Goal: Task Accomplishment & Management: Complete application form

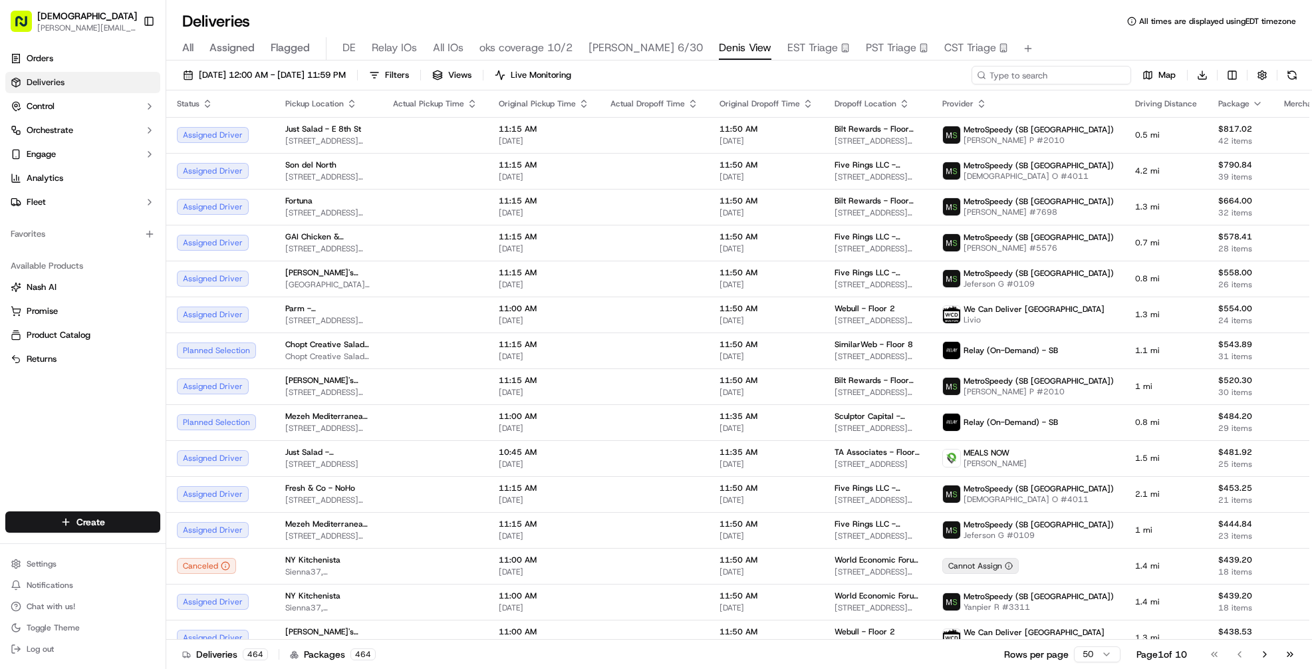
click at [1058, 73] on input at bounding box center [1052, 75] width 160 height 19
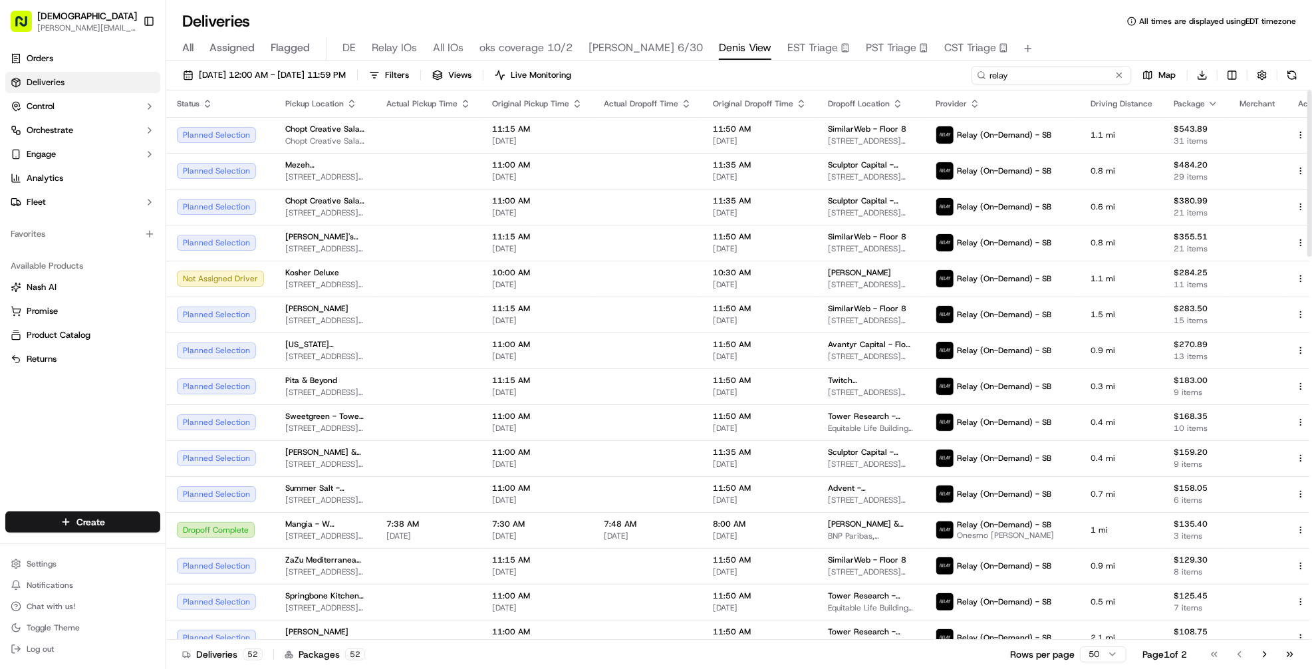
click at [1054, 68] on input "relay" at bounding box center [1052, 75] width 160 height 19
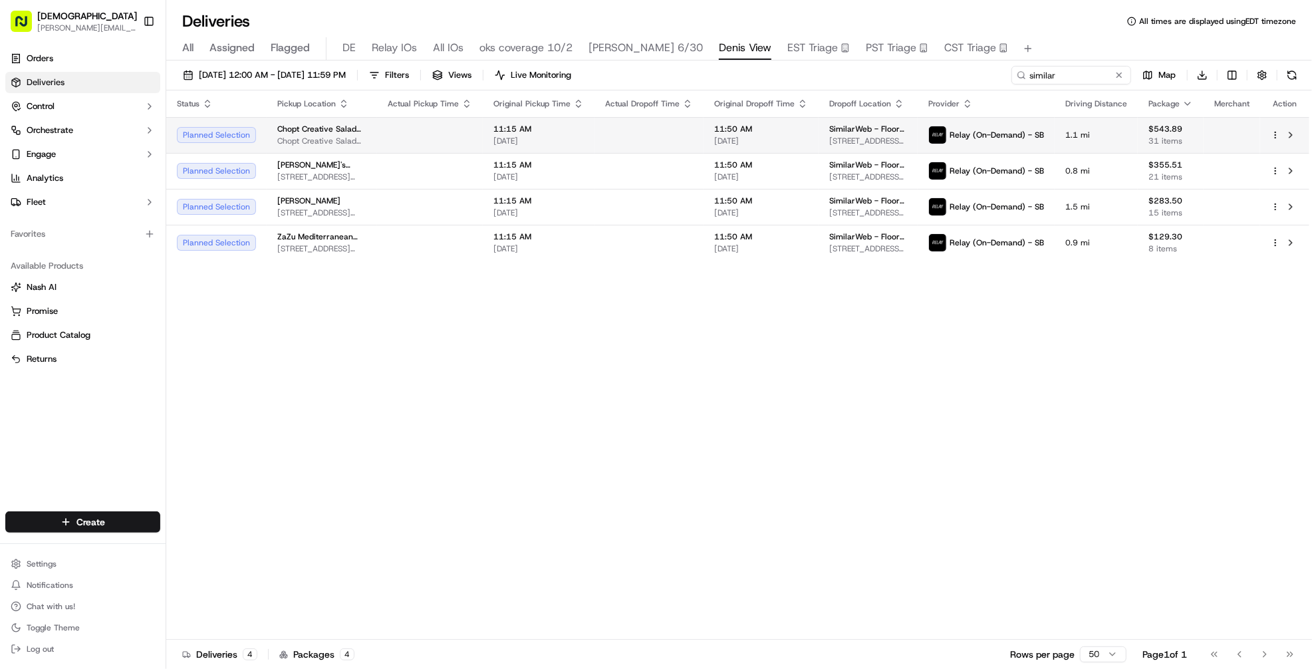
click at [684, 132] on td at bounding box center [649, 135] width 109 height 36
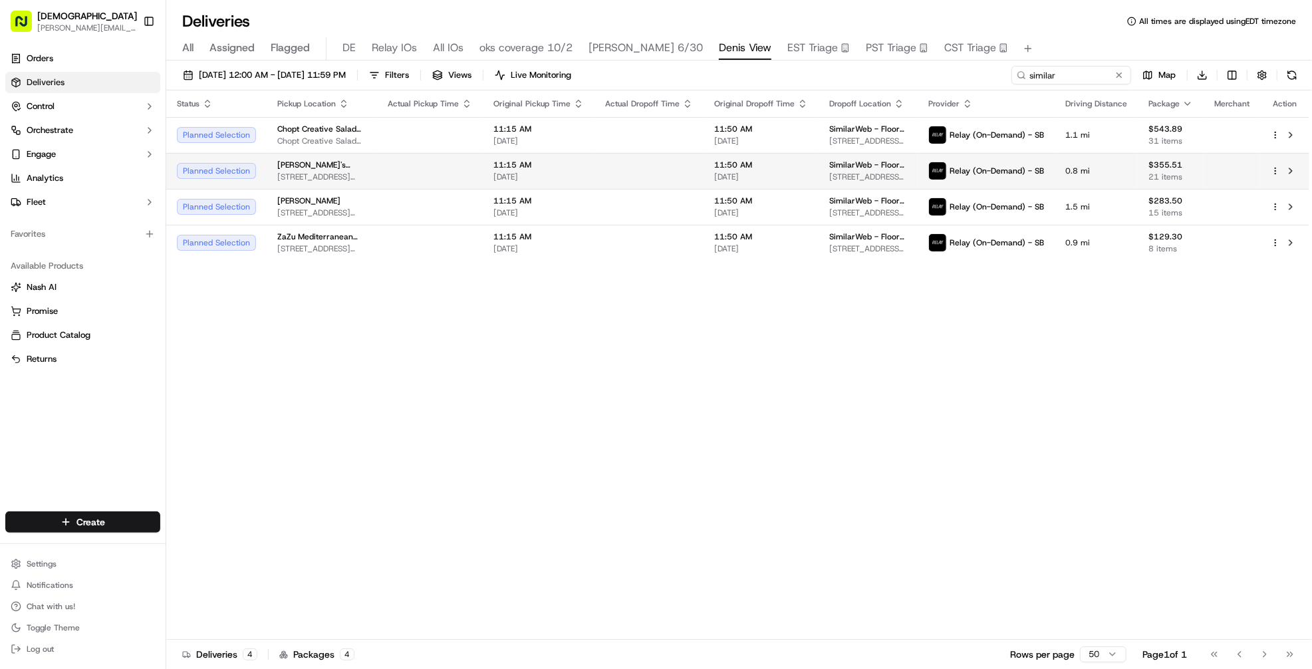
click at [668, 176] on td at bounding box center [649, 171] width 109 height 36
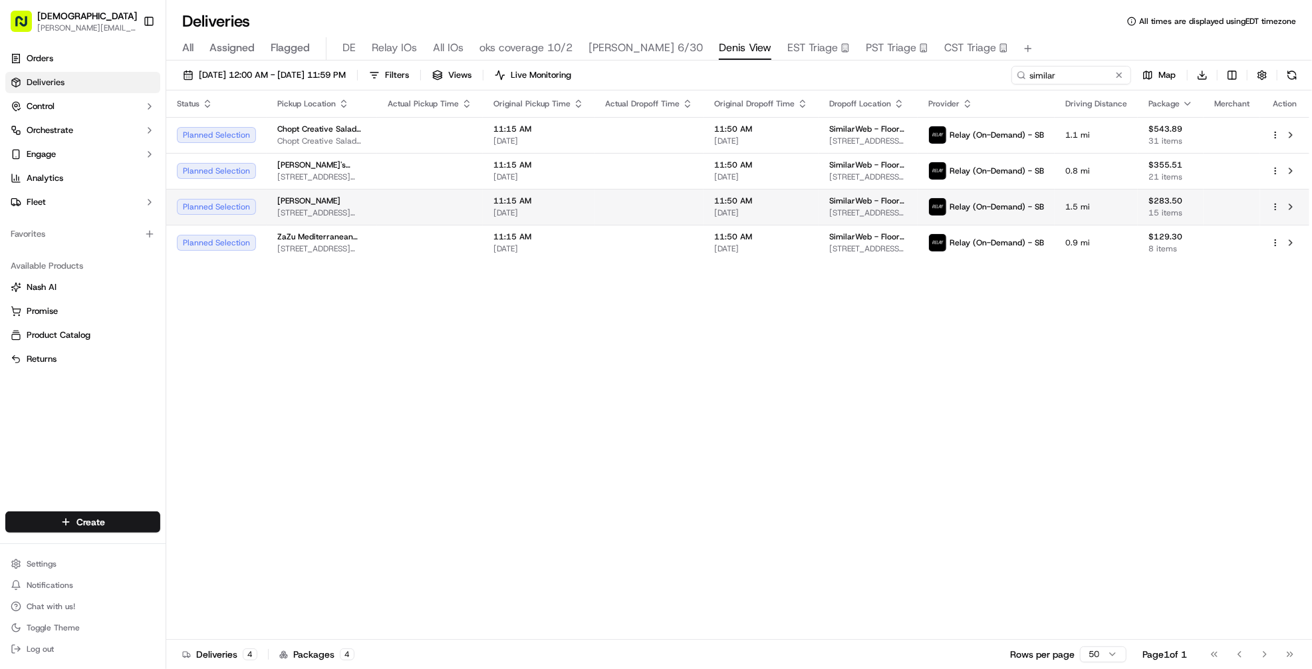
click at [668, 200] on td at bounding box center [649, 207] width 109 height 36
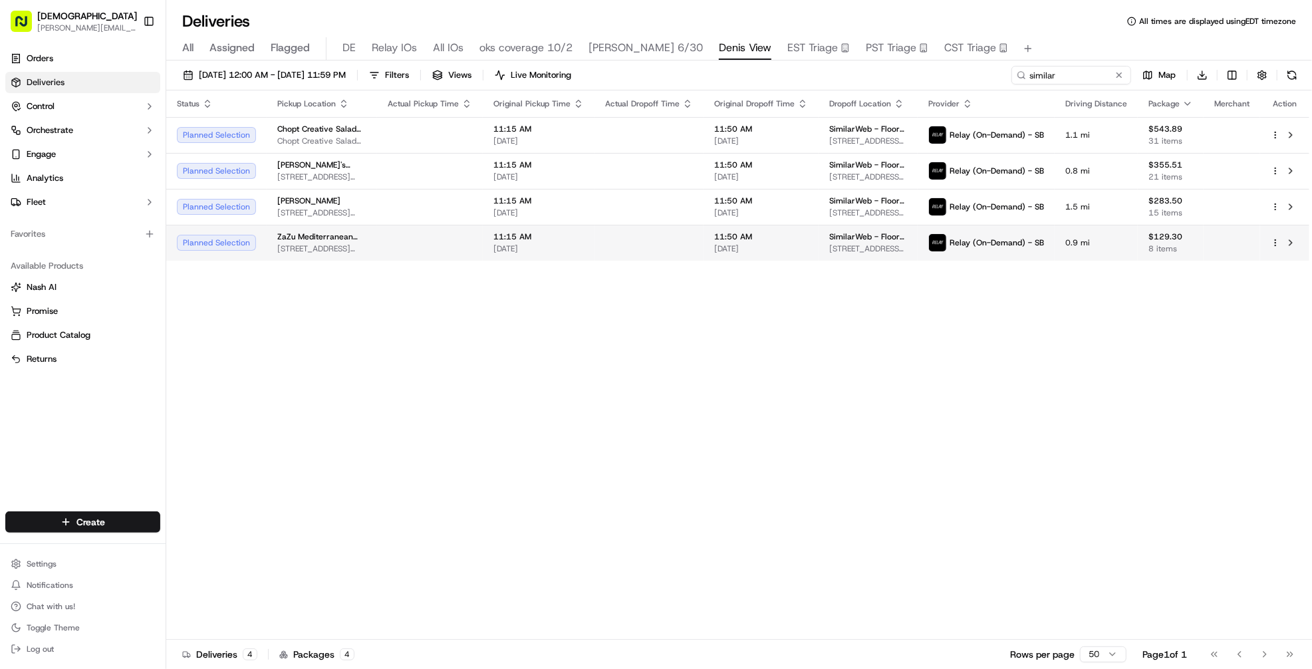
click at [668, 233] on td at bounding box center [649, 243] width 109 height 36
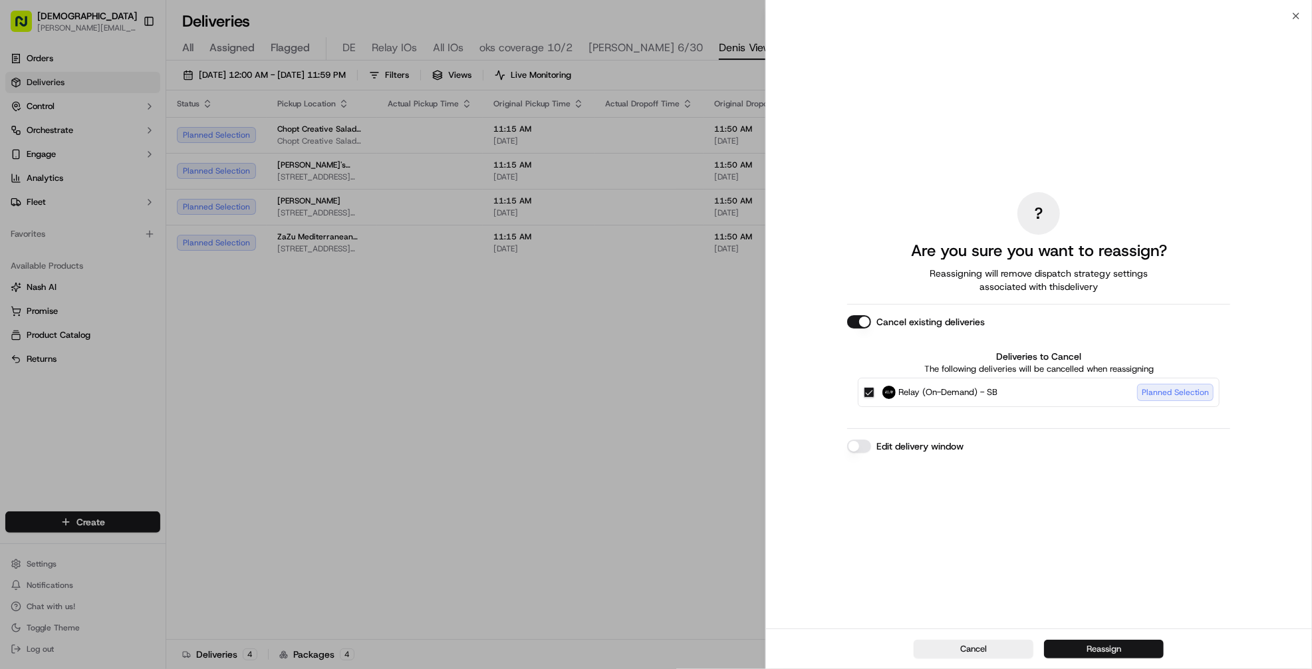
click at [1142, 653] on button "Reassign" at bounding box center [1104, 649] width 120 height 19
click at [1071, 651] on button "Reassign" at bounding box center [1104, 649] width 120 height 19
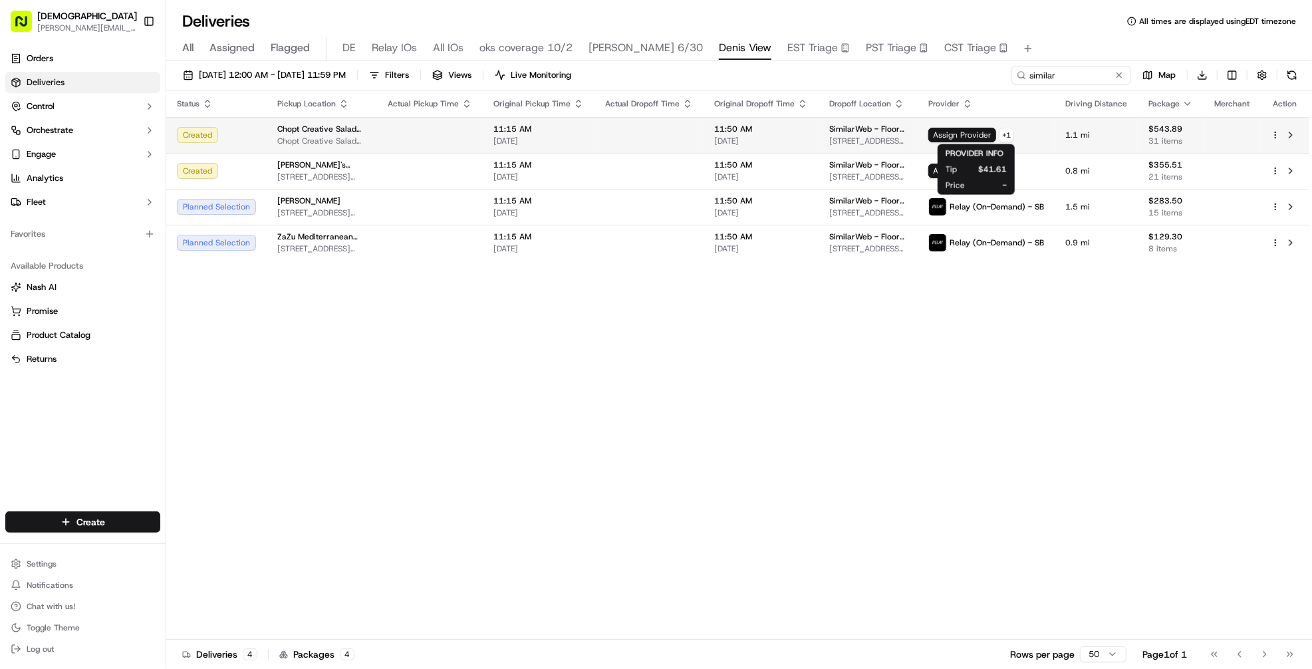
click at [964, 140] on body "Sharebite denis@sharebite.com Toggle Sidebar Orders Deliveries Control Orchestr…" at bounding box center [656, 334] width 1312 height 669
click at [943, 132] on span "Assign Provider" at bounding box center [963, 135] width 68 height 15
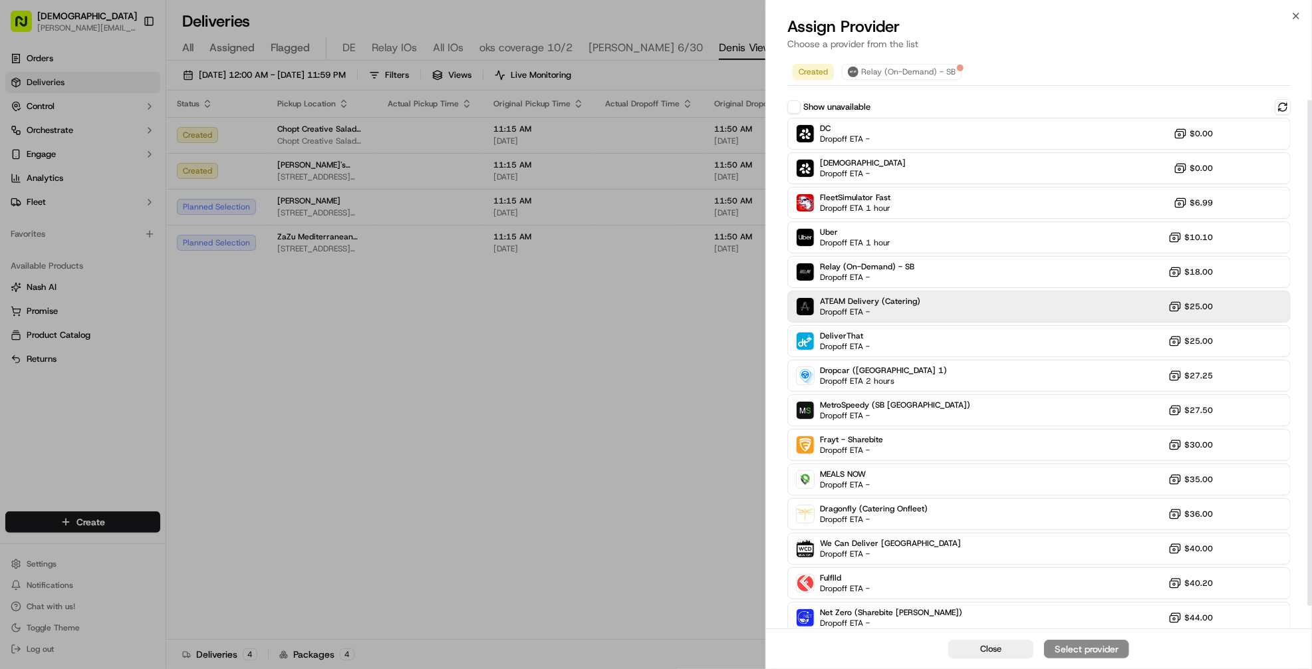
scroll to position [75, 0]
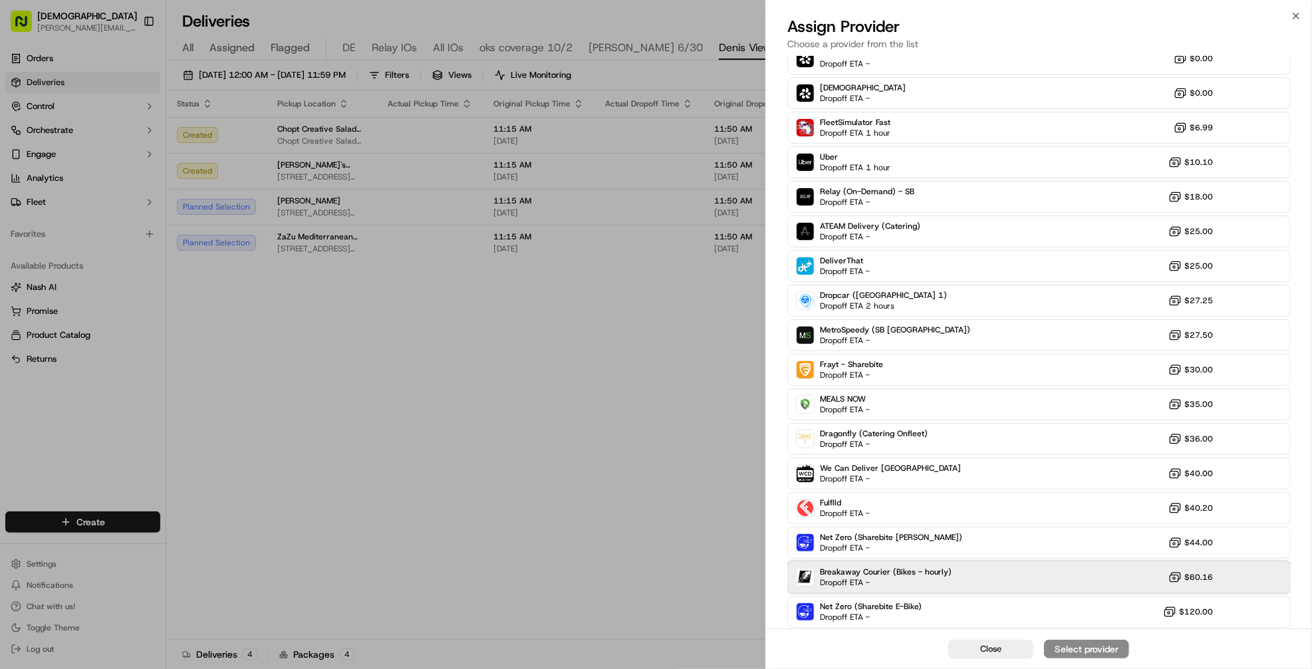
click at [1060, 585] on div "Breakaway Courier (Bikes - hourly) Dropoff ETA - $60.16" at bounding box center [1040, 577] width 504 height 32
click at [1071, 651] on div "Assign Provider" at bounding box center [1086, 649] width 65 height 13
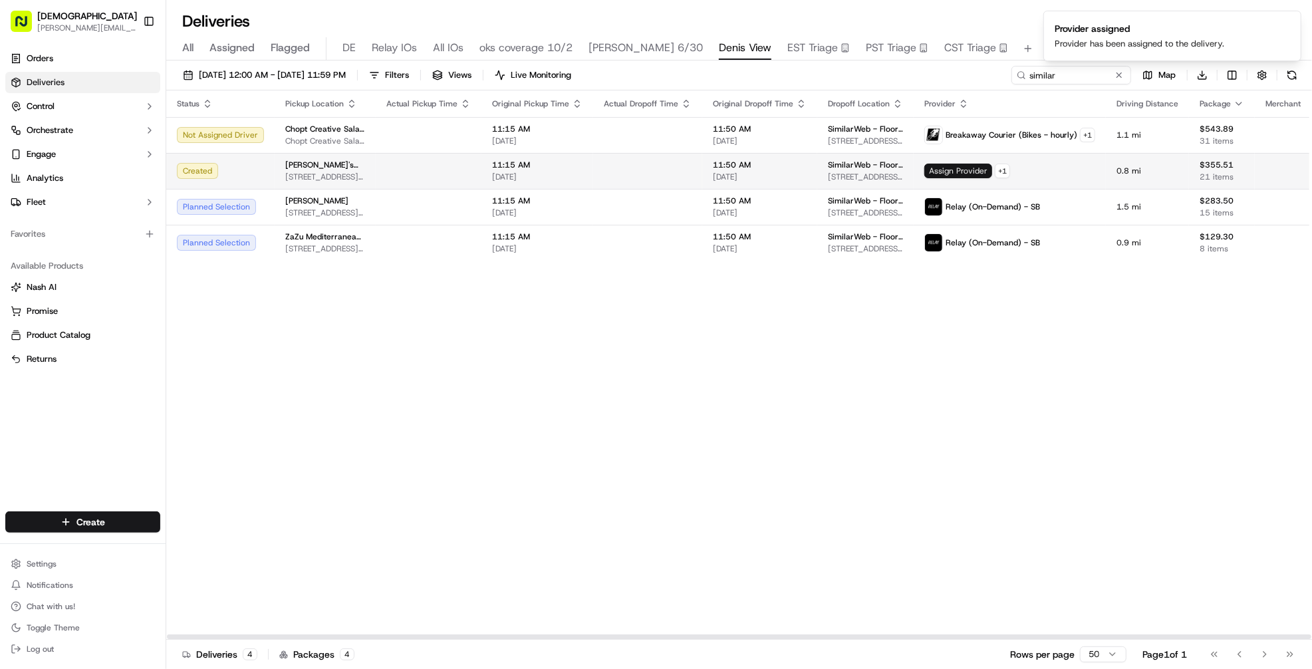
click at [935, 170] on span "Assign Provider" at bounding box center [959, 171] width 68 height 15
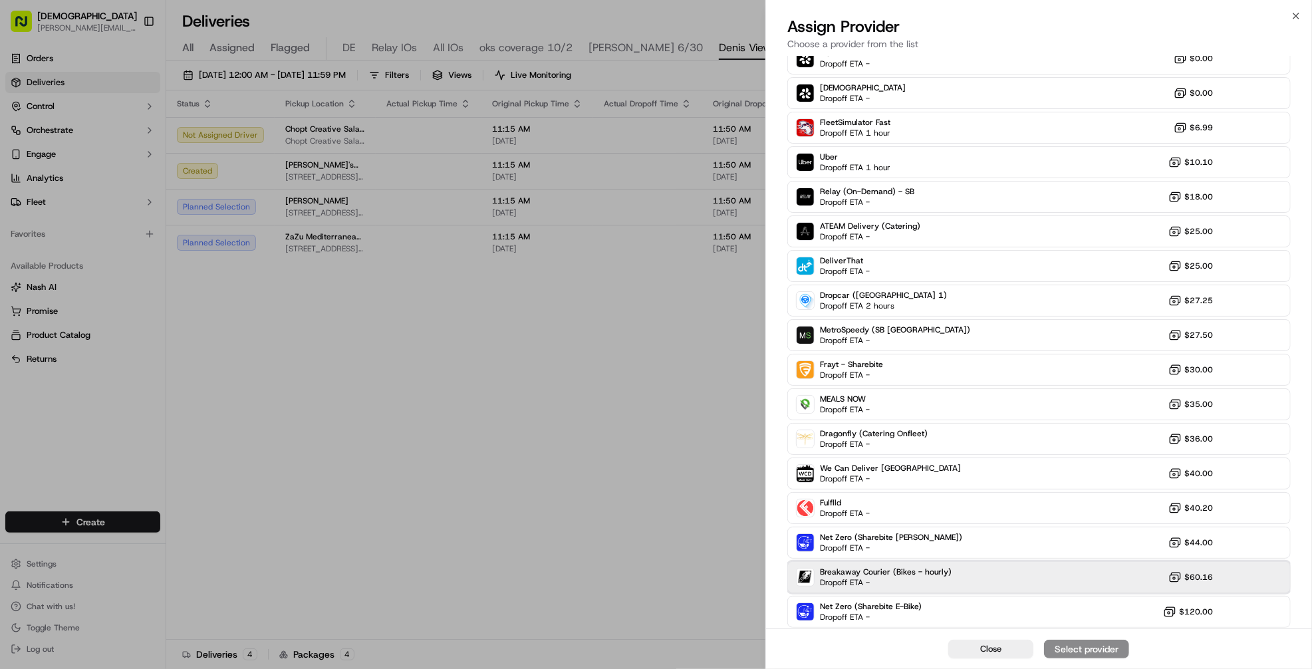
click at [1092, 580] on div "Breakaway Courier (Bikes - hourly) Dropoff ETA - $60.16" at bounding box center [1040, 577] width 504 height 32
click at [1092, 653] on div "Assign Provider" at bounding box center [1086, 649] width 65 height 13
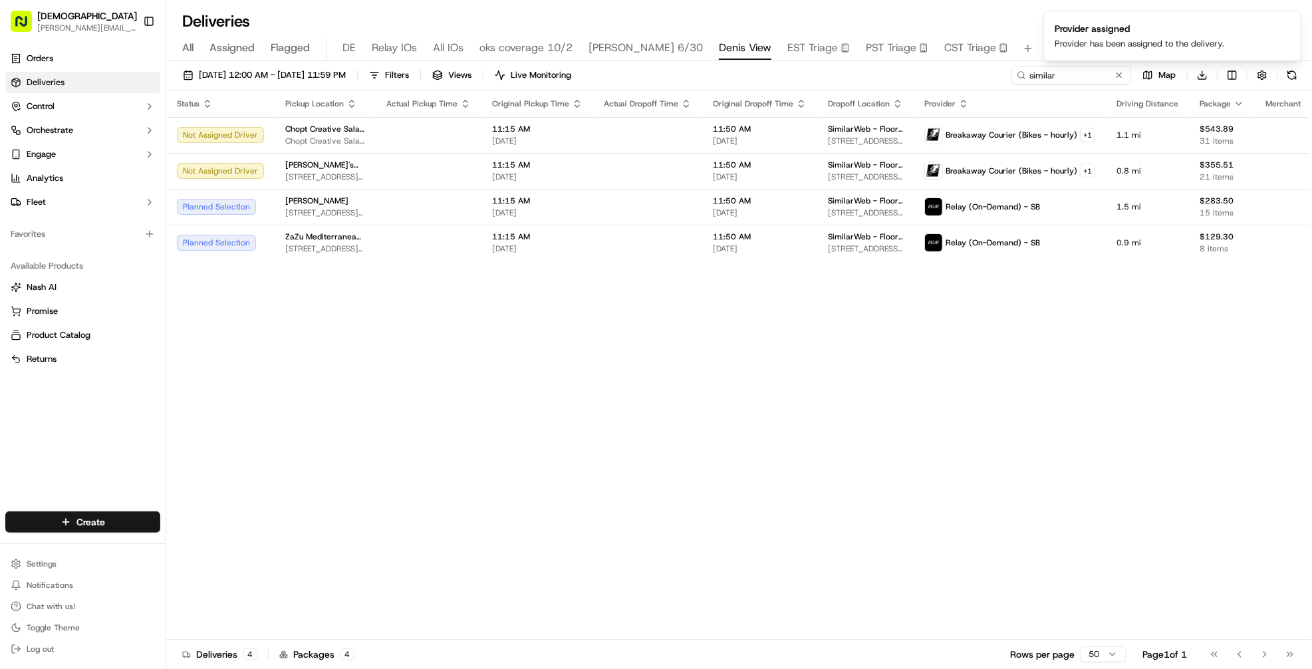
click at [1070, 70] on ol "Provider assigned Provider has been assigned to the delivery." at bounding box center [1172, 36] width 279 height 72
click at [1058, 76] on input "similar" at bounding box center [1052, 75] width 160 height 19
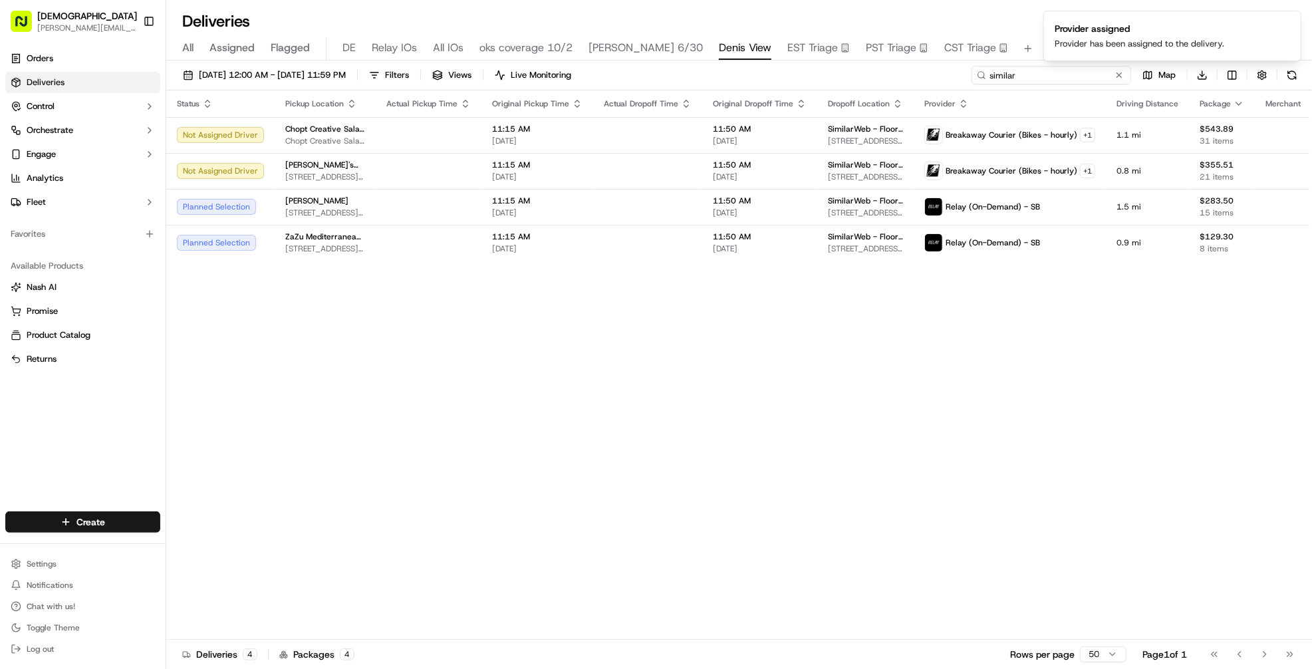
click at [1058, 76] on input "similar" at bounding box center [1052, 75] width 160 height 19
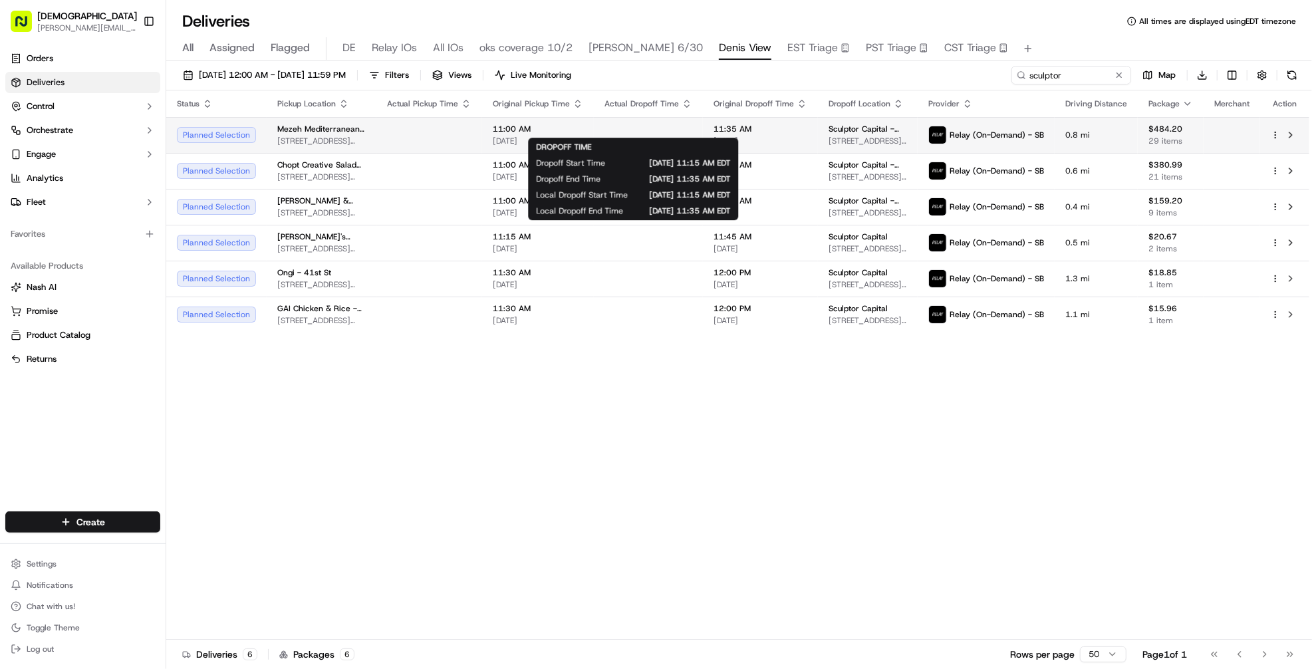
click at [663, 134] on body "Sharebite denis@sharebite.com Toggle Sidebar Orders Deliveries Control Orchestr…" at bounding box center [656, 334] width 1312 height 669
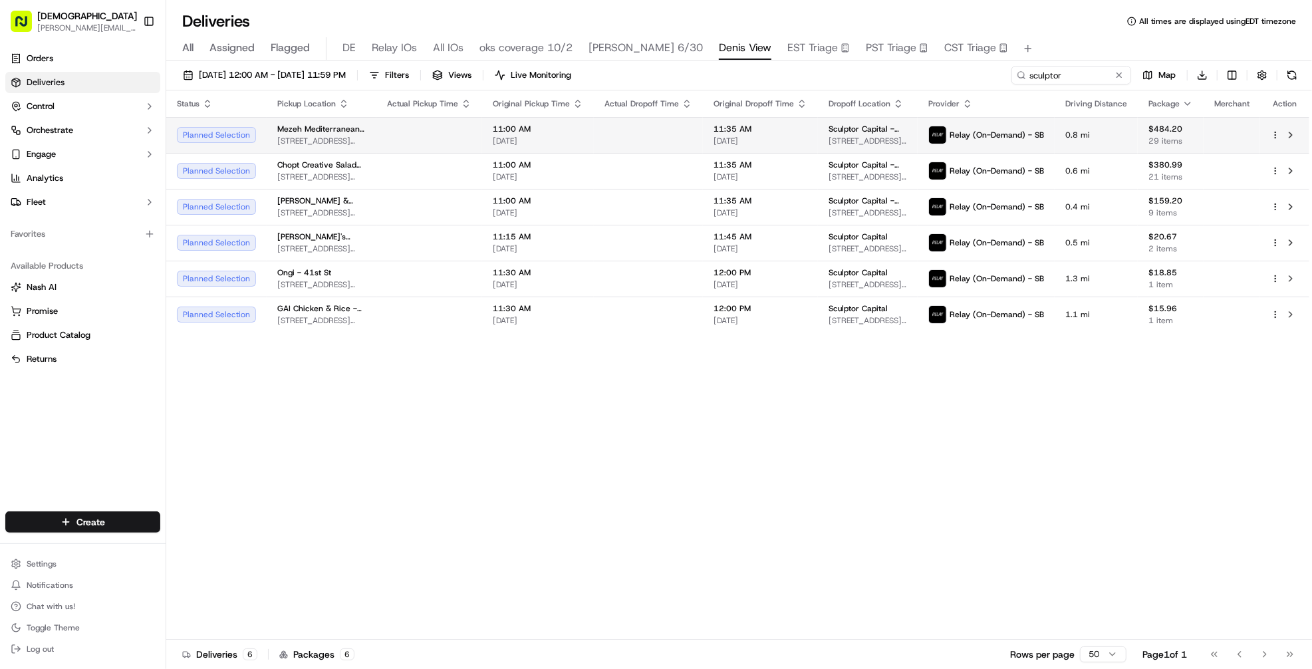
click at [644, 122] on td at bounding box center [648, 135] width 109 height 36
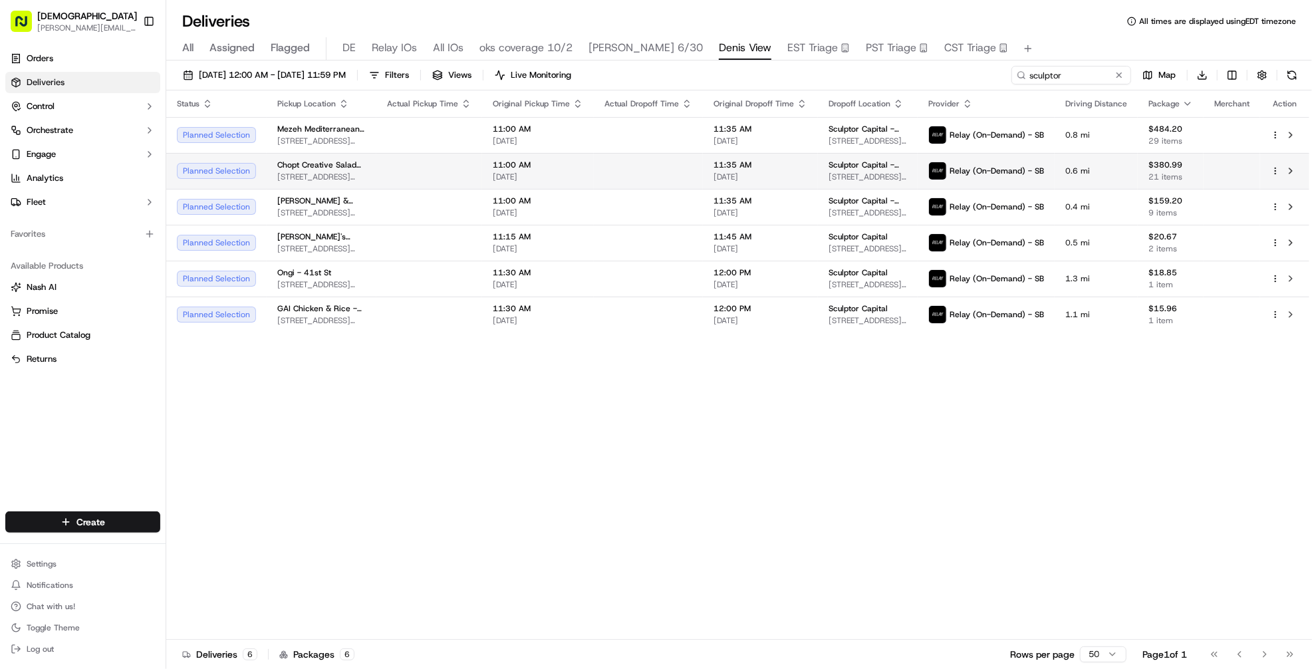
click at [644, 166] on td at bounding box center [648, 171] width 109 height 36
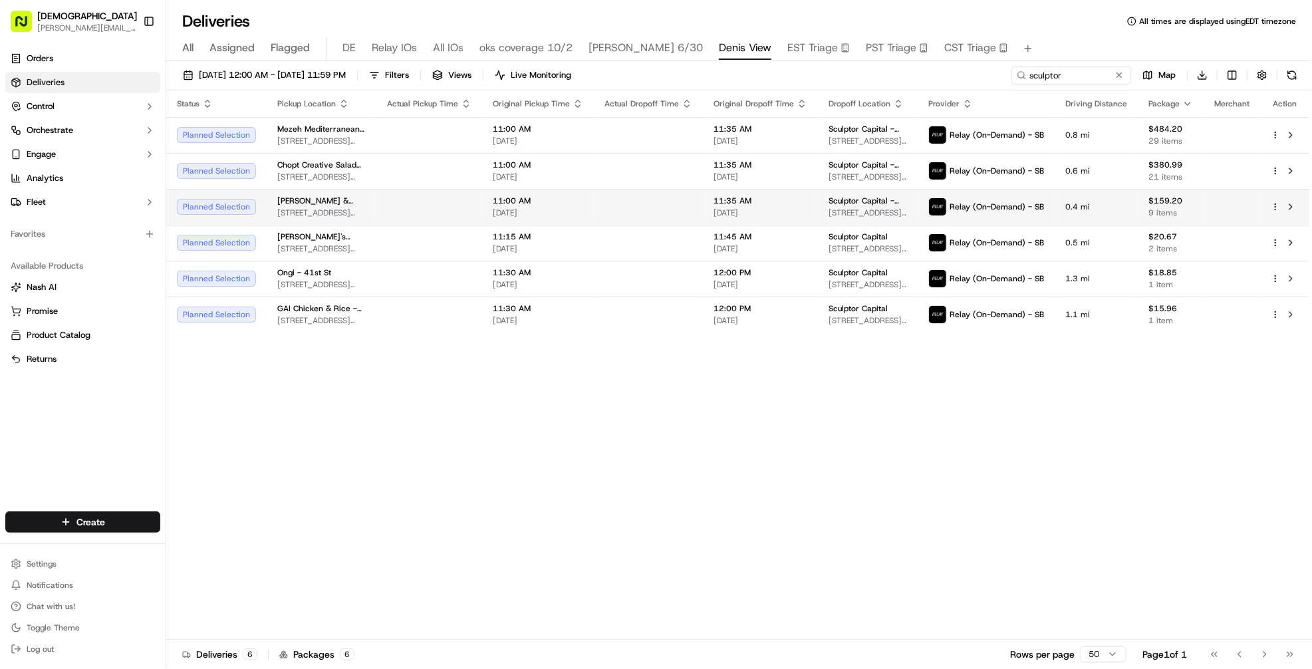
click at [644, 205] on td at bounding box center [648, 207] width 109 height 36
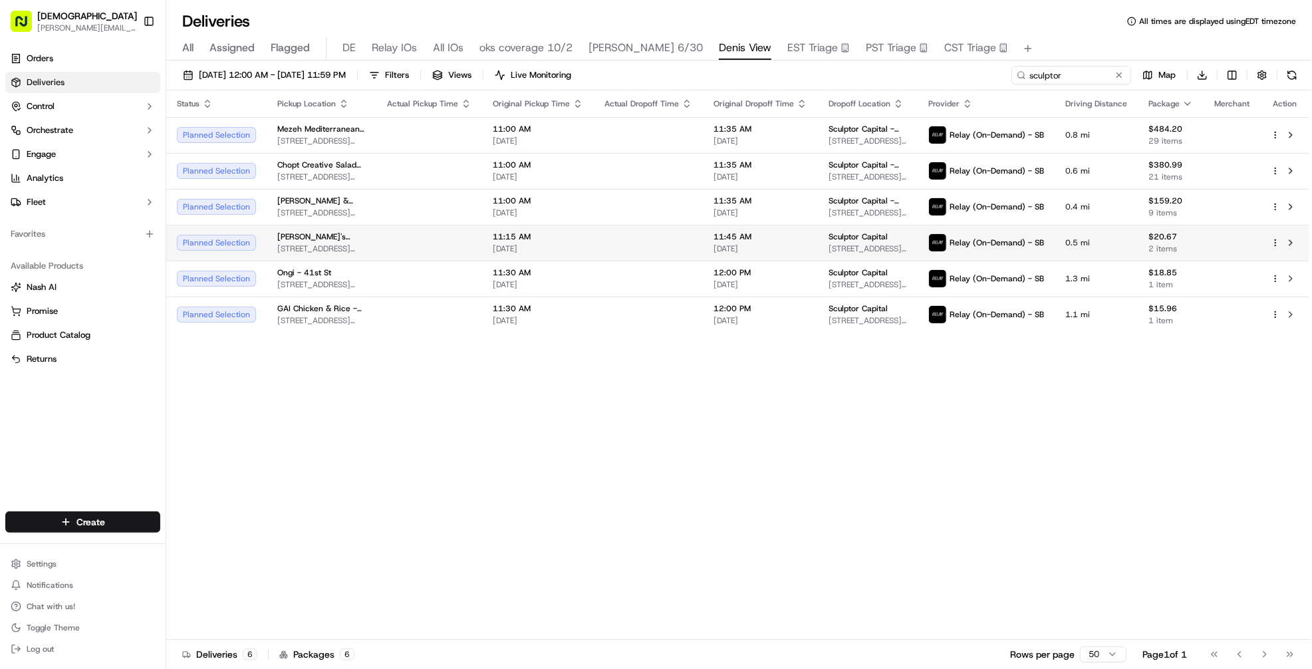
click at [644, 240] on td at bounding box center [648, 243] width 109 height 36
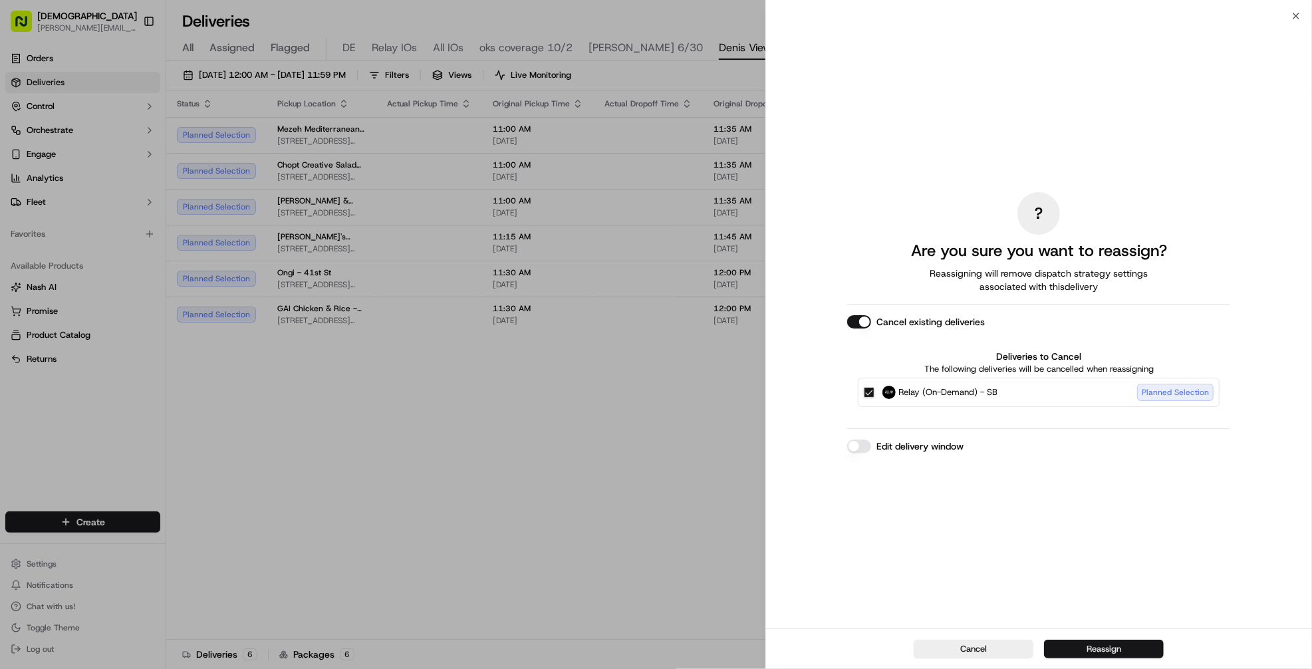
click at [1105, 647] on button "Reassign" at bounding box center [1104, 649] width 120 height 19
click at [1050, 646] on button "Reassign" at bounding box center [1104, 649] width 120 height 19
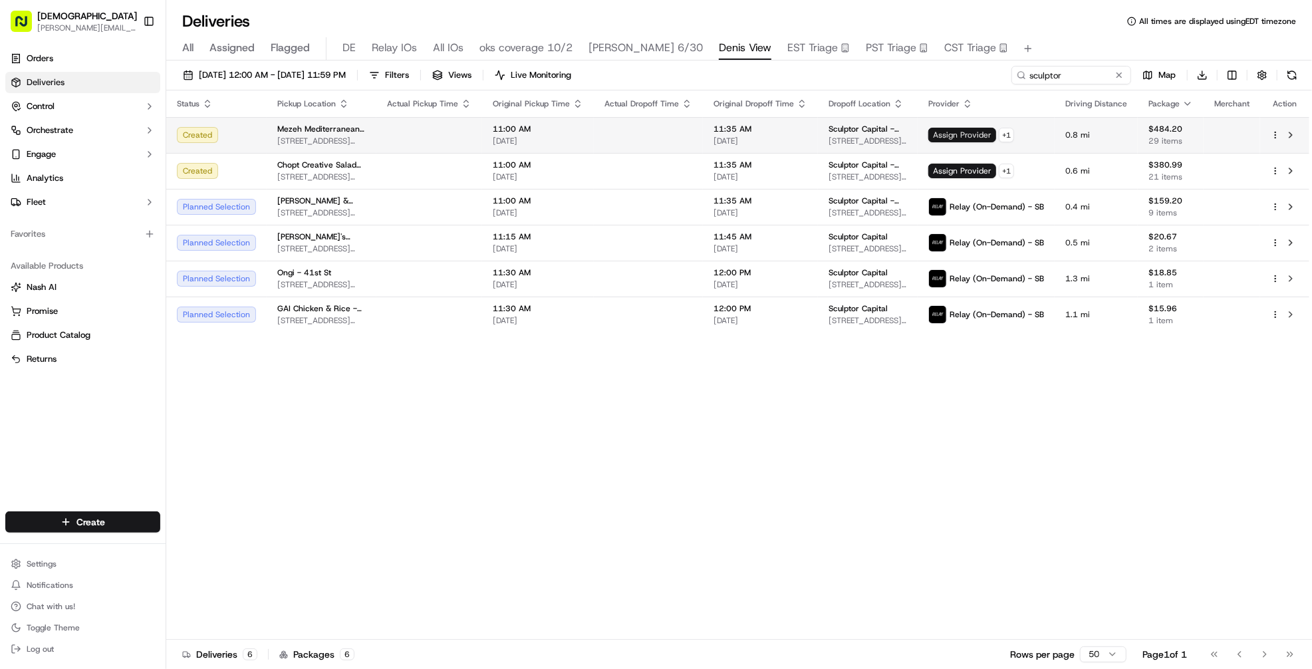
click at [976, 134] on span "Assign Provider" at bounding box center [963, 135] width 68 height 15
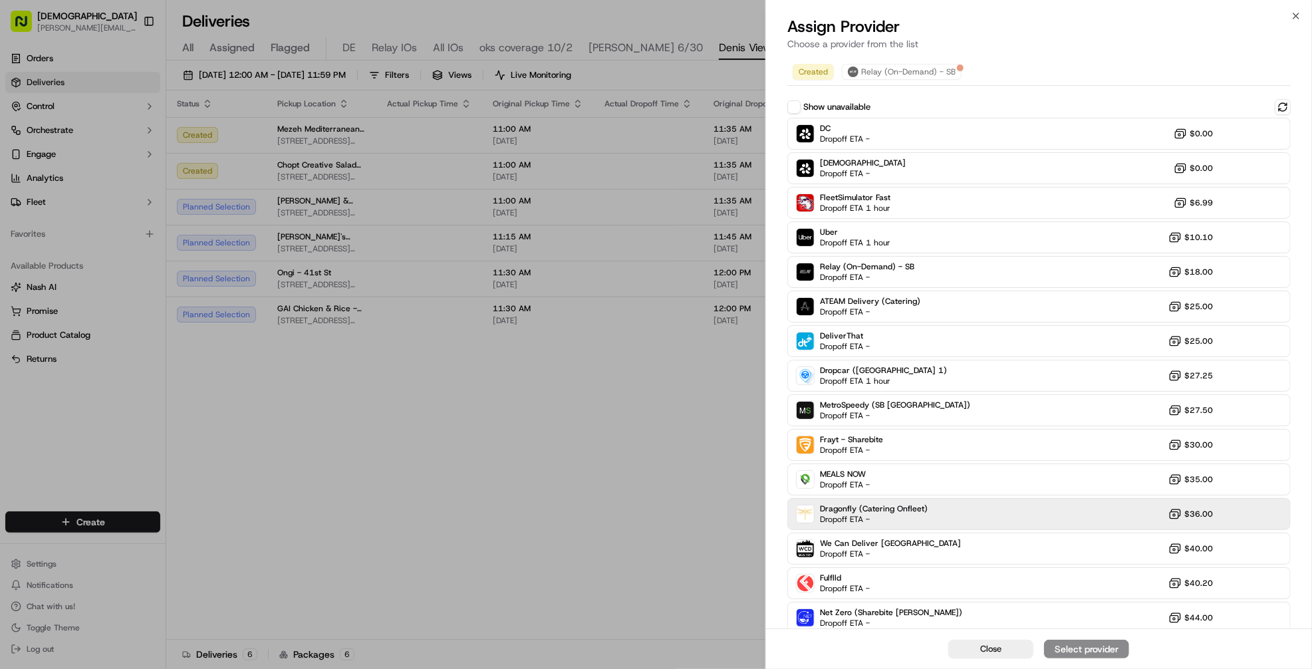
scroll to position [75, 0]
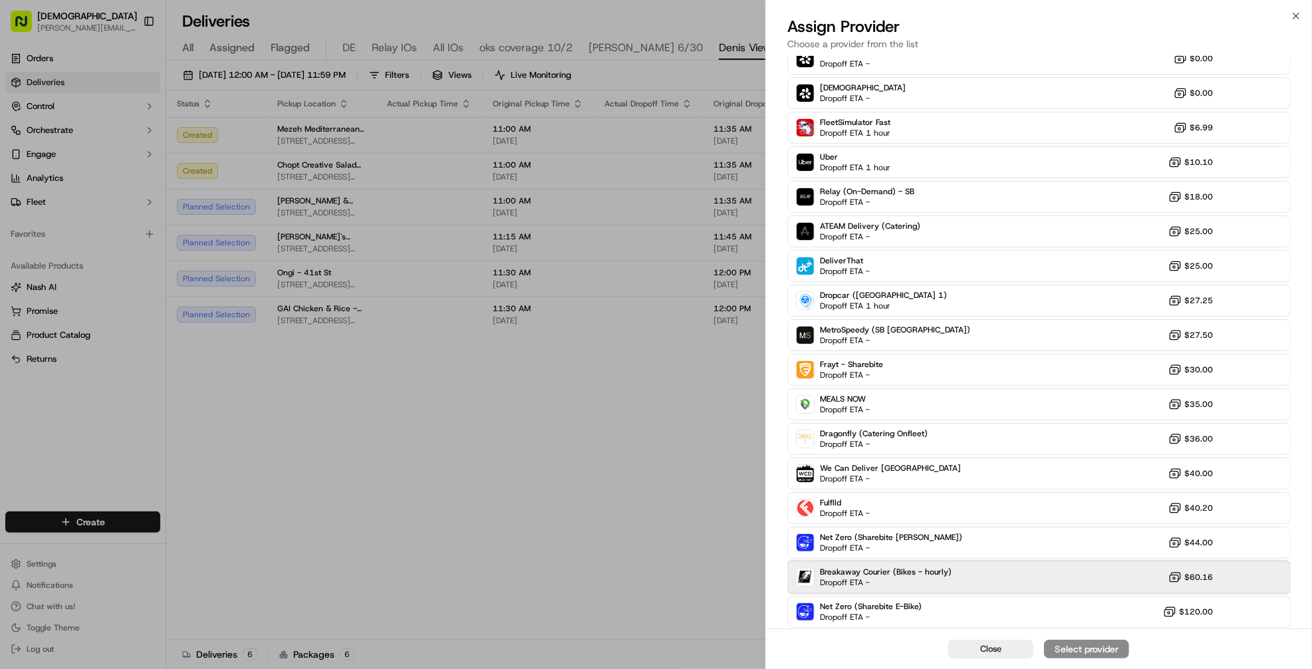
click at [1124, 583] on div "Breakaway Courier (Bikes - hourly) Dropoff ETA - $60.16" at bounding box center [1040, 577] width 504 height 32
click at [1124, 653] on button "Assign Provider" at bounding box center [1086, 649] width 85 height 19
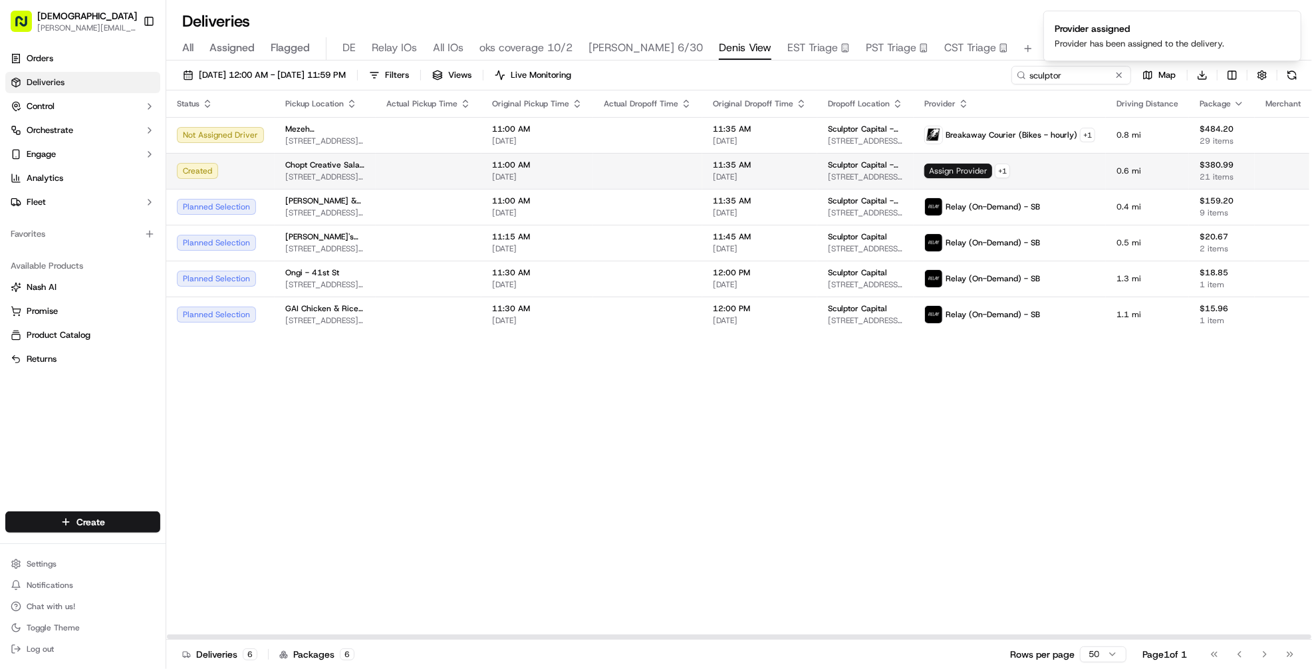
click at [949, 167] on span "Assign Provider" at bounding box center [959, 171] width 68 height 15
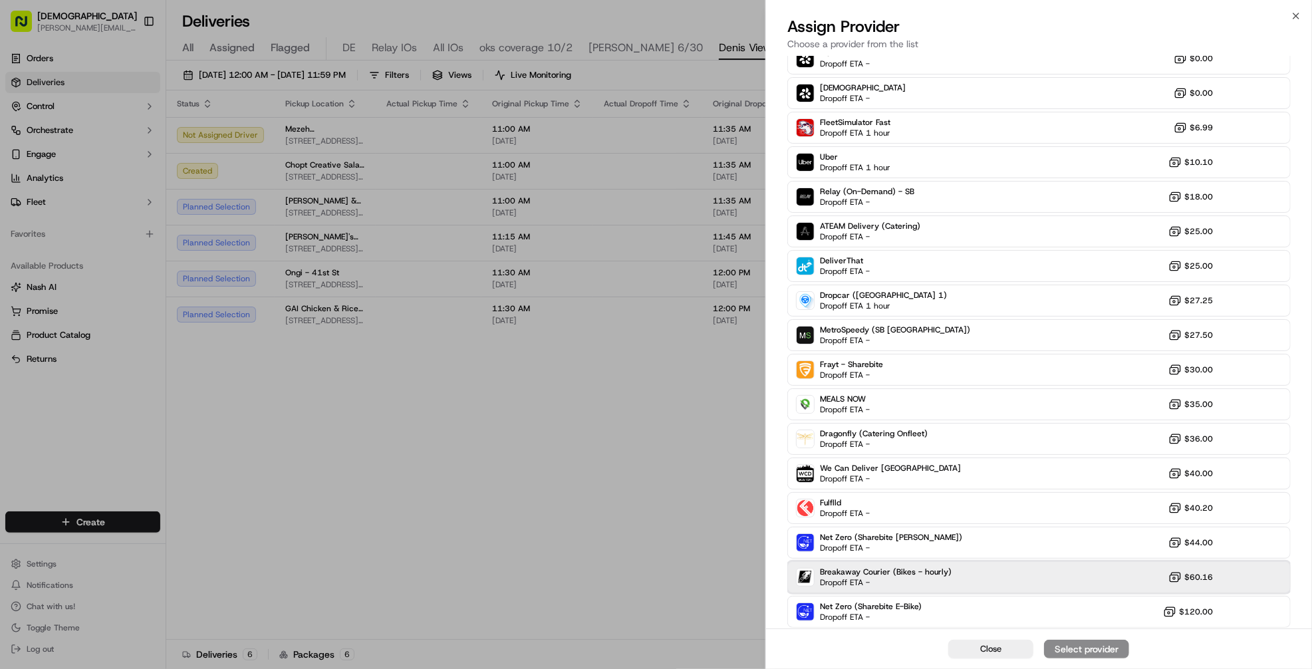
click at [1042, 568] on div "Breakaway Courier (Bikes - hourly) Dropoff ETA - $60.16" at bounding box center [1040, 577] width 504 height 32
click at [1069, 649] on div "Assign Provider" at bounding box center [1086, 649] width 65 height 13
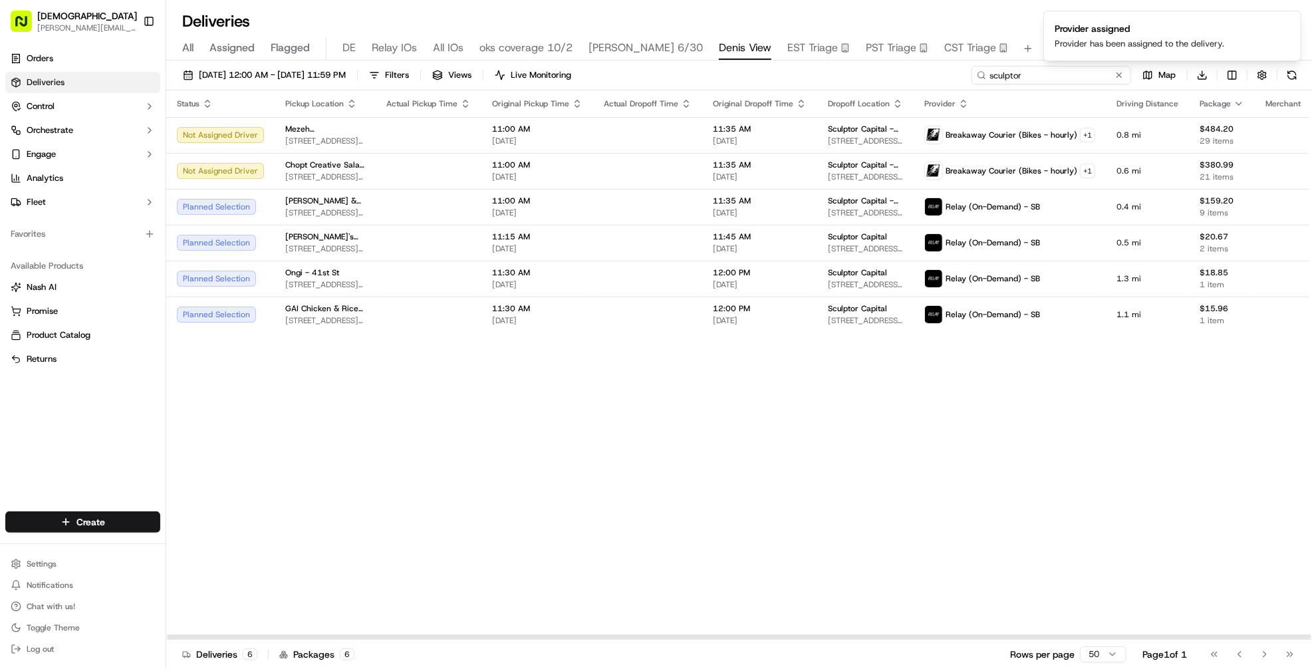
click at [1062, 78] on input "sculptor" at bounding box center [1052, 75] width 160 height 19
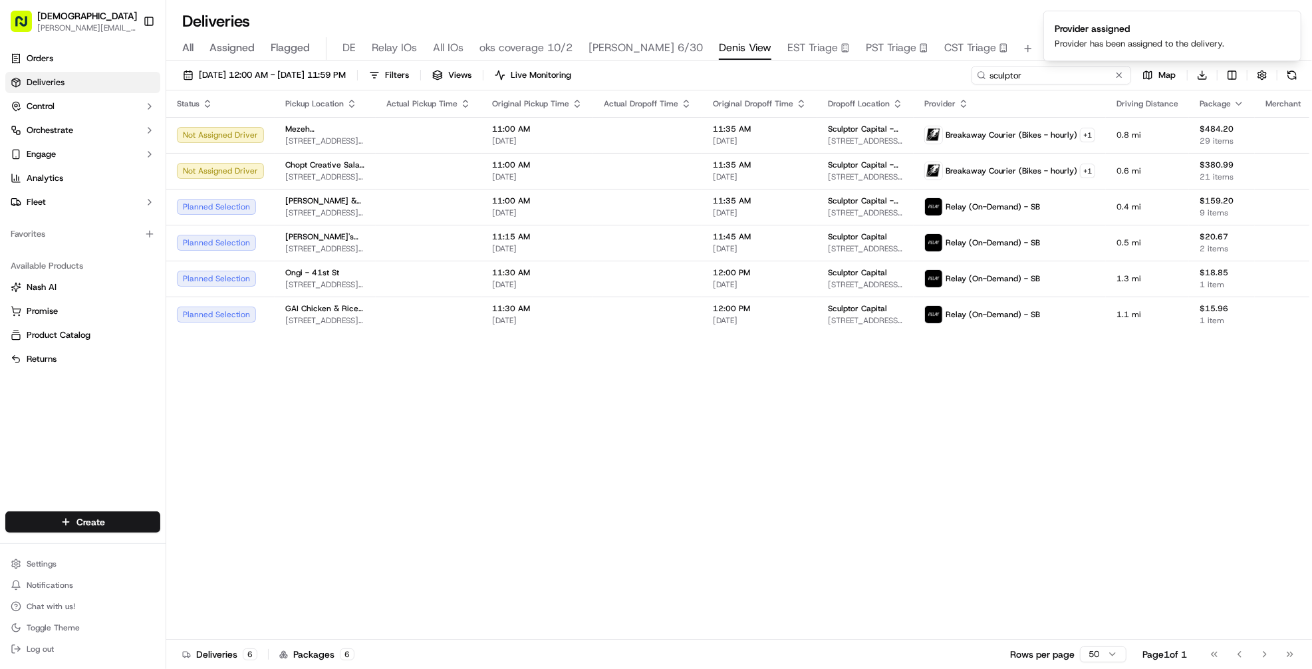
click at [1062, 78] on input "sculptor" at bounding box center [1052, 75] width 160 height 19
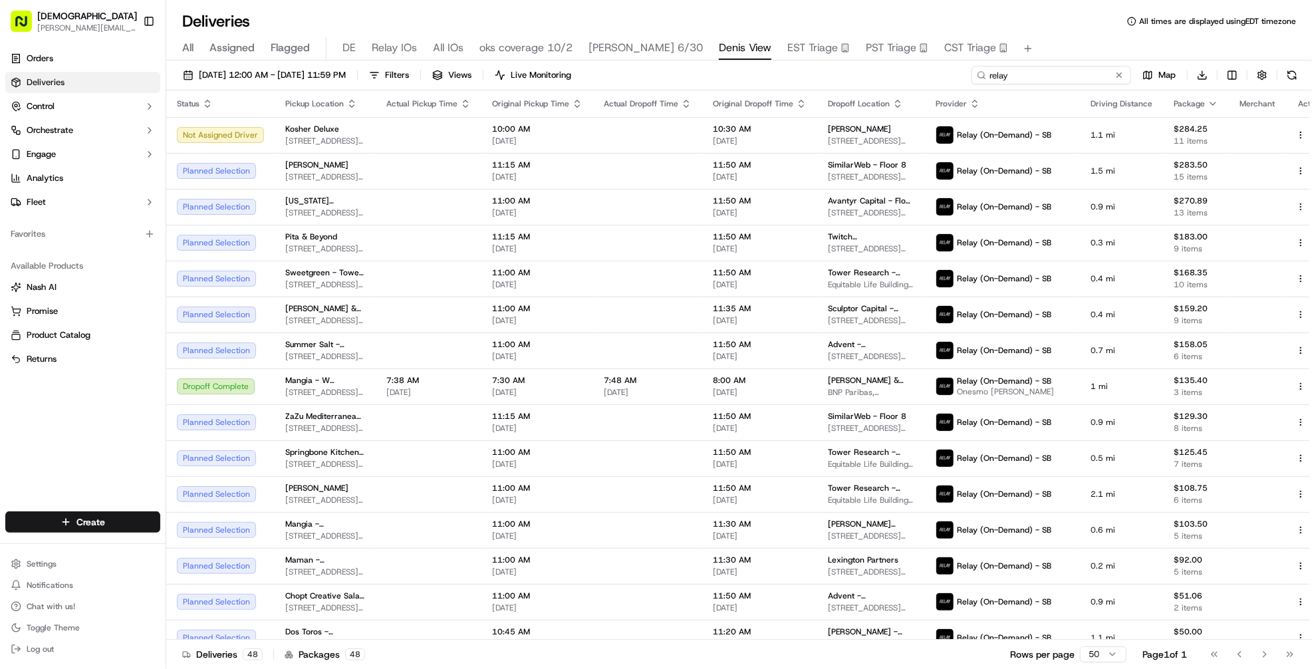
click at [1018, 72] on input "relay" at bounding box center [1052, 75] width 160 height 19
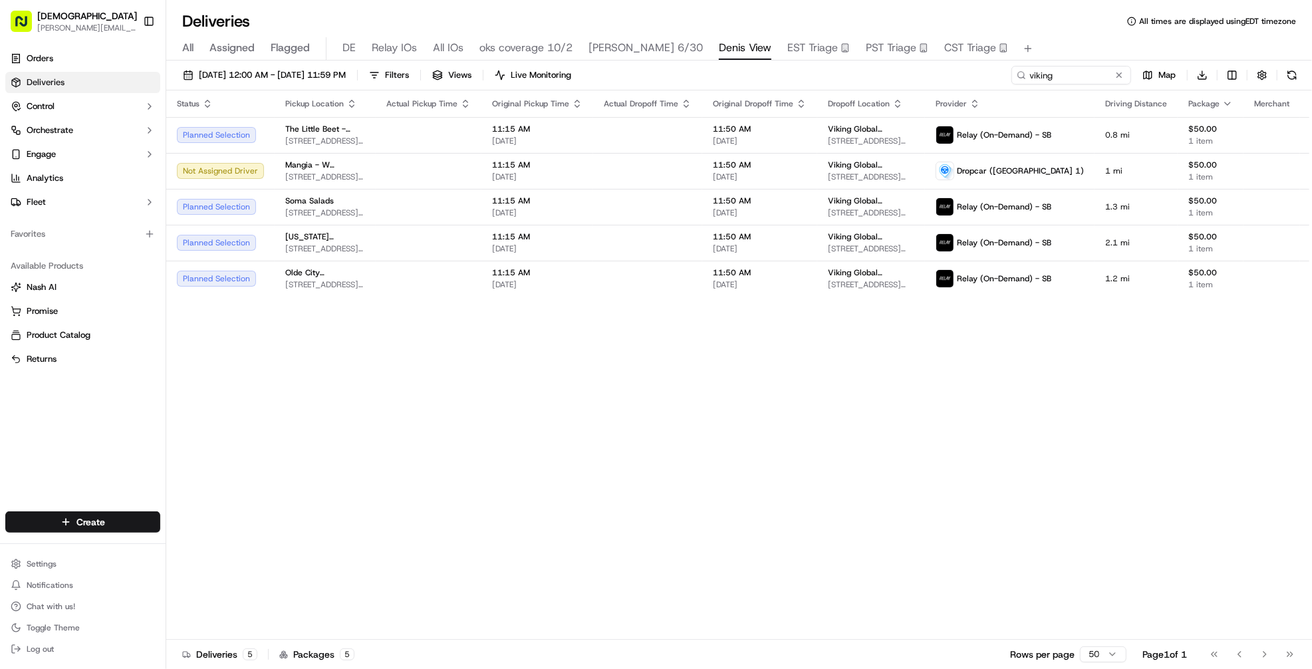
click at [595, 371] on div "Status Pickup Location Actual Pickup Time Original Pickup Time Actual Dropoff T…" at bounding box center [757, 364] width 1183 height 549
click at [605, 206] on div at bounding box center [648, 206] width 88 height 1
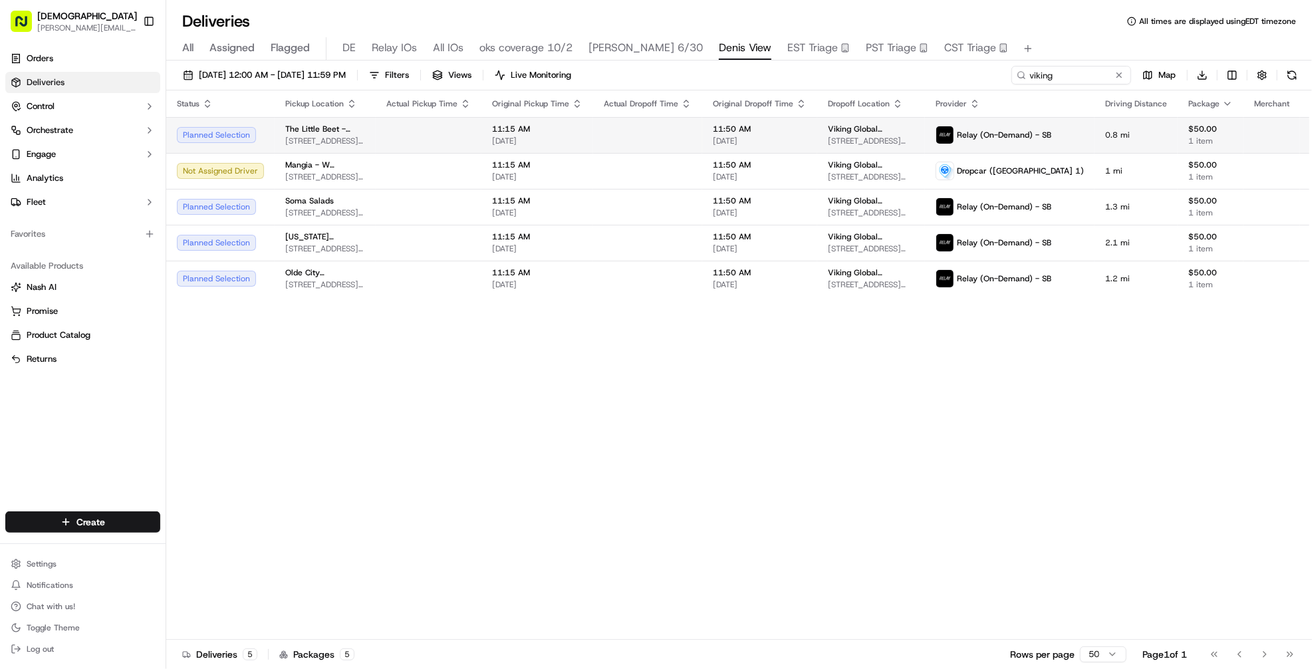
click at [618, 142] on td at bounding box center [647, 135] width 109 height 36
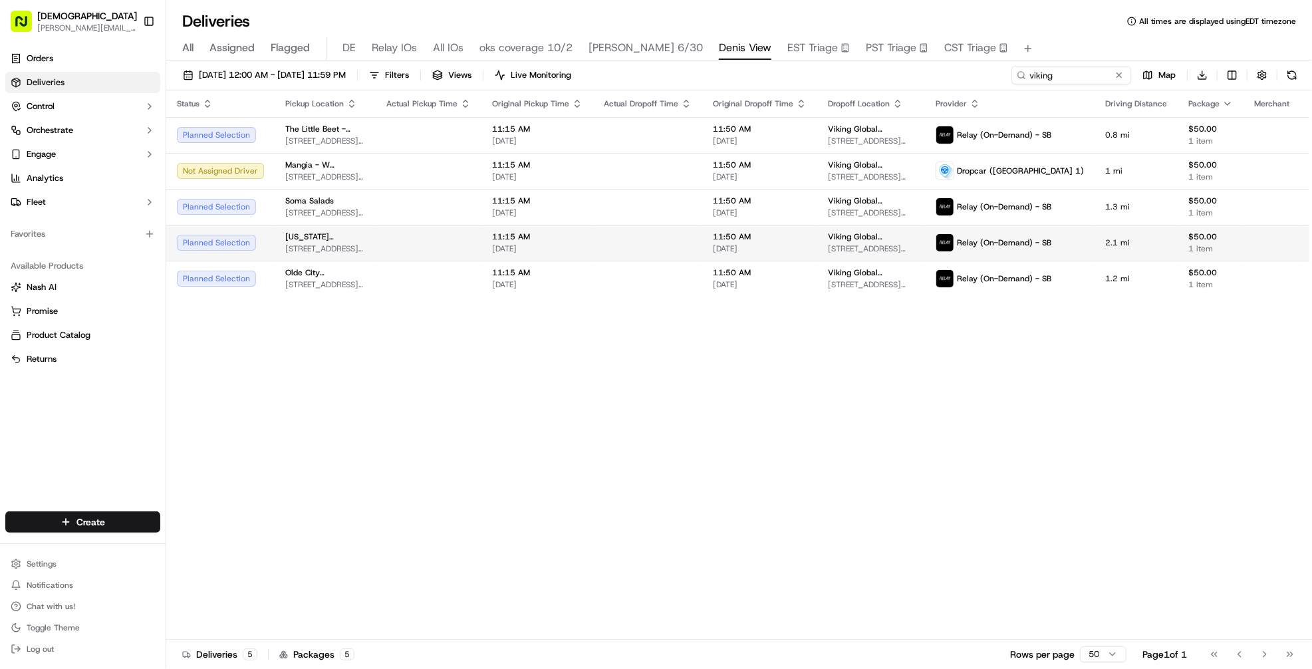
click at [649, 231] on td at bounding box center [647, 243] width 109 height 36
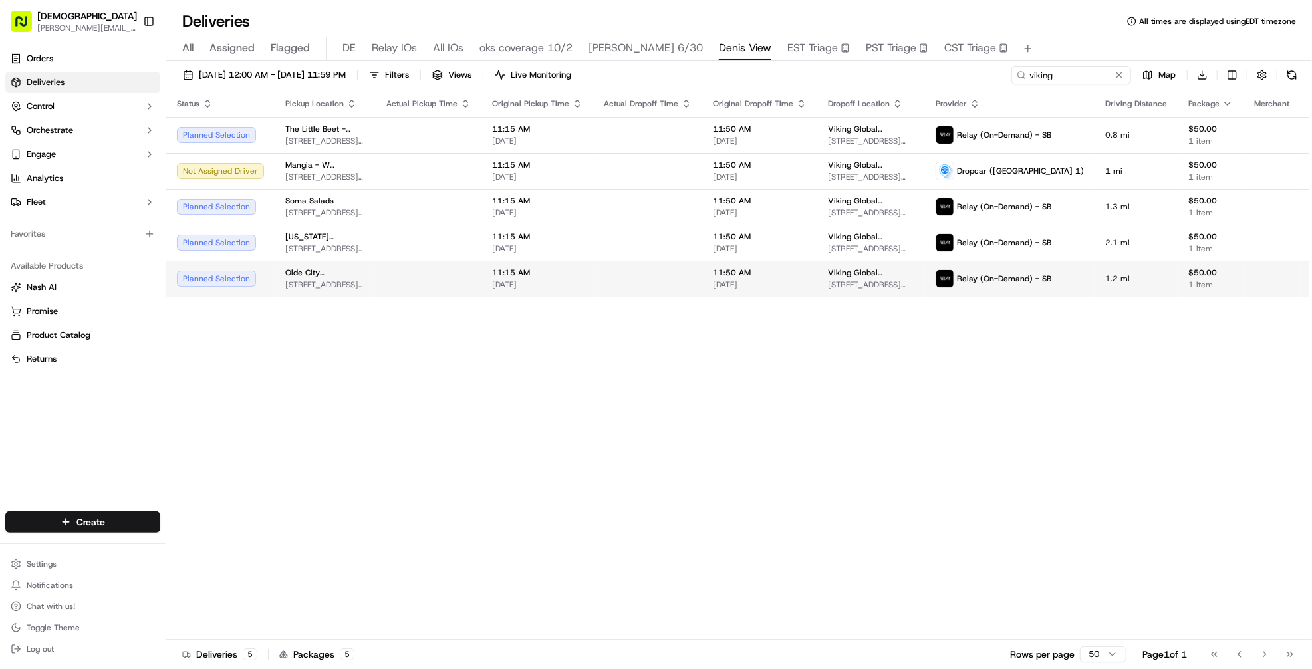
click at [649, 293] on td at bounding box center [647, 279] width 109 height 36
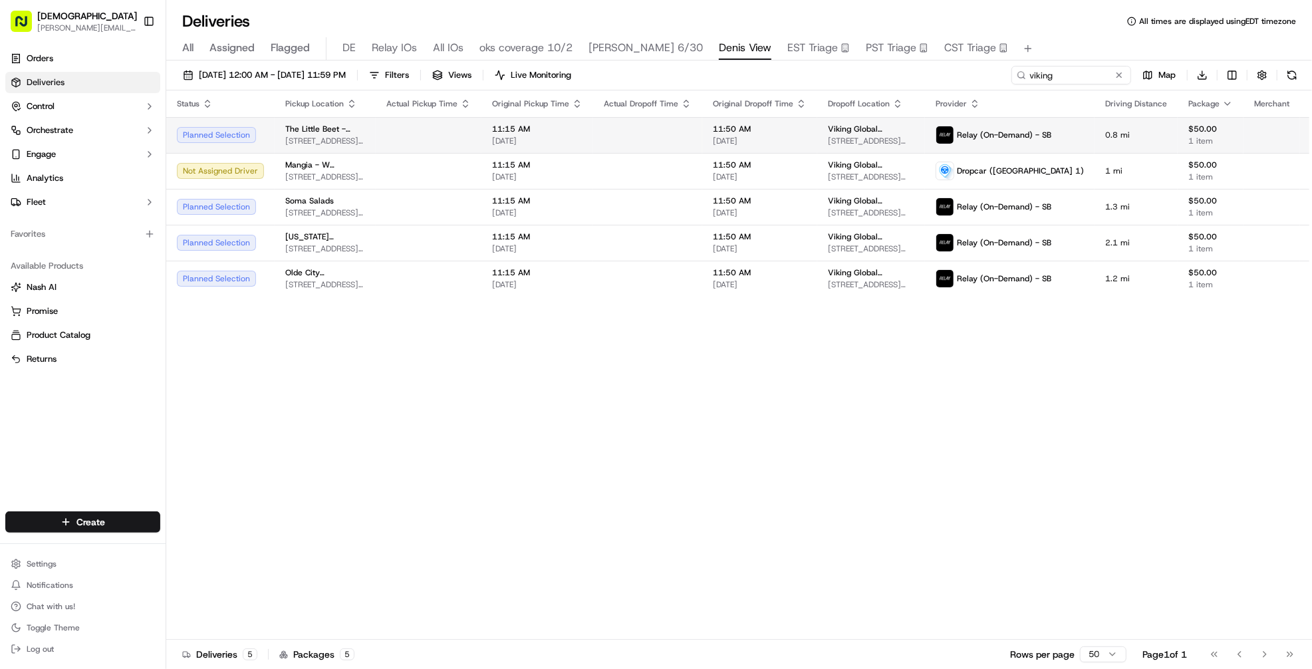
click at [642, 131] on td at bounding box center [647, 135] width 109 height 36
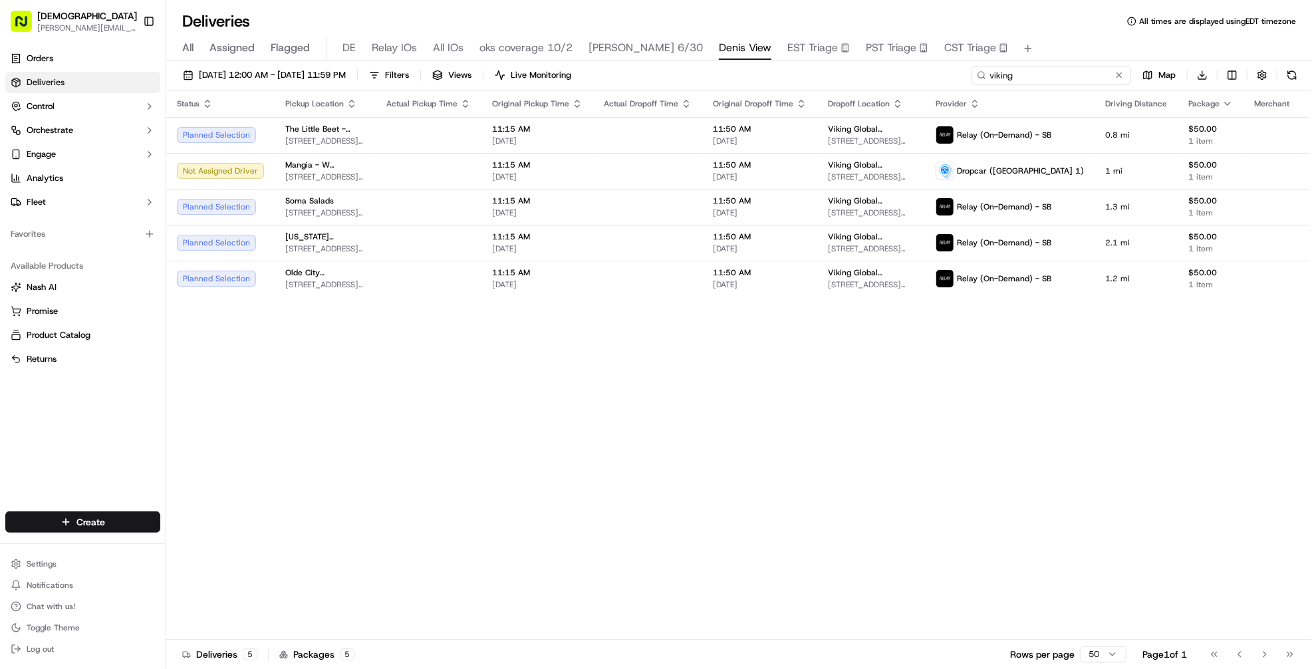
click at [1067, 79] on input "viking" at bounding box center [1052, 75] width 160 height 19
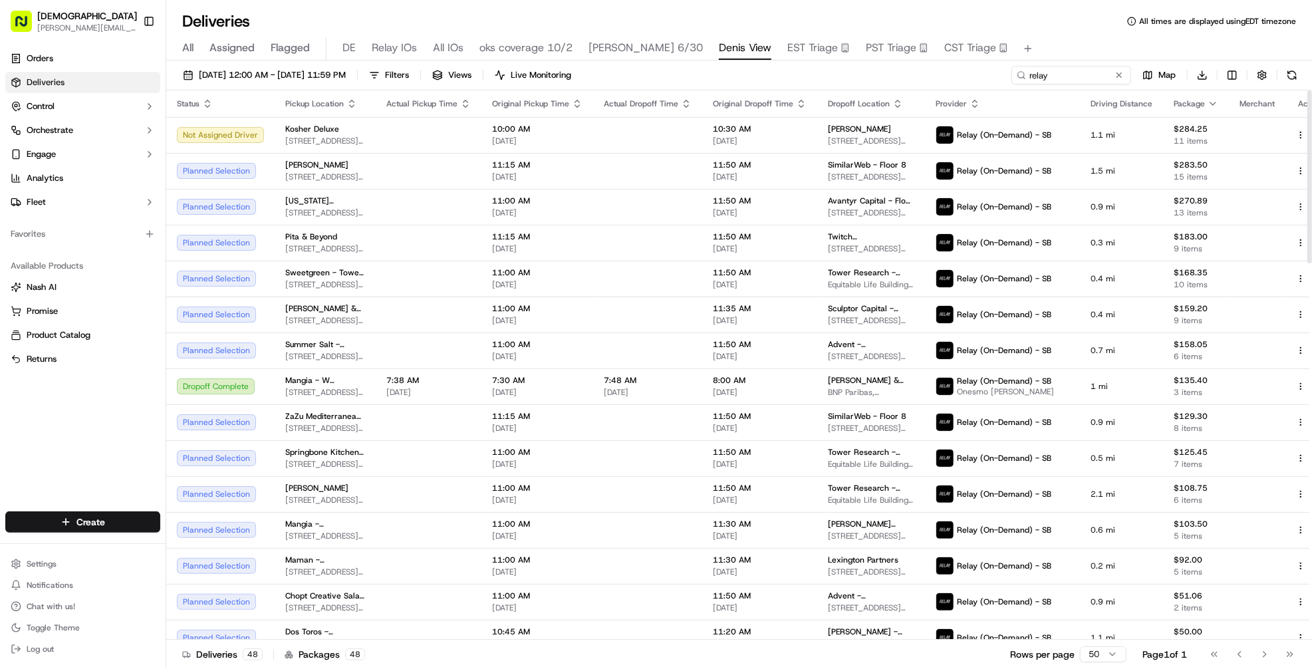
click at [1178, 106] on span "Package" at bounding box center [1189, 103] width 31 height 11
click at [1051, 82] on input "relay" at bounding box center [1052, 75] width 160 height 19
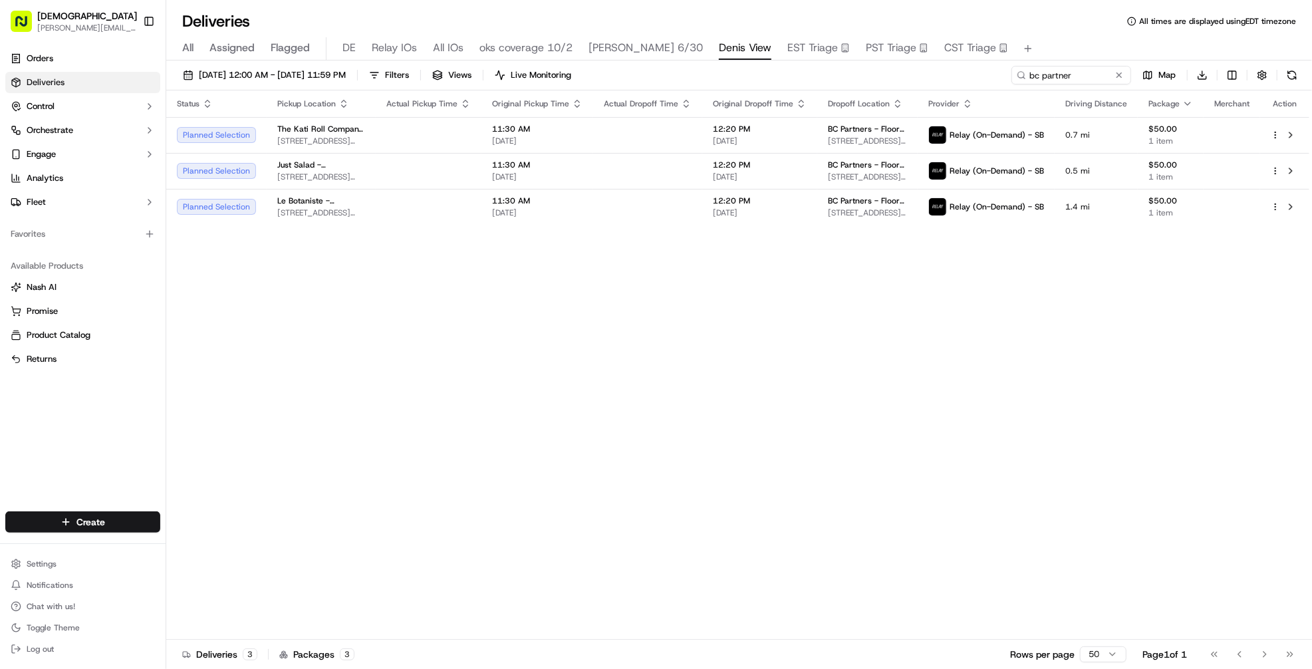
click at [554, 306] on div "Status Pickup Location Actual Pickup Time Original Pickup Time Actual Dropoff T…" at bounding box center [737, 364] width 1143 height 549
click at [597, 181] on td at bounding box center [647, 171] width 109 height 36
click at [617, 212] on td at bounding box center [647, 207] width 109 height 36
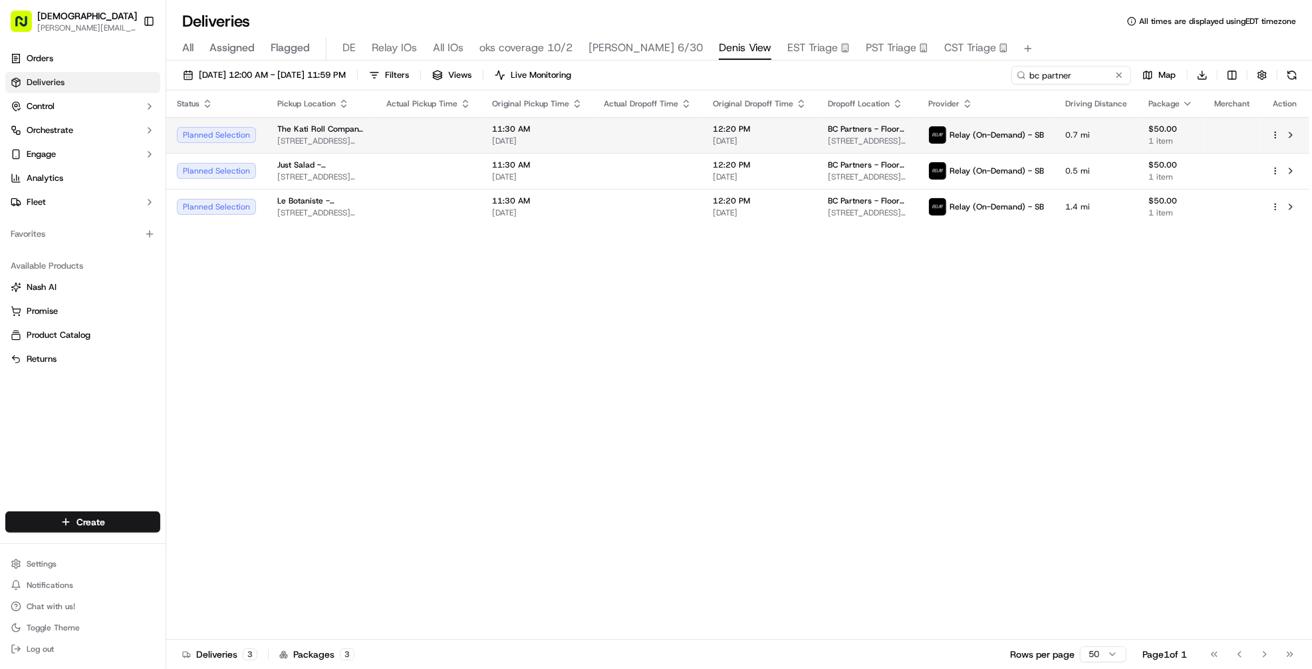
click at [640, 138] on td at bounding box center [647, 135] width 109 height 36
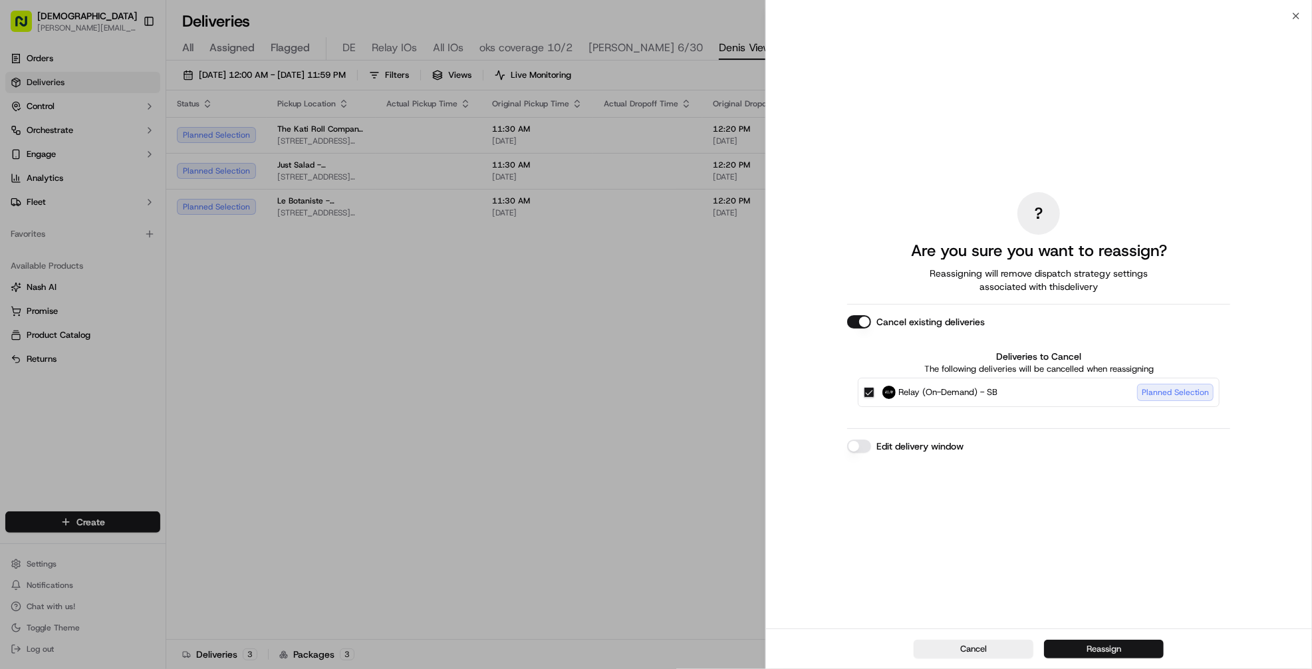
click at [1105, 648] on button "Reassign" at bounding box center [1104, 649] width 120 height 19
click at [1122, 647] on button "Reassign" at bounding box center [1104, 649] width 120 height 19
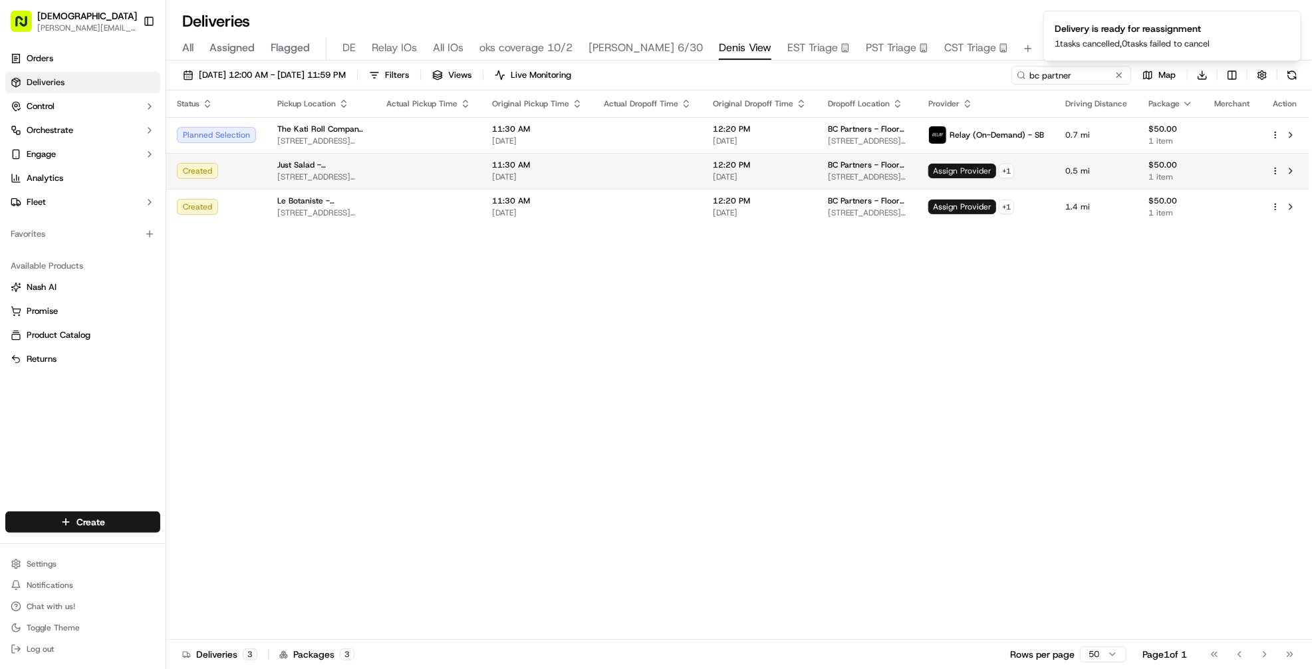
click at [940, 172] on span "Assign Provider" at bounding box center [963, 171] width 68 height 15
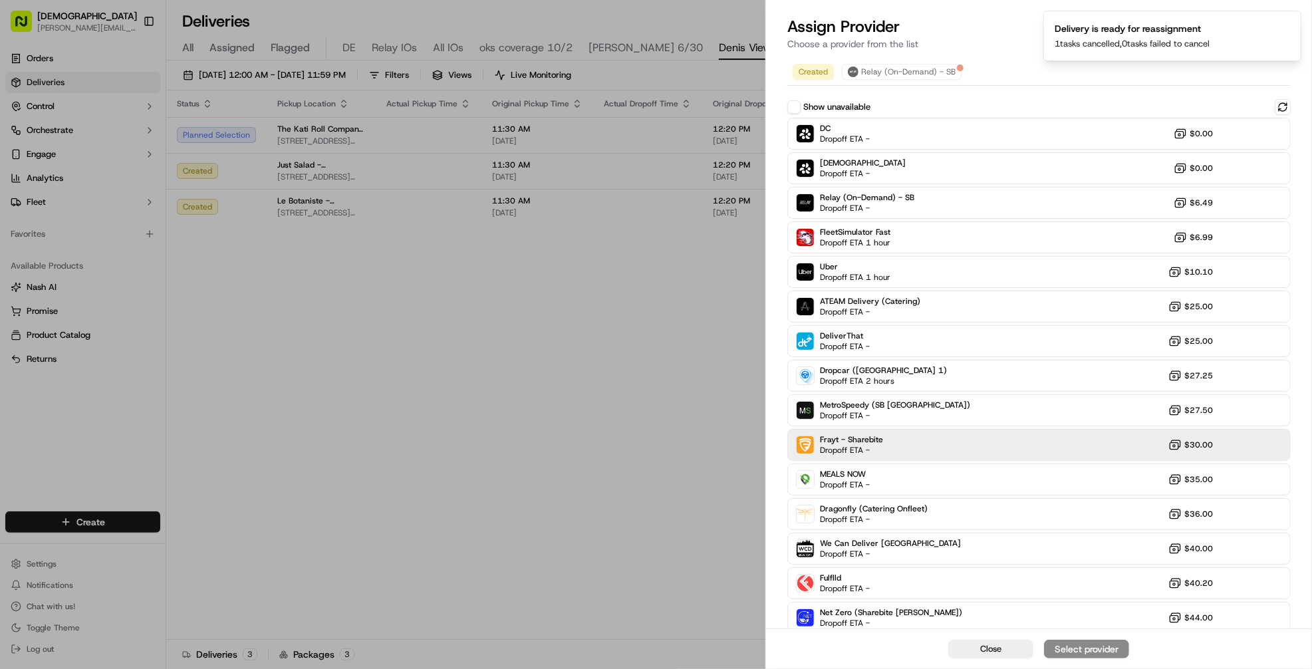
scroll to position [75, 0]
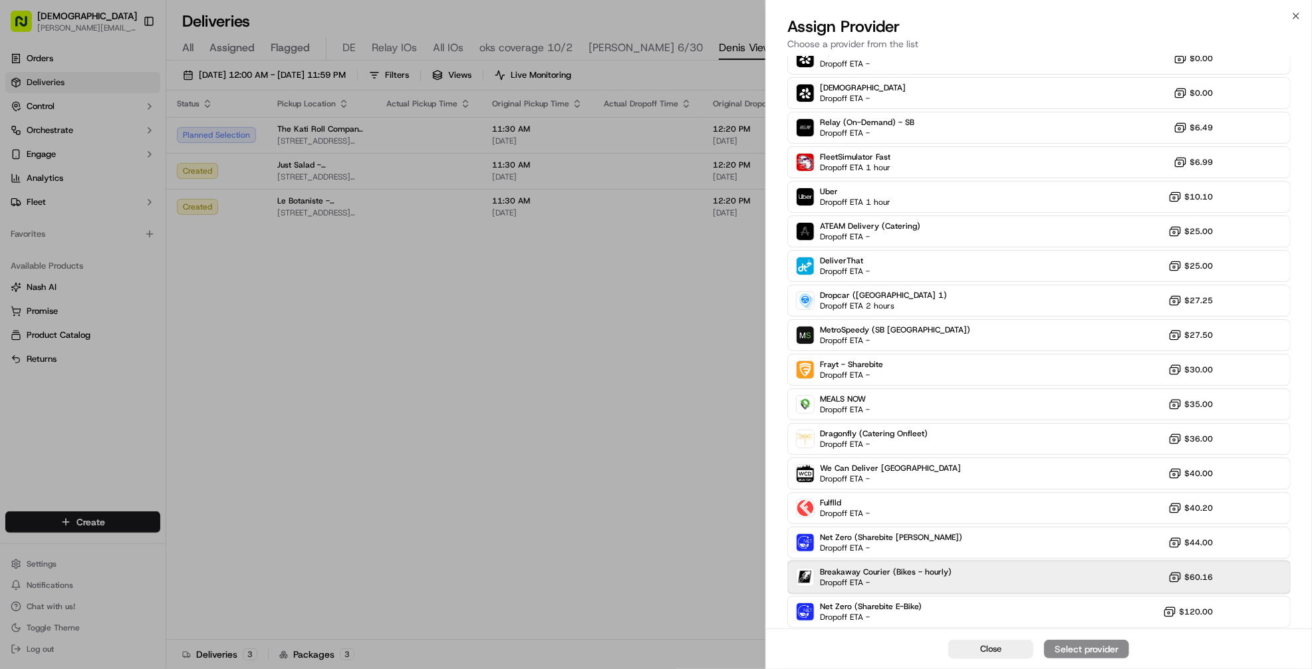
click at [1056, 586] on div "Breakaway Courier (Bikes - hourly) Dropoff ETA - $60.16" at bounding box center [1040, 577] width 504 height 32
click at [1082, 657] on button "Assign Provider" at bounding box center [1086, 649] width 85 height 19
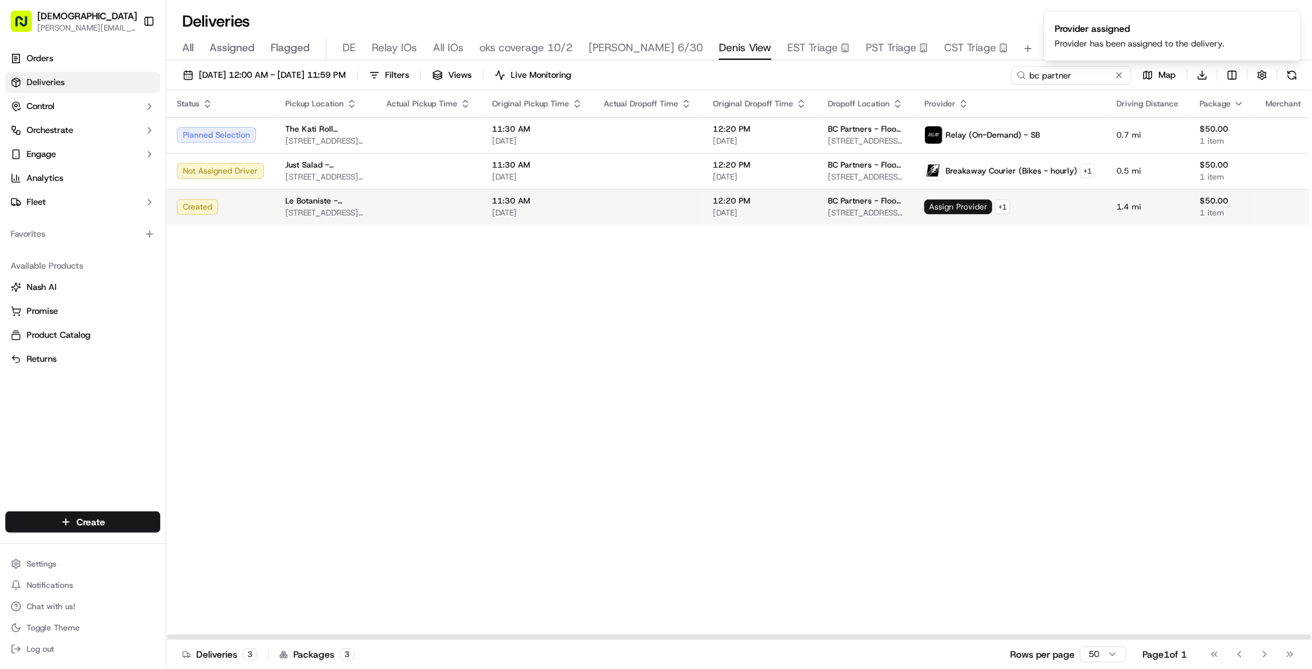
click at [937, 207] on span "Assign Provider" at bounding box center [959, 207] width 68 height 15
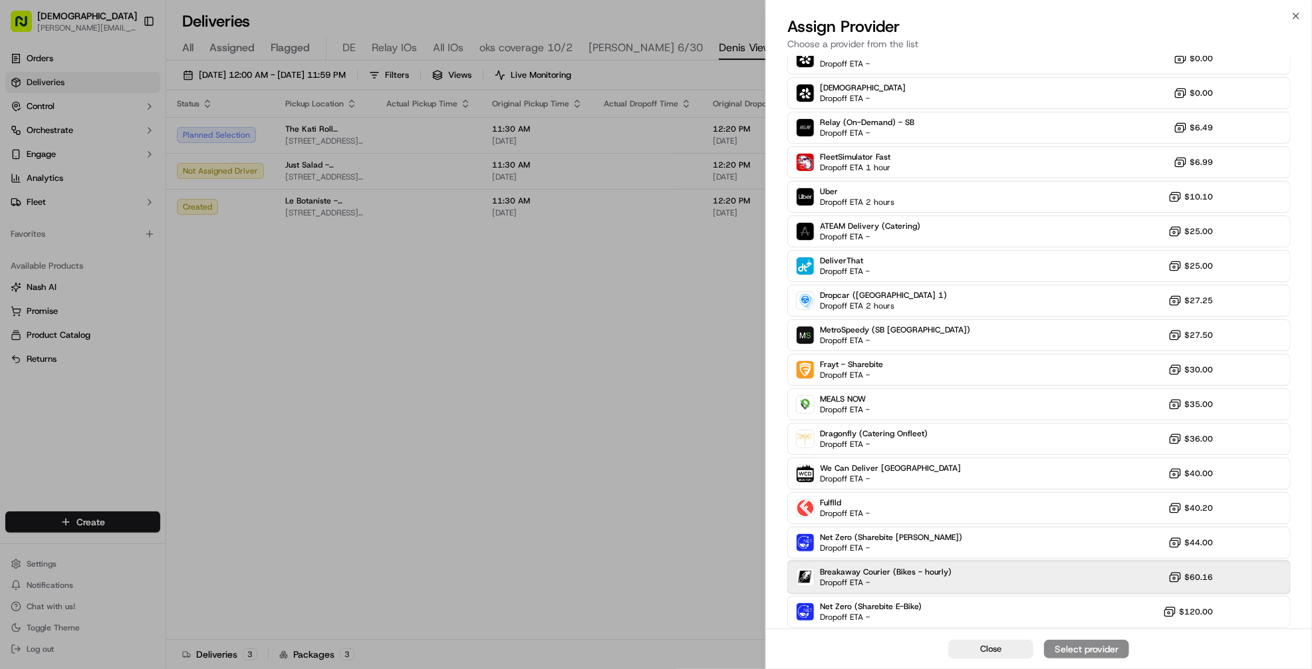
click at [1018, 587] on div "Breakaway Courier (Bikes - hourly) Dropoff ETA - $60.16" at bounding box center [1040, 577] width 504 height 32
click at [1058, 648] on div "Assign Provider" at bounding box center [1086, 649] width 65 height 13
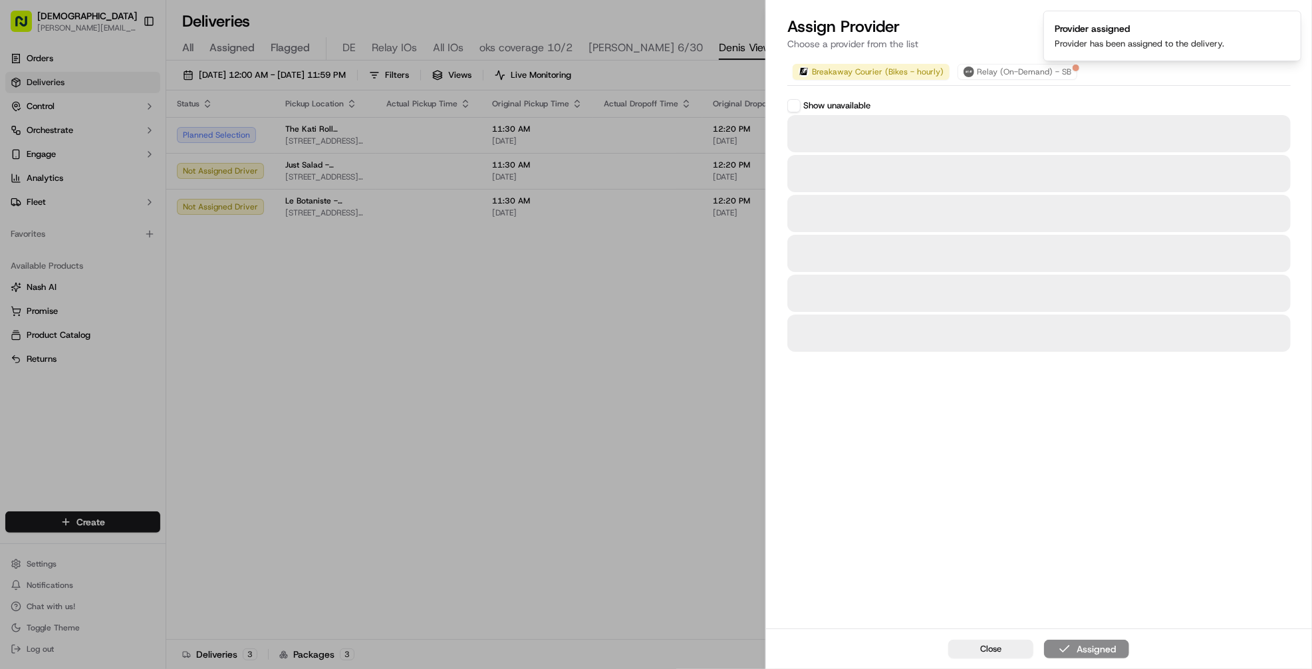
scroll to position [0, 0]
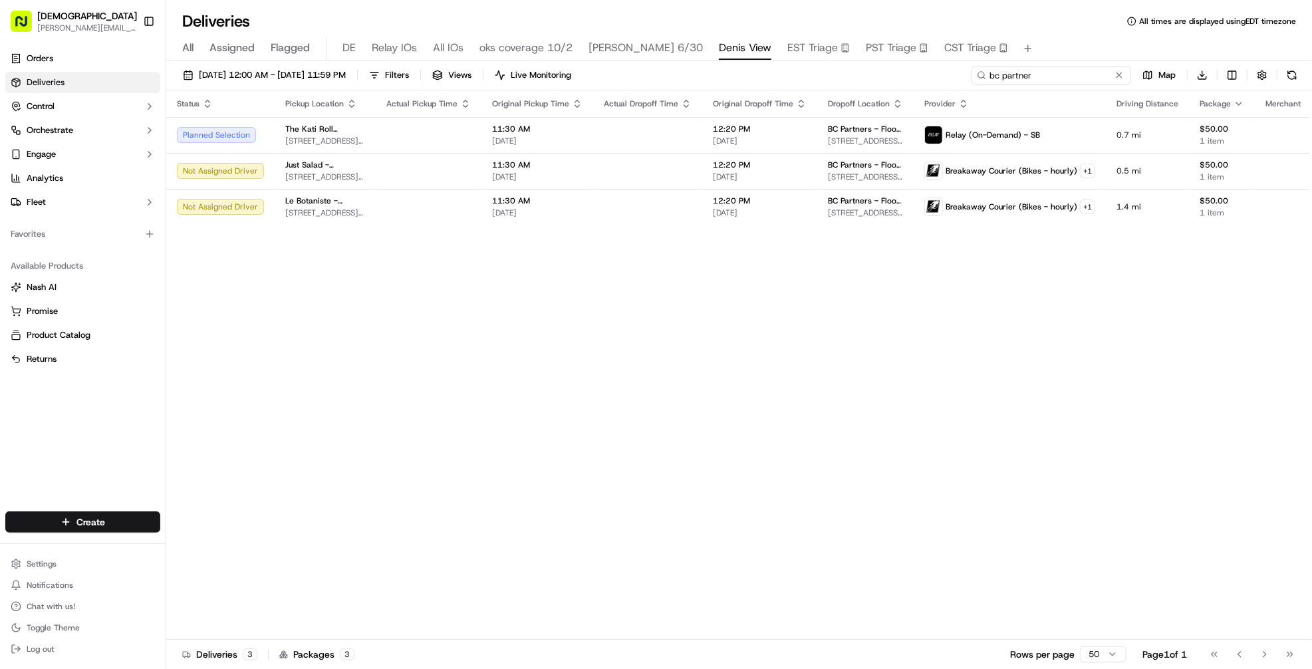
click at [1050, 73] on input "bc partner" at bounding box center [1052, 75] width 160 height 19
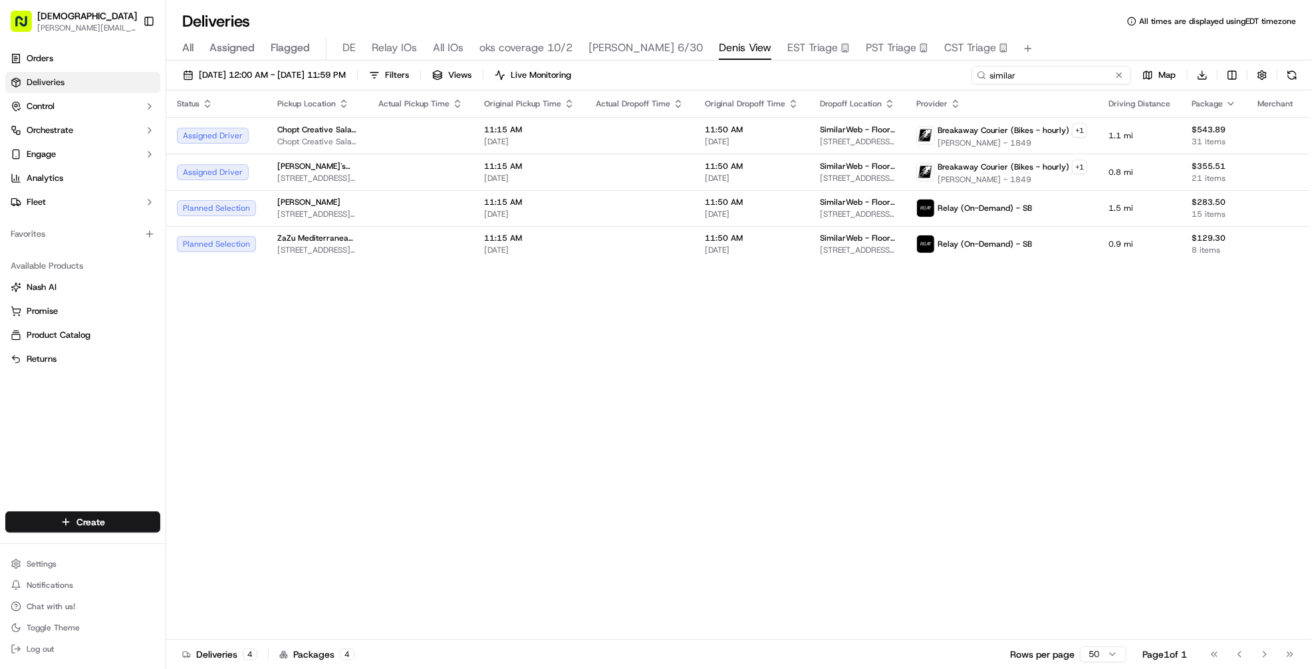
click at [1047, 68] on input "similar" at bounding box center [1052, 75] width 160 height 19
type input "viking"
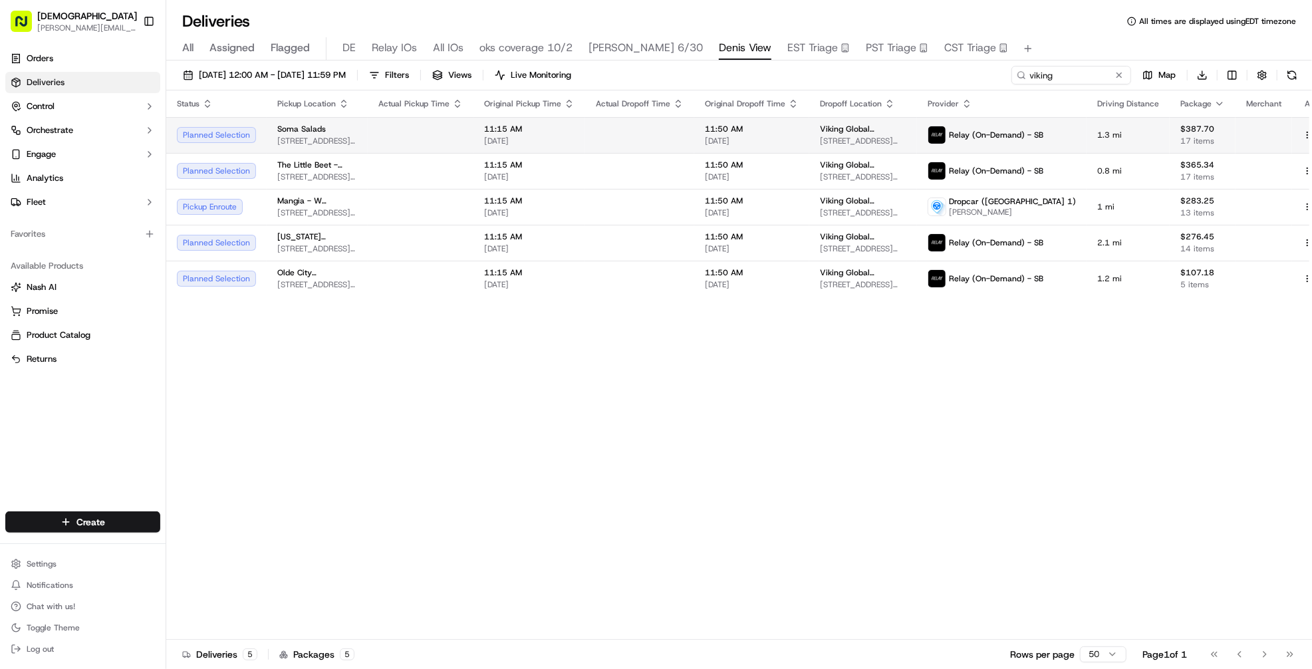
click at [619, 142] on td at bounding box center [639, 135] width 109 height 36
click at [672, 148] on td at bounding box center [639, 135] width 109 height 36
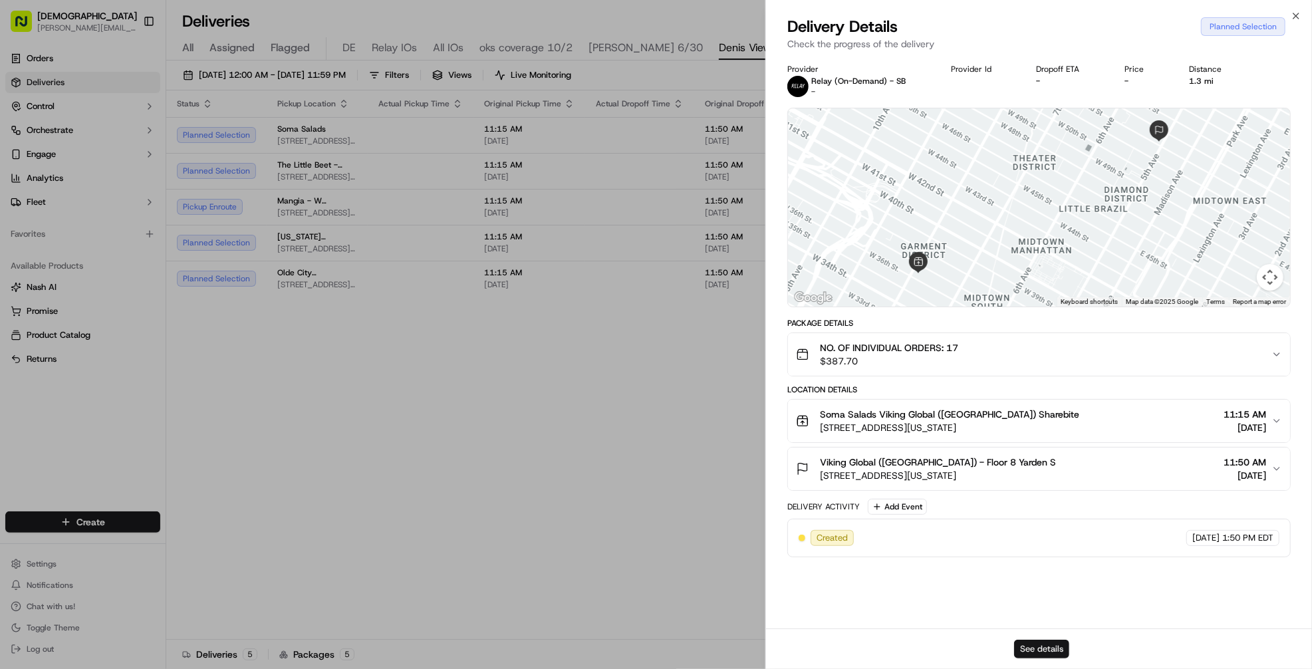
click at [1031, 650] on button "See details" at bounding box center [1041, 649] width 55 height 19
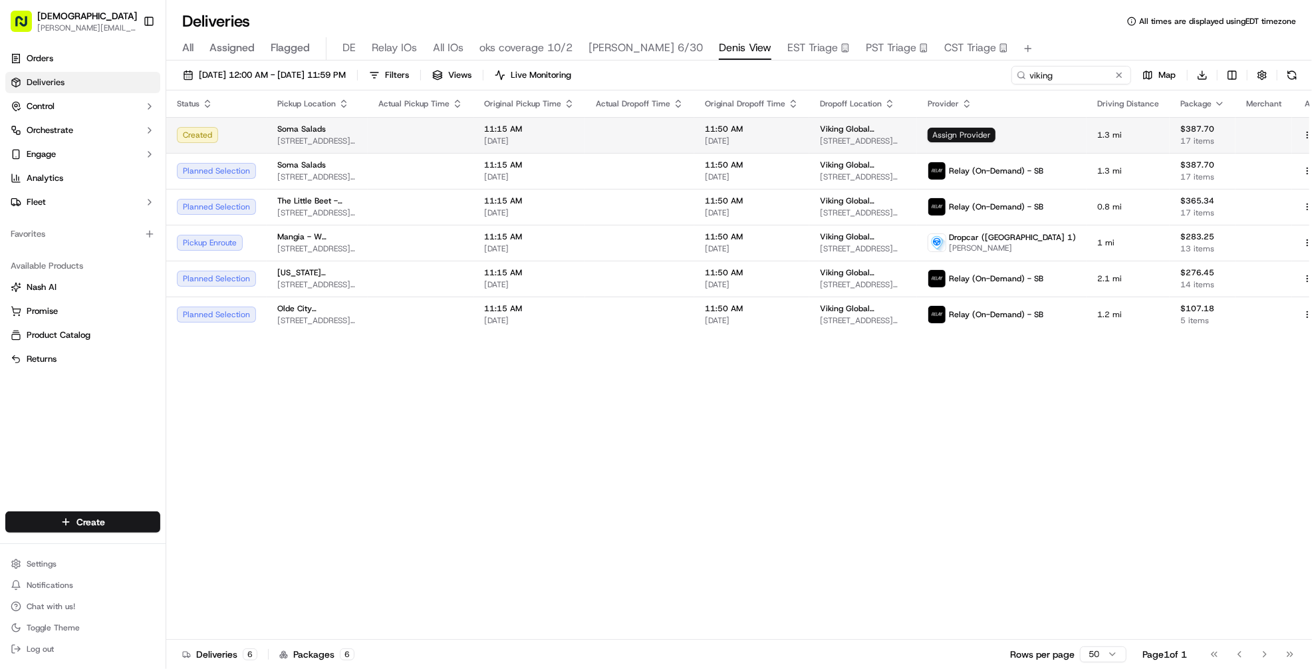
click at [959, 135] on span "Assign Provider" at bounding box center [962, 135] width 68 height 15
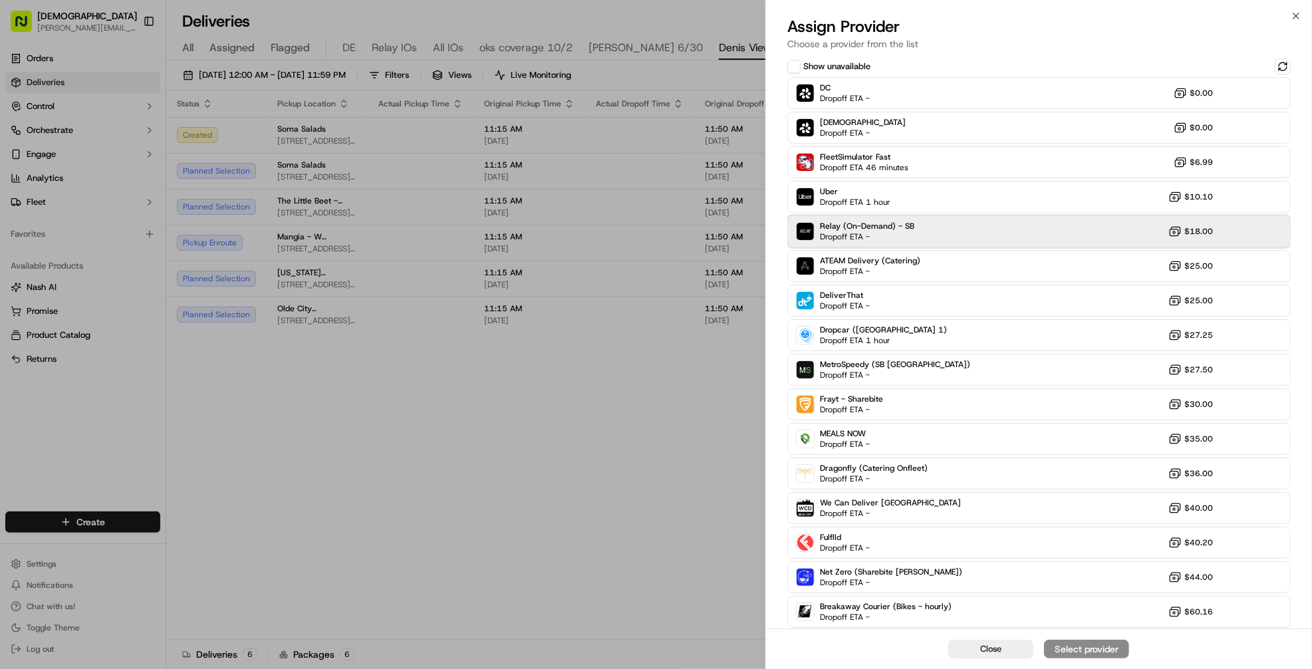
click at [933, 245] on div "Relay (On-Demand) - SB Dropoff ETA - $18.00" at bounding box center [1040, 232] width 504 height 32
click at [1058, 650] on div "Assign Provider" at bounding box center [1086, 649] width 65 height 13
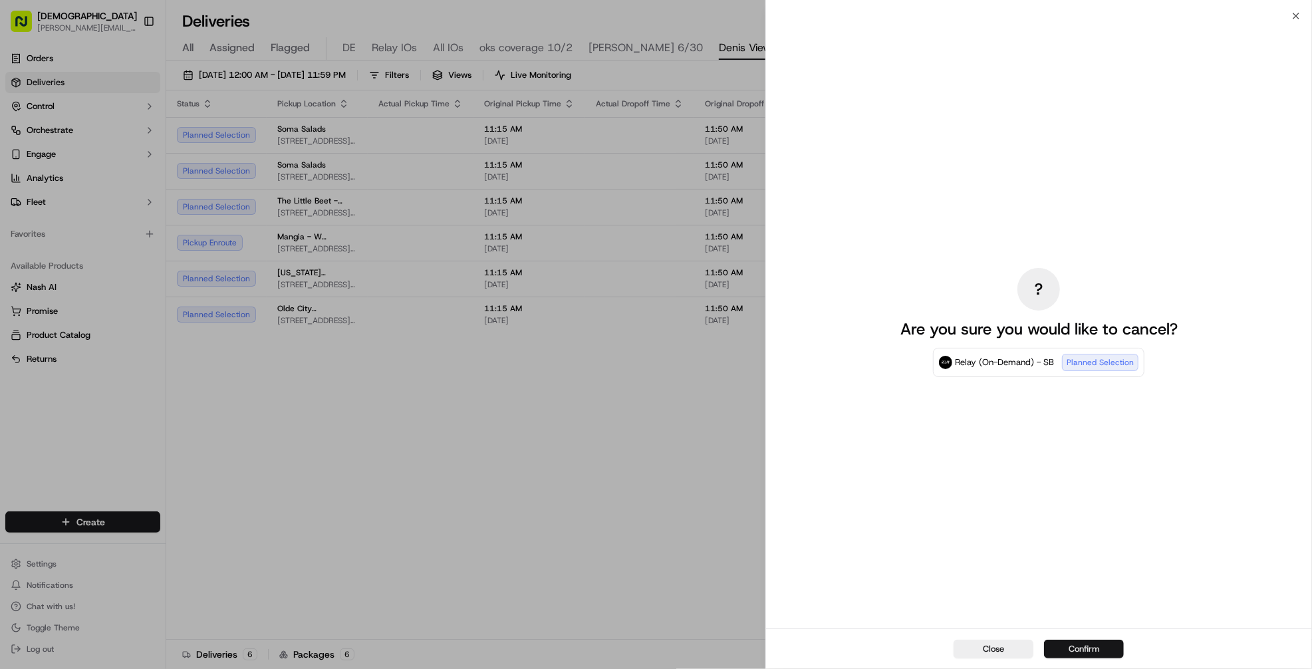
click at [1062, 648] on button "Confirm" at bounding box center [1084, 649] width 80 height 19
click at [1064, 645] on button "Confirm" at bounding box center [1084, 649] width 80 height 19
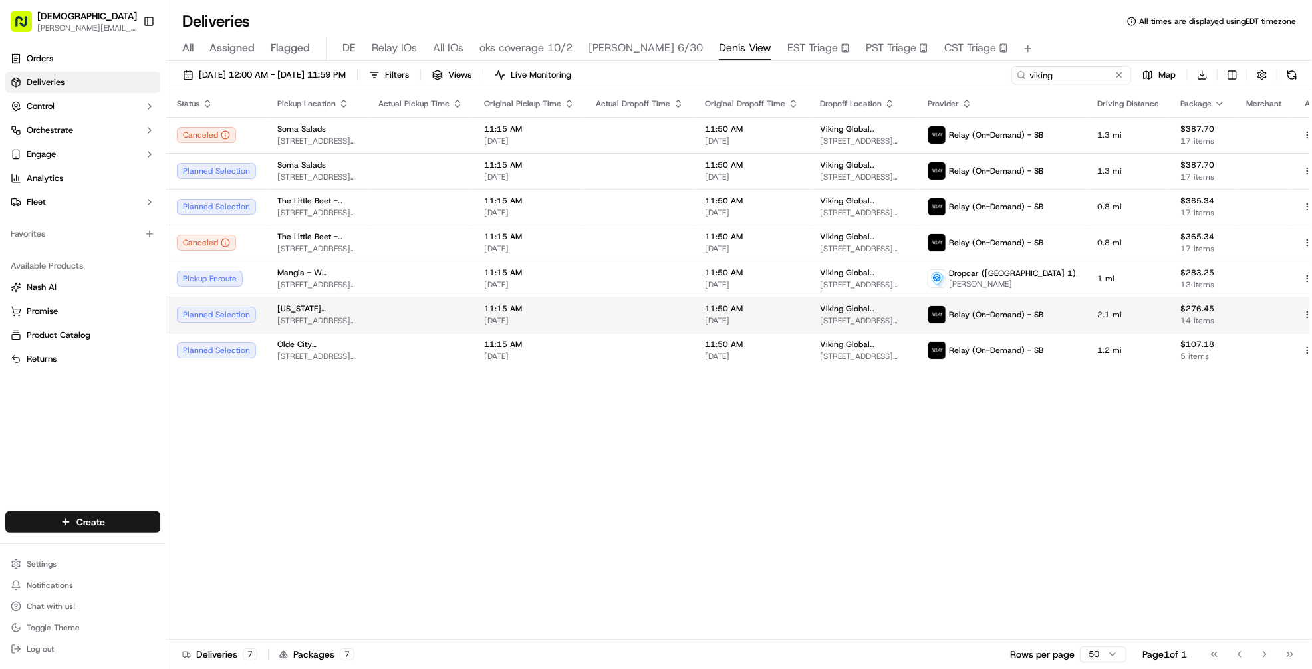
click at [644, 317] on td at bounding box center [639, 315] width 109 height 36
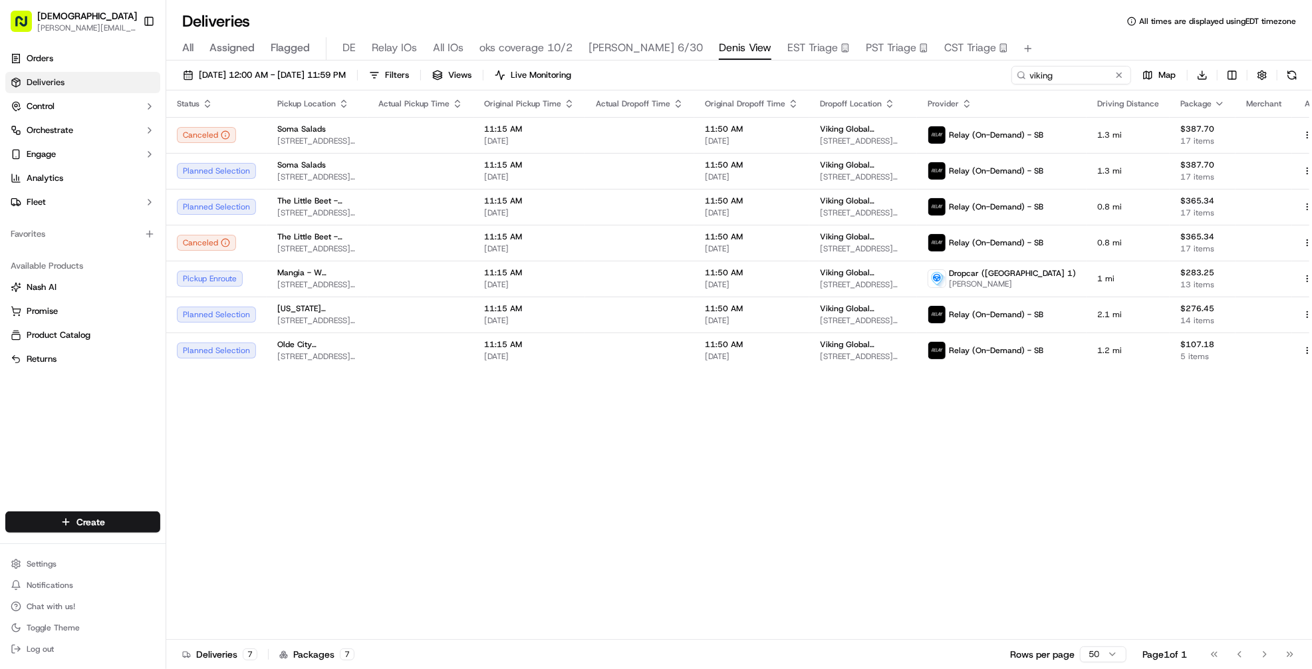
click at [709, 542] on div "Status Pickup Location Actual Pickup Time Original Pickup Time Actual Dropoff T…" at bounding box center [753, 364] width 1175 height 549
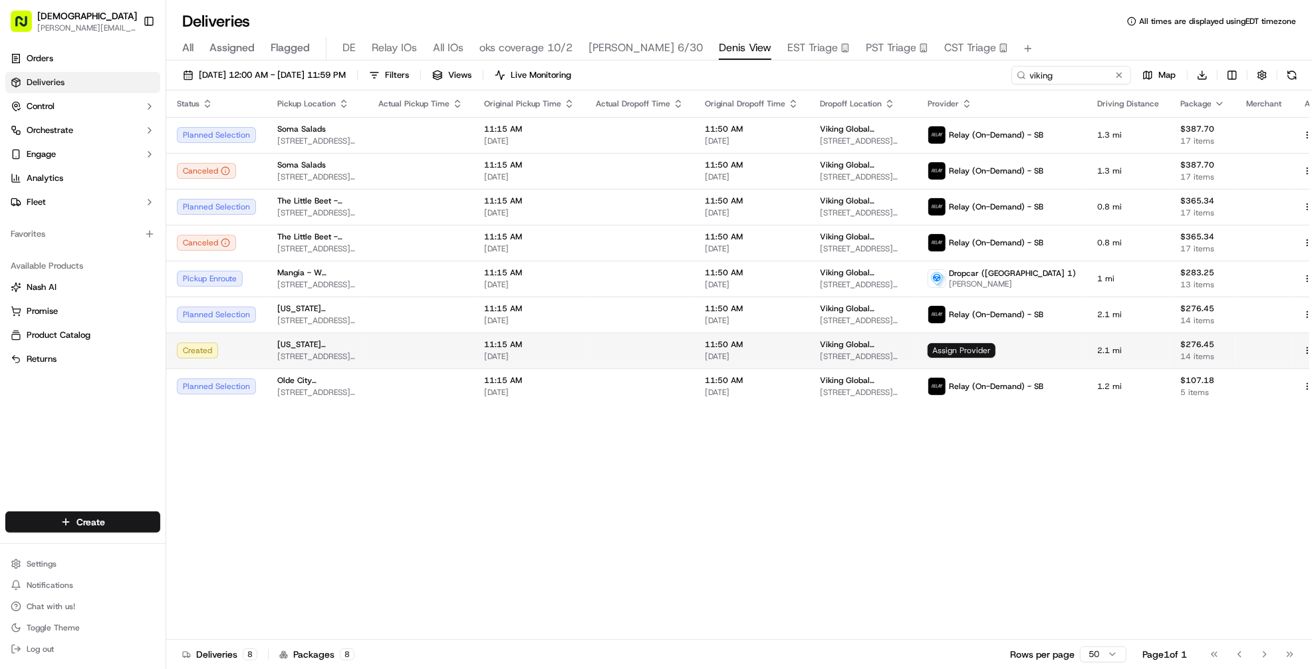
click at [941, 348] on span "Assign Provider" at bounding box center [962, 350] width 68 height 15
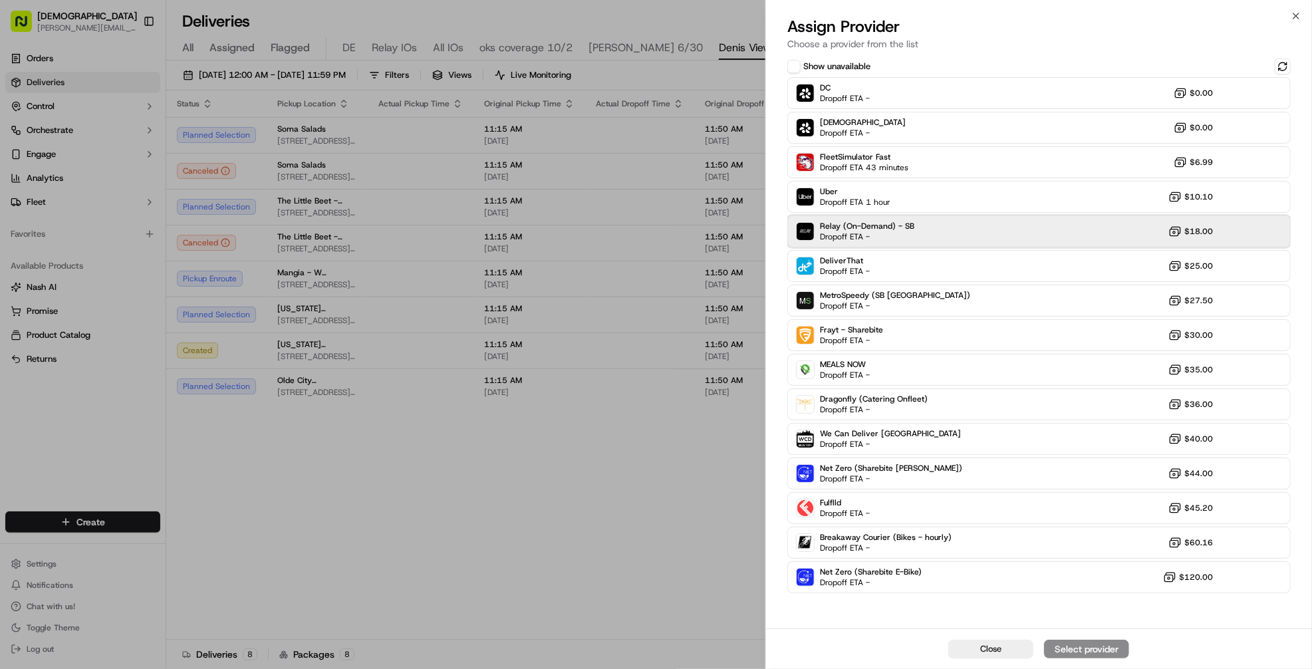
click at [899, 228] on span "Relay (On-Demand) - SB" at bounding box center [867, 226] width 94 height 11
click at [1059, 648] on div "Assign Provider" at bounding box center [1086, 649] width 65 height 13
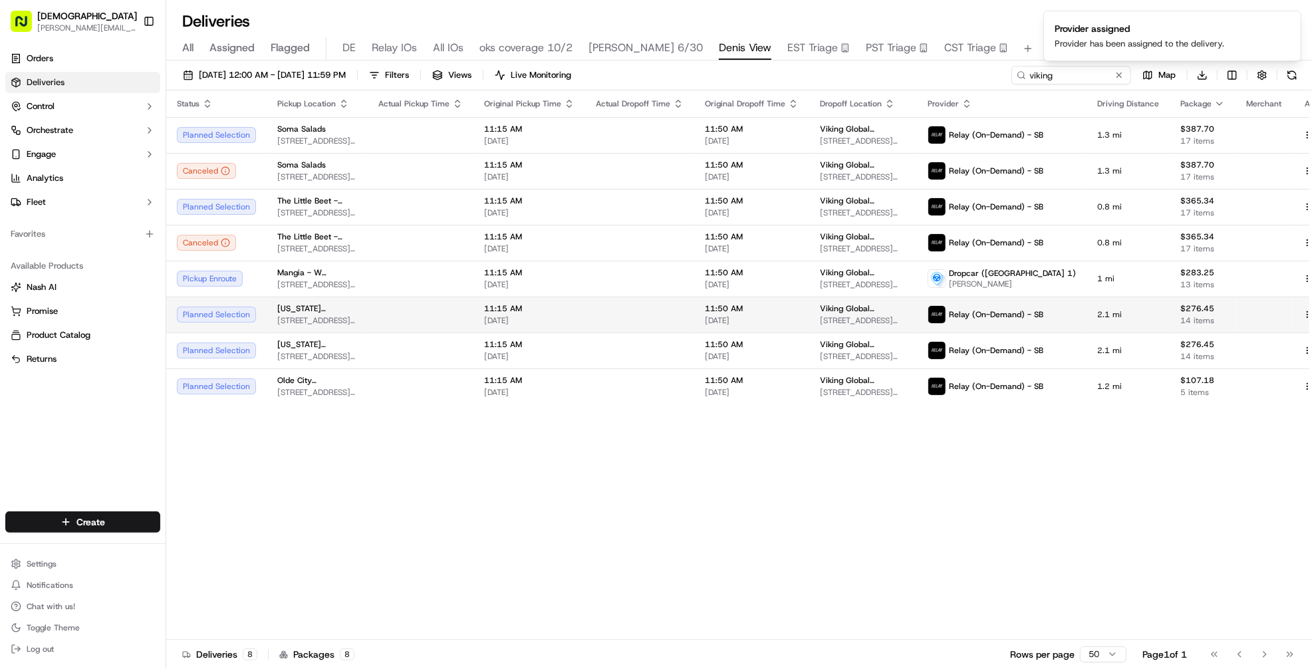
click at [585, 315] on td "11:15 AM 09/19/2025" at bounding box center [530, 315] width 112 height 36
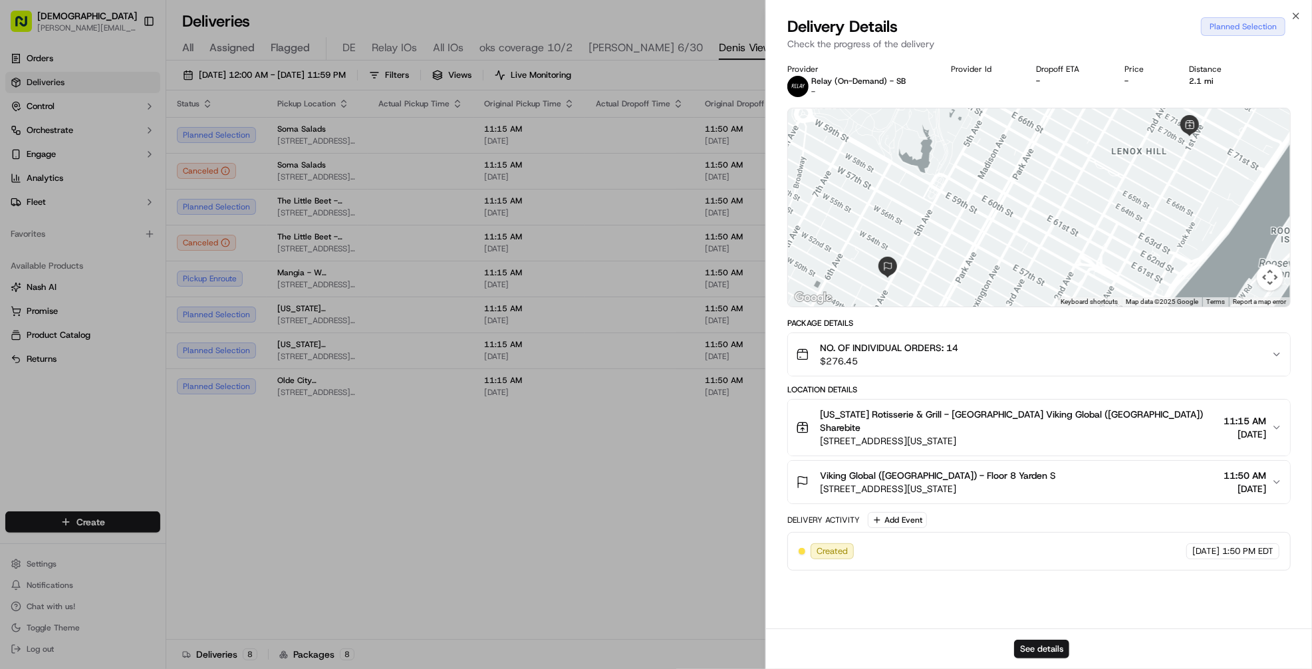
click at [978, 469] on span "Viking Global ([GEOGRAPHIC_DATA]) - Floor 8 Yarden S" at bounding box center [938, 475] width 236 height 13
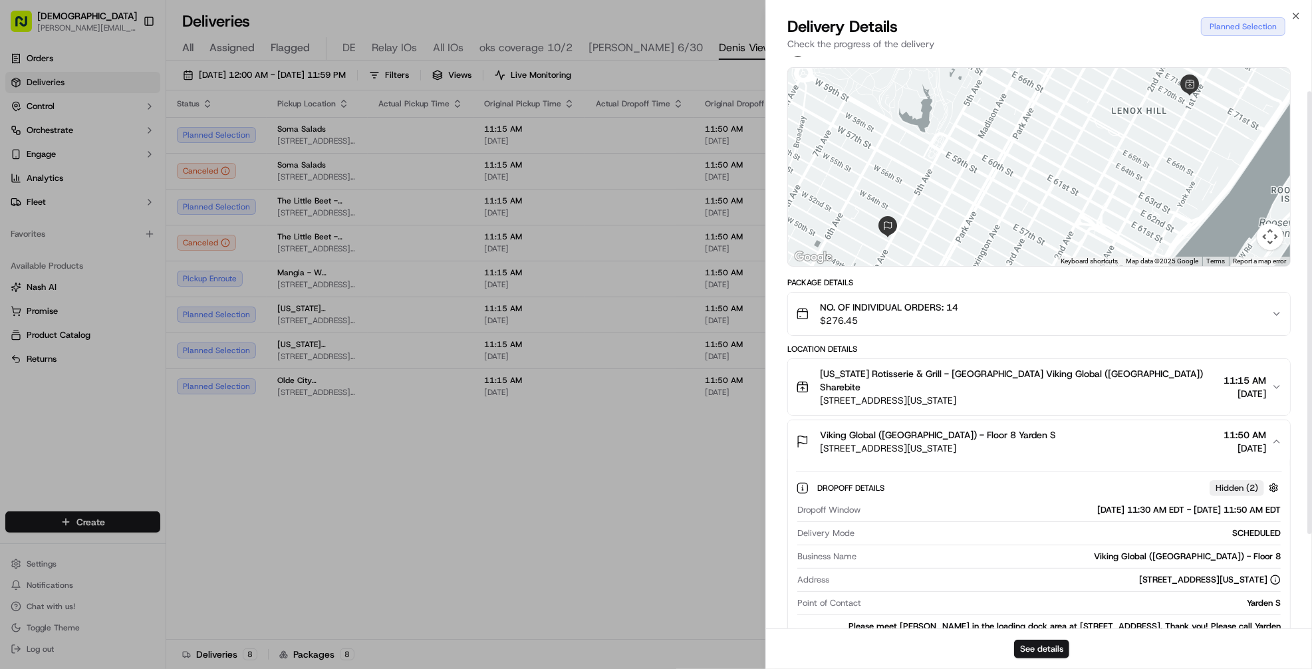
scroll to position [72, 0]
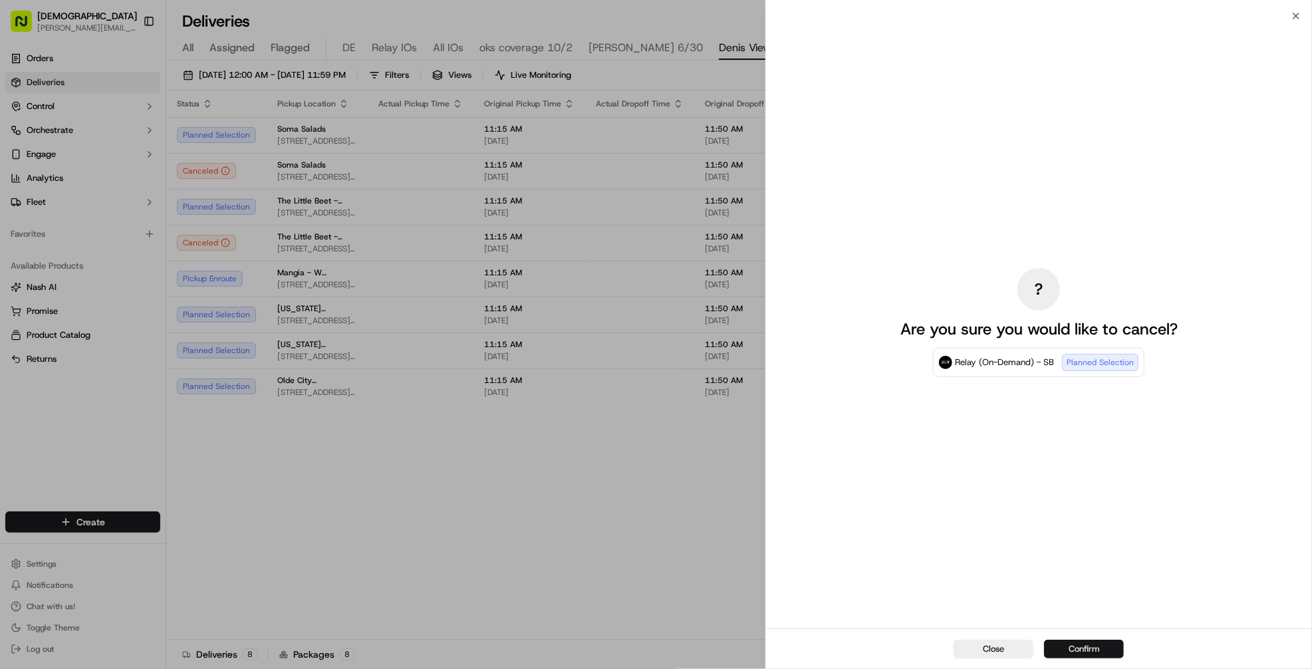
click at [1080, 653] on button "Confirm" at bounding box center [1084, 649] width 80 height 19
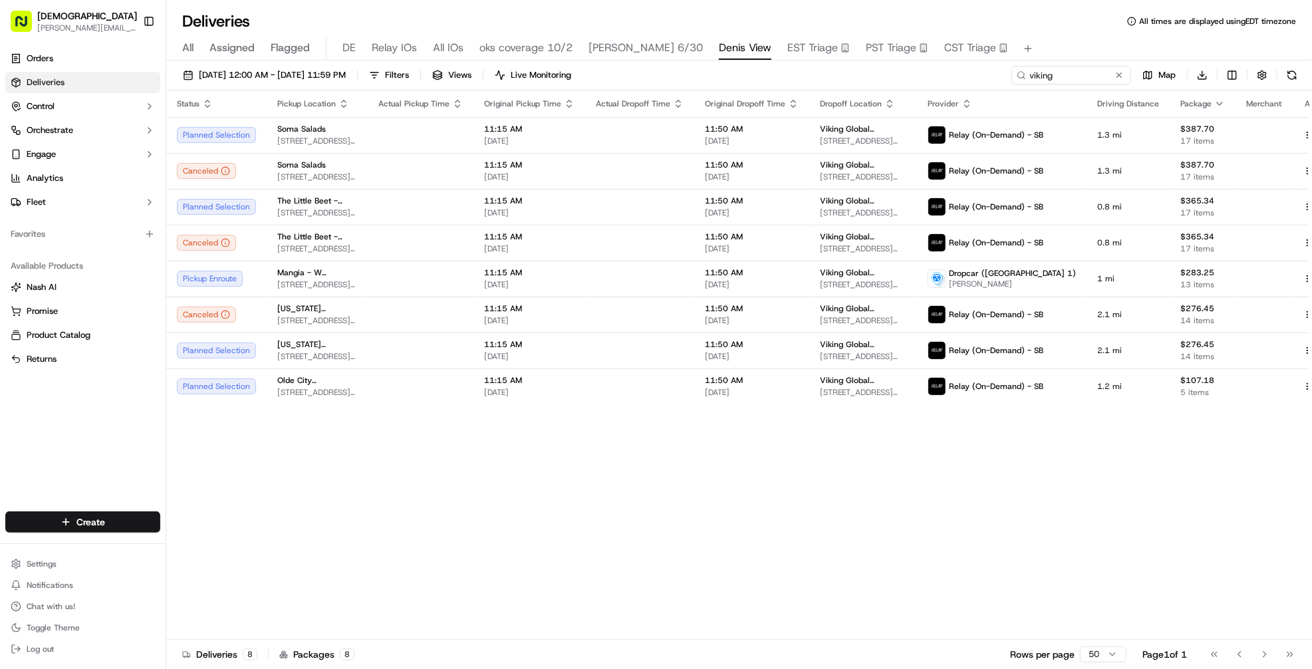
click at [703, 481] on div "Status Pickup Location Actual Pickup Time Original Pickup Time Actual Dropoff T…" at bounding box center [753, 364] width 1175 height 549
click at [645, 394] on td at bounding box center [639, 387] width 109 height 36
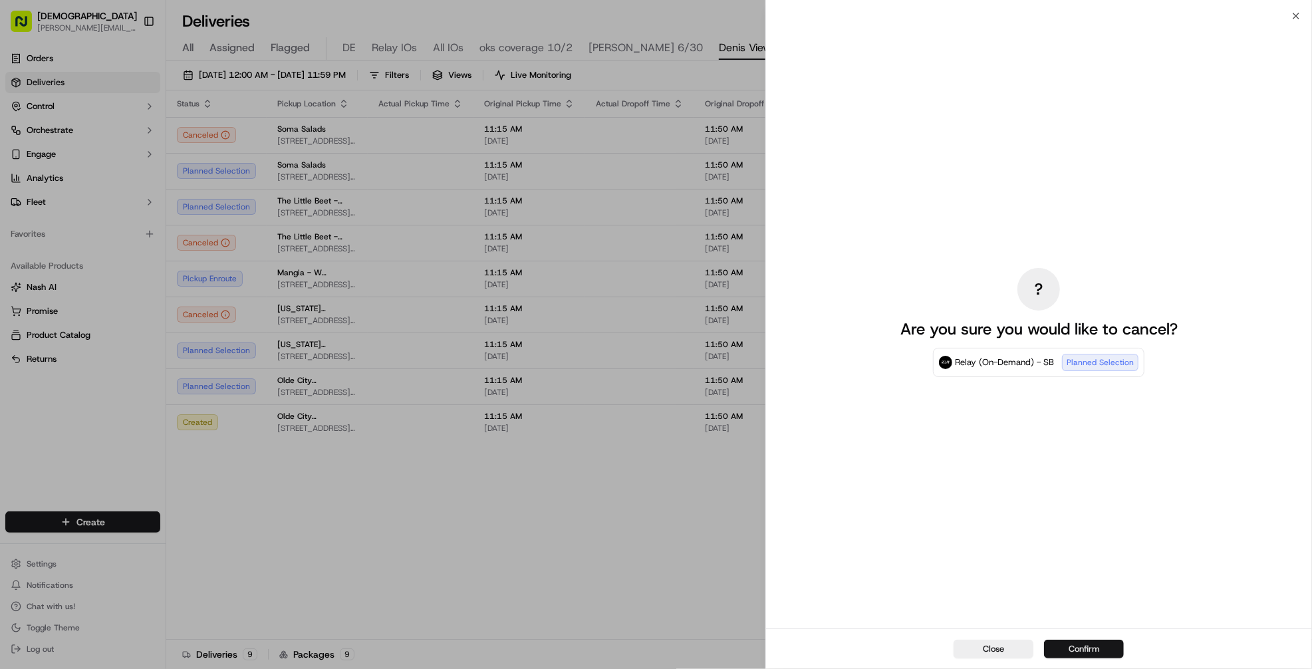
click at [1102, 643] on button "Confirm" at bounding box center [1084, 649] width 80 height 19
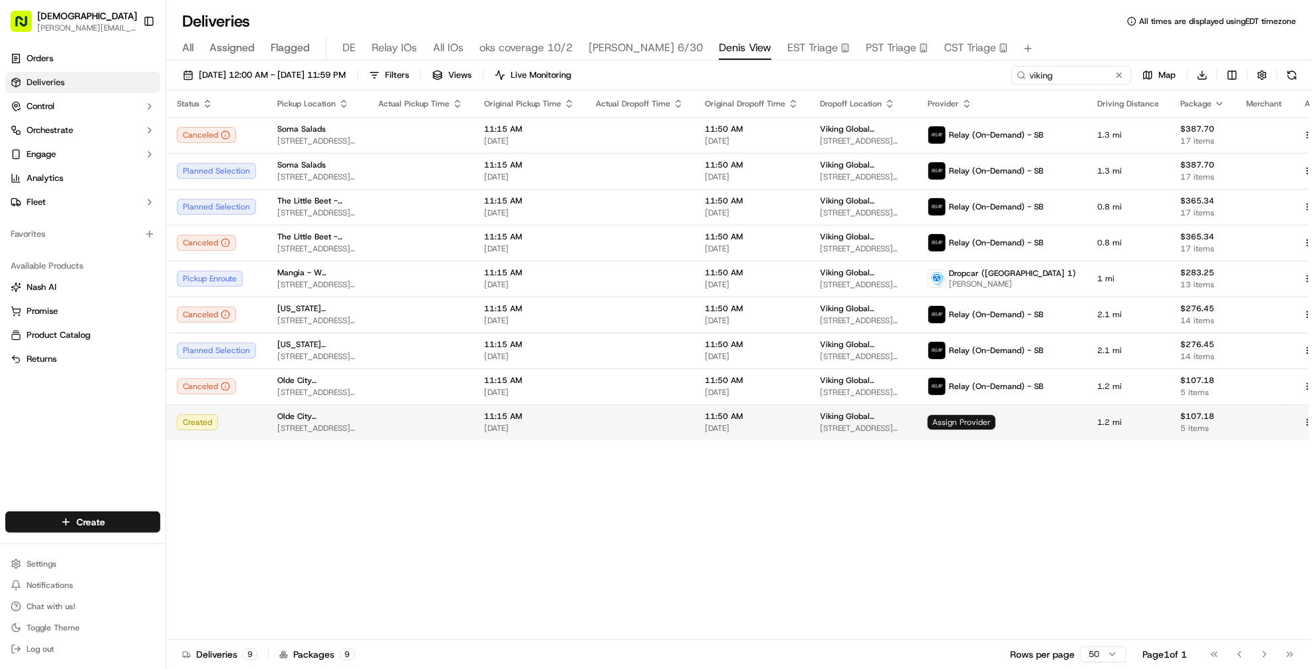
click at [973, 418] on span "Assign Provider" at bounding box center [962, 422] width 68 height 15
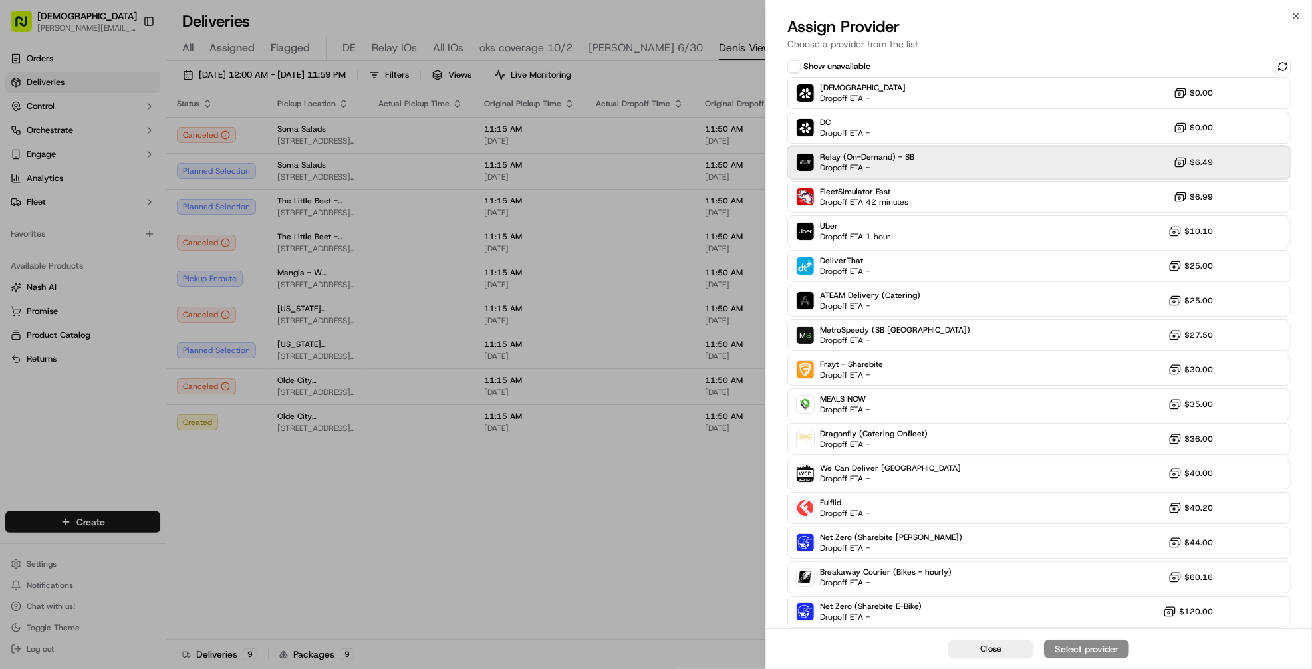
click at [853, 170] on span "Dropoff ETA -" at bounding box center [866, 167] width 93 height 11
click at [1059, 645] on div "Assign Provider" at bounding box center [1086, 649] width 65 height 13
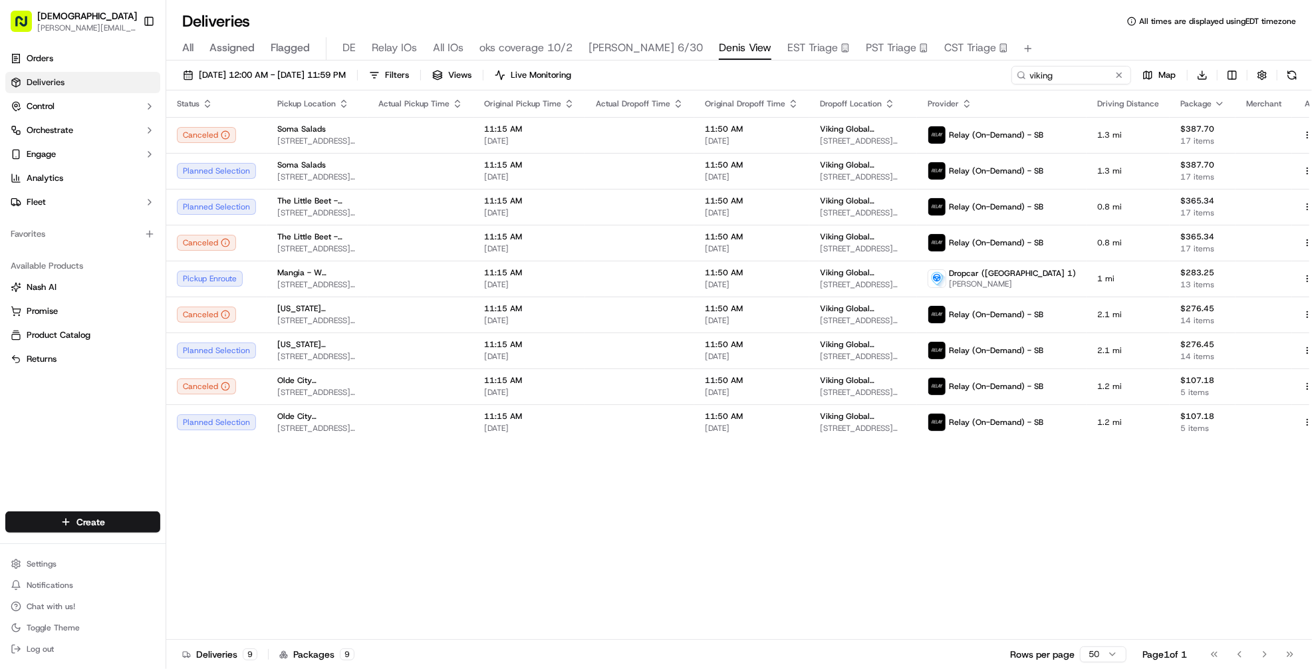
click at [674, 510] on div "Status Pickup Location Actual Pickup Time Original Pickup Time Actual Dropoff T…" at bounding box center [753, 364] width 1175 height 549
click at [710, 649] on div "Deliveries 9 Packages 9 Rows per page 50 Page 1 of 1 Go to first page Go to pre…" at bounding box center [739, 654] width 1146 height 30
click at [665, 572] on div "Status Pickup Location Actual Pickup Time Original Pickup Time Actual Dropoff T…" at bounding box center [753, 364] width 1175 height 549
click at [43, 83] on span "Deliveries" at bounding box center [46, 82] width 38 height 12
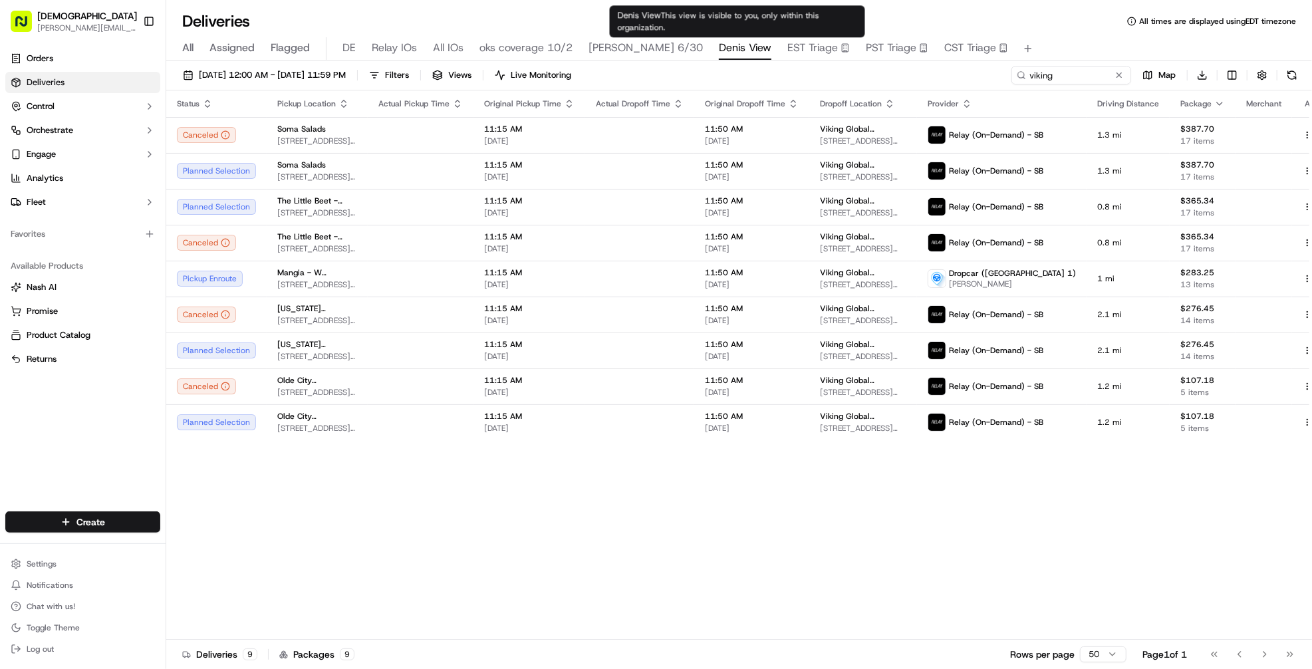
click at [736, 53] on span "Denis View" at bounding box center [745, 48] width 53 height 16
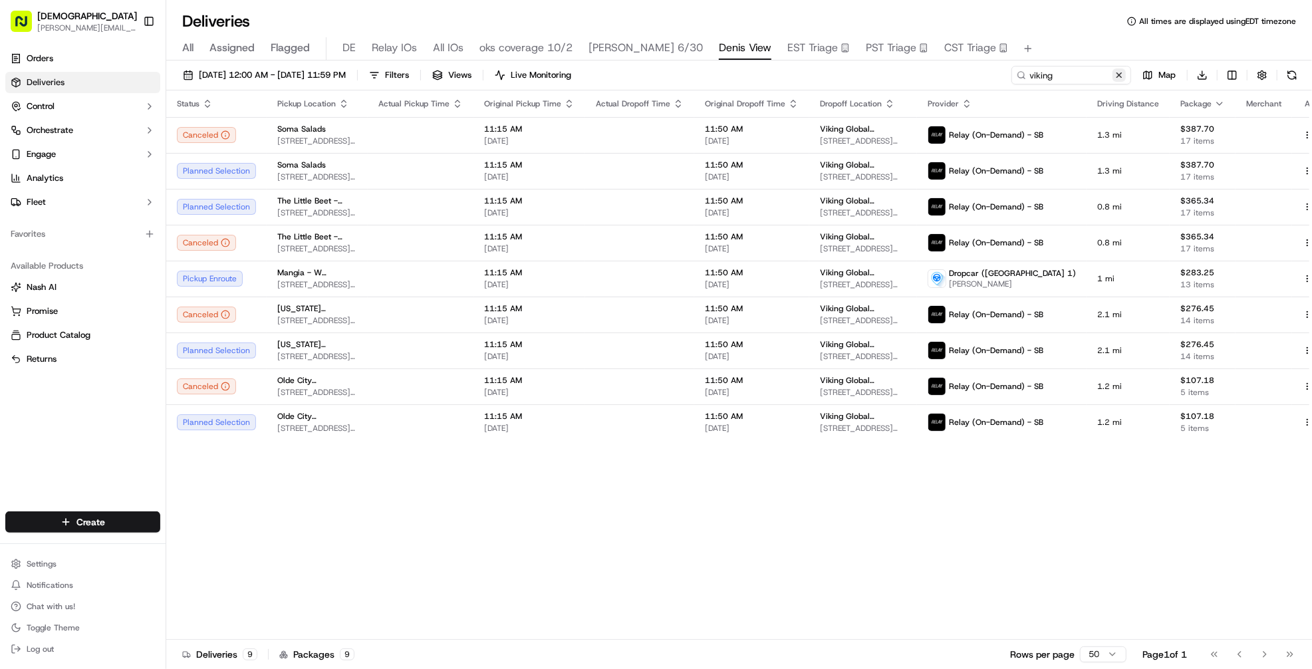
click at [1120, 75] on button at bounding box center [1119, 75] width 13 height 13
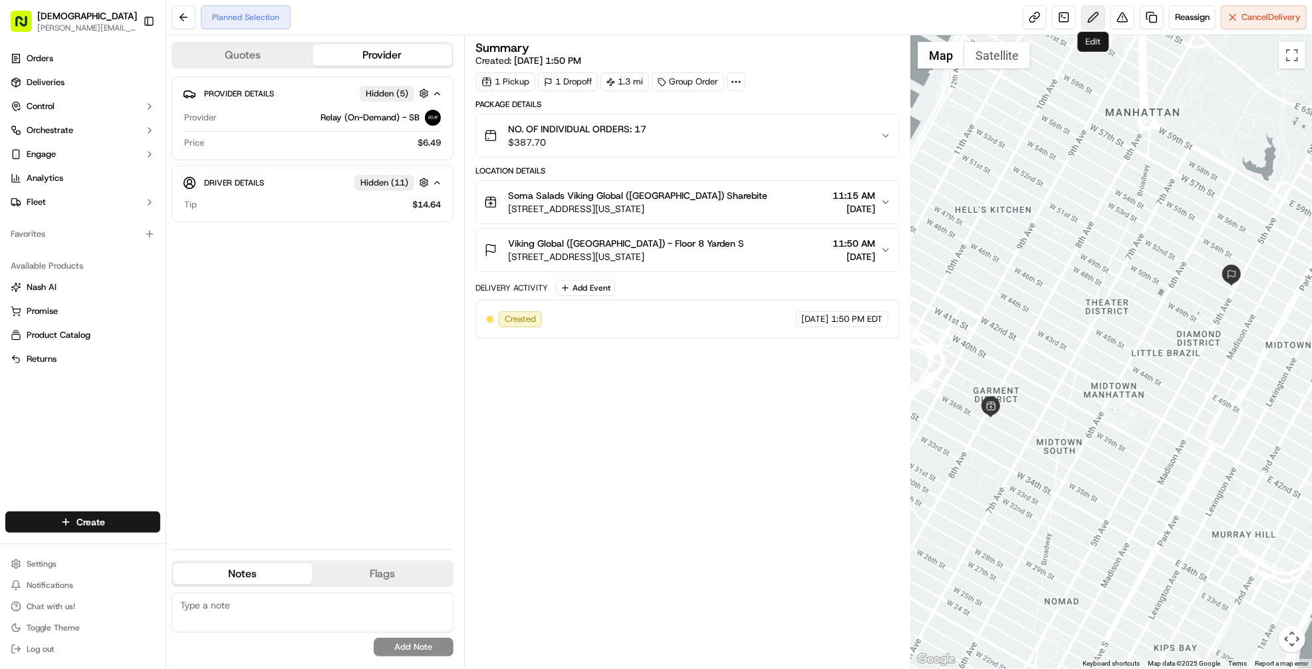
click at [1086, 19] on button at bounding box center [1094, 17] width 24 height 24
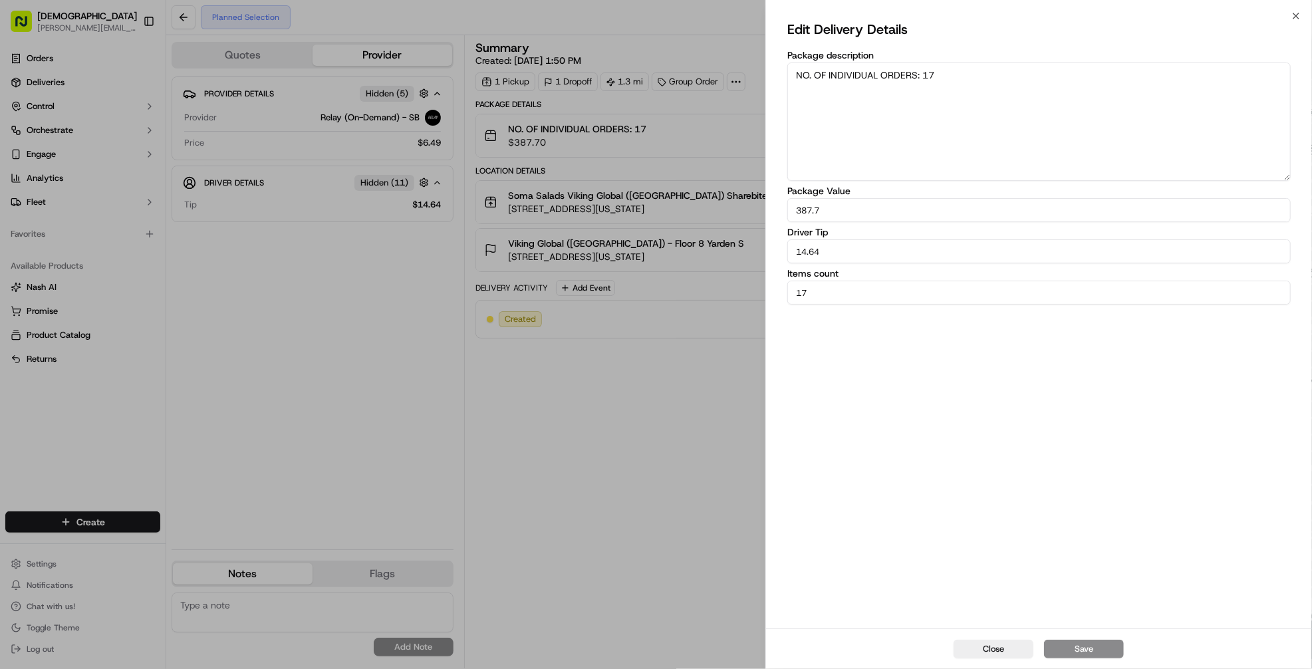
click at [1297, 9] on div "Close Edit Delivery Details Package description NO. OF INDIVIDUAL ORDERS: 17 Pa…" at bounding box center [1039, 334] width 547 height 669
click at [1298, 15] on icon "button" at bounding box center [1296, 15] width 5 height 5
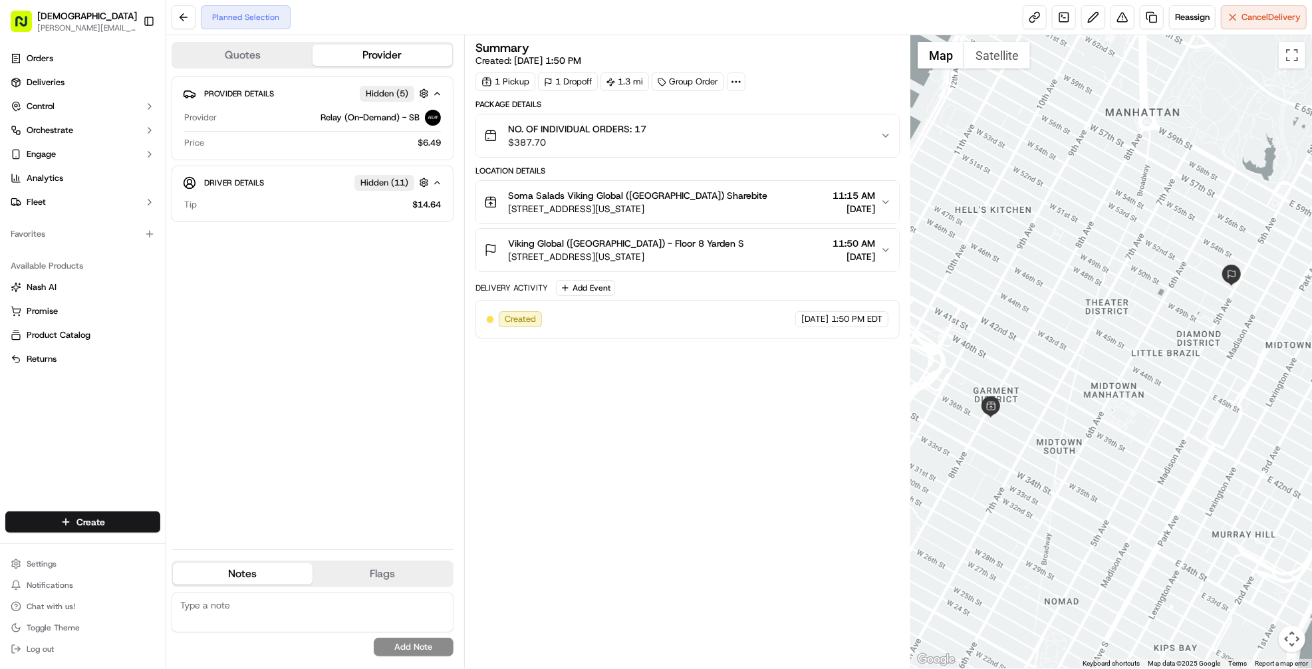
click at [311, 301] on div "Provider Details Hidden ( 5 ) Provider Relay (On-Demand) - SB Price $6.49 Drive…" at bounding box center [313, 307] width 282 height 462
click at [594, 480] on div "Summary Created: 09/18/2025 1:50 PM 1 Pickup 1 Dropoff 1.3 mi Group Order Packa…" at bounding box center [688, 352] width 424 height 620
click at [663, 510] on div "Summary Created: 09/18/2025 1:50 PM 1 Pickup 1 Dropoff 1.3 mi Group Order Packa…" at bounding box center [688, 352] width 424 height 620
click at [605, 251] on span "[STREET_ADDRESS][US_STATE]" at bounding box center [626, 256] width 236 height 13
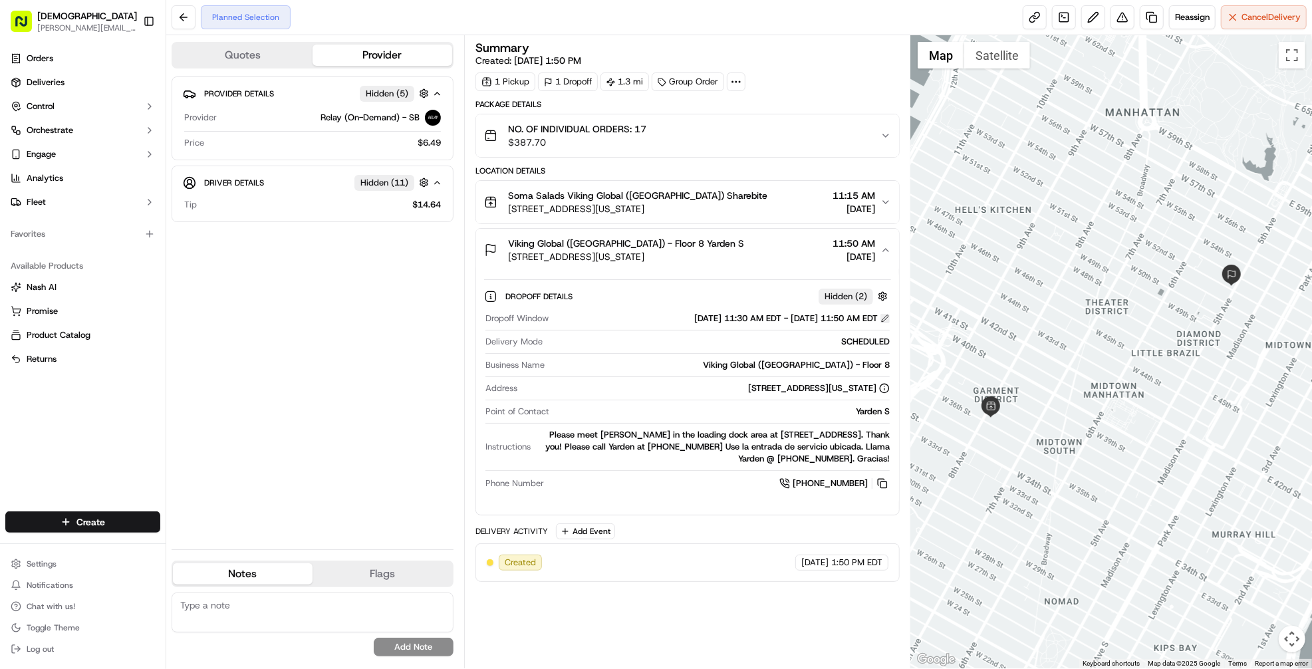
click at [889, 314] on button at bounding box center [885, 318] width 9 height 9
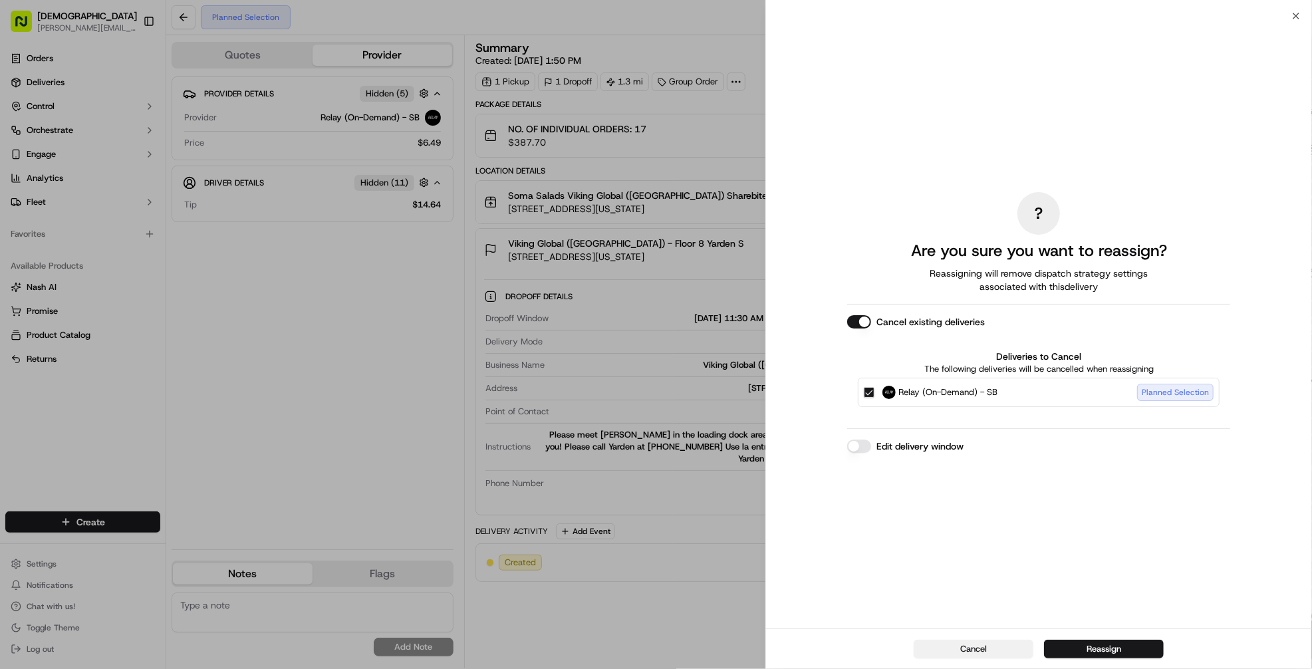
click at [982, 649] on button "Cancel" at bounding box center [974, 649] width 120 height 19
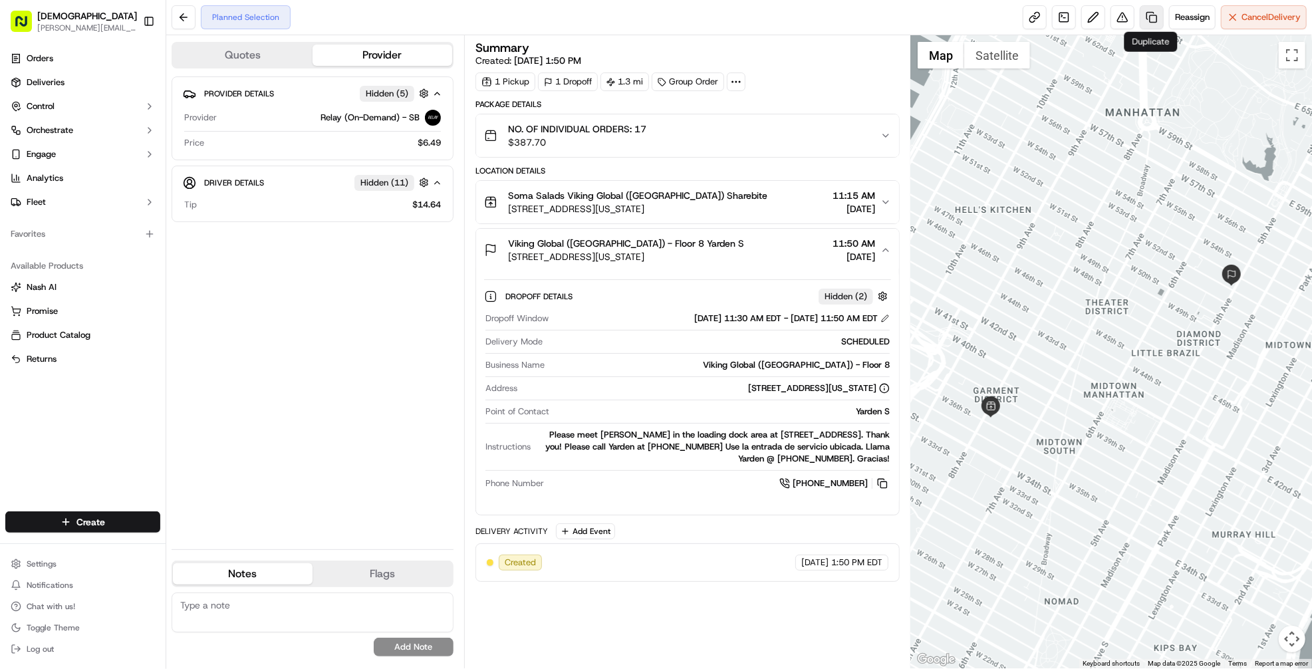
click at [1145, 12] on link at bounding box center [1152, 17] width 24 height 24
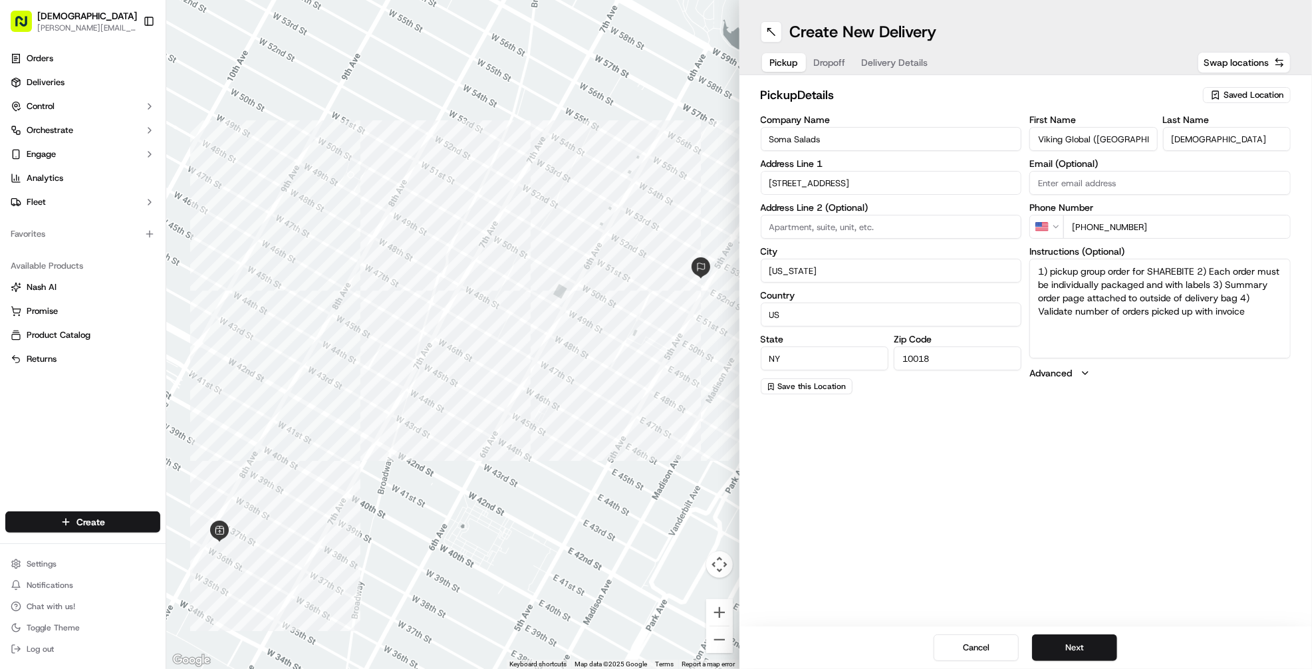
click at [830, 61] on span "Dropoff" at bounding box center [830, 62] width 32 height 13
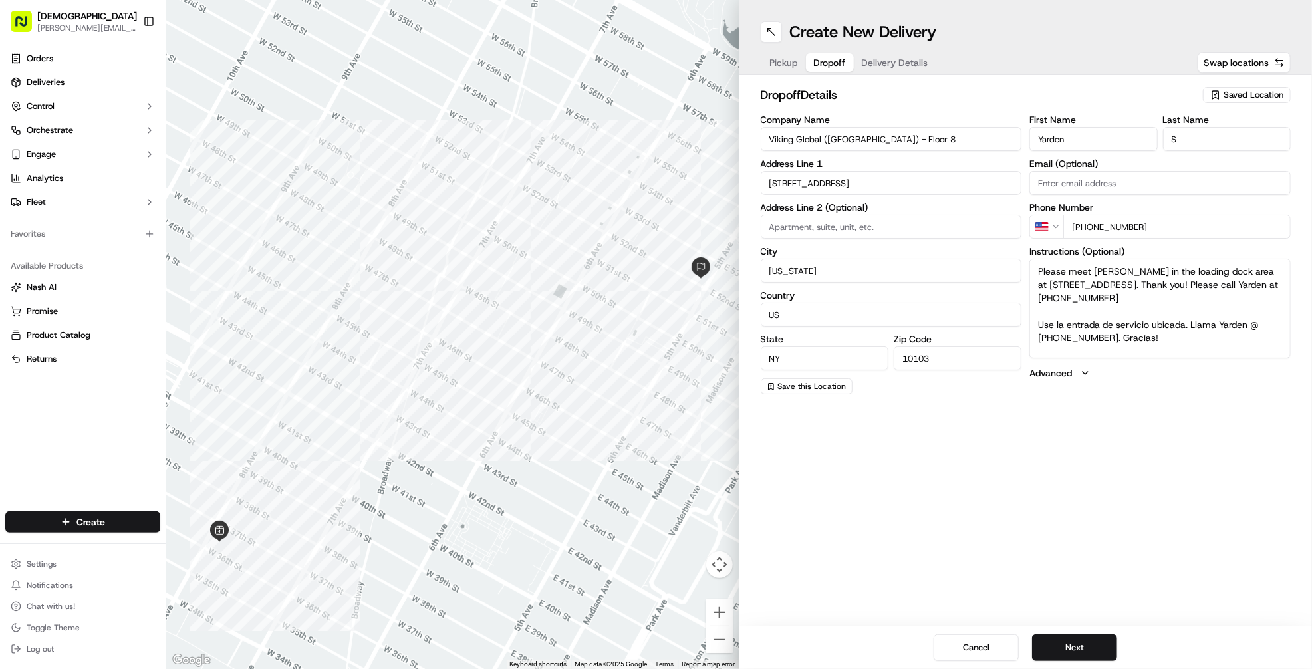
click at [1113, 270] on textarea "Please meet [PERSON_NAME] in the loading dock area at [STREET_ADDRESS]. Thank y…" at bounding box center [1160, 309] width 261 height 100
drag, startPoint x: 1233, startPoint y: 299, endPoint x: 1233, endPoint y: 281, distance: 18.0
click at [1233, 281] on textarea "Please meet Ikenna in the loading dock area at 12 West 53rd Street. Thank you! …" at bounding box center [1160, 309] width 261 height 100
paste textarea "347-730-3608"
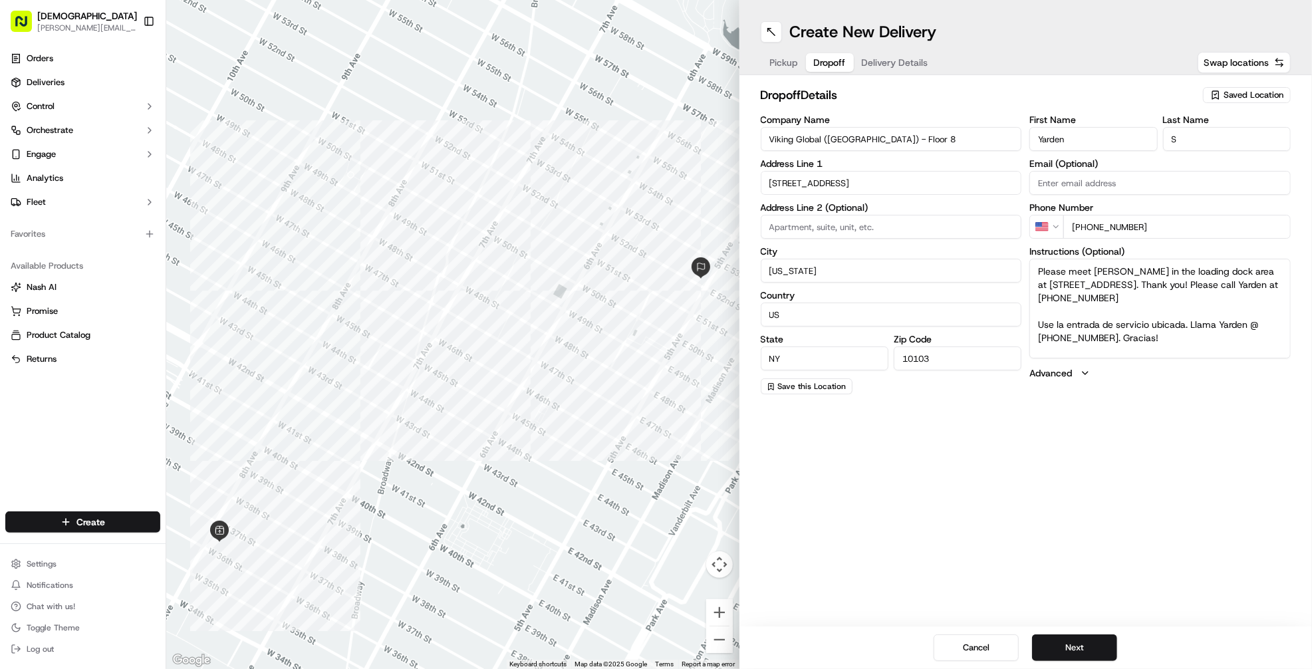
type textarea "Please meet Ikenna in the loading dock area at 12 West 53rd Street. Thank you! …"
click at [1169, 219] on input "[PHONE_NUMBER]" at bounding box center [1177, 227] width 227 height 24
paste input "34 773 03 60 8"
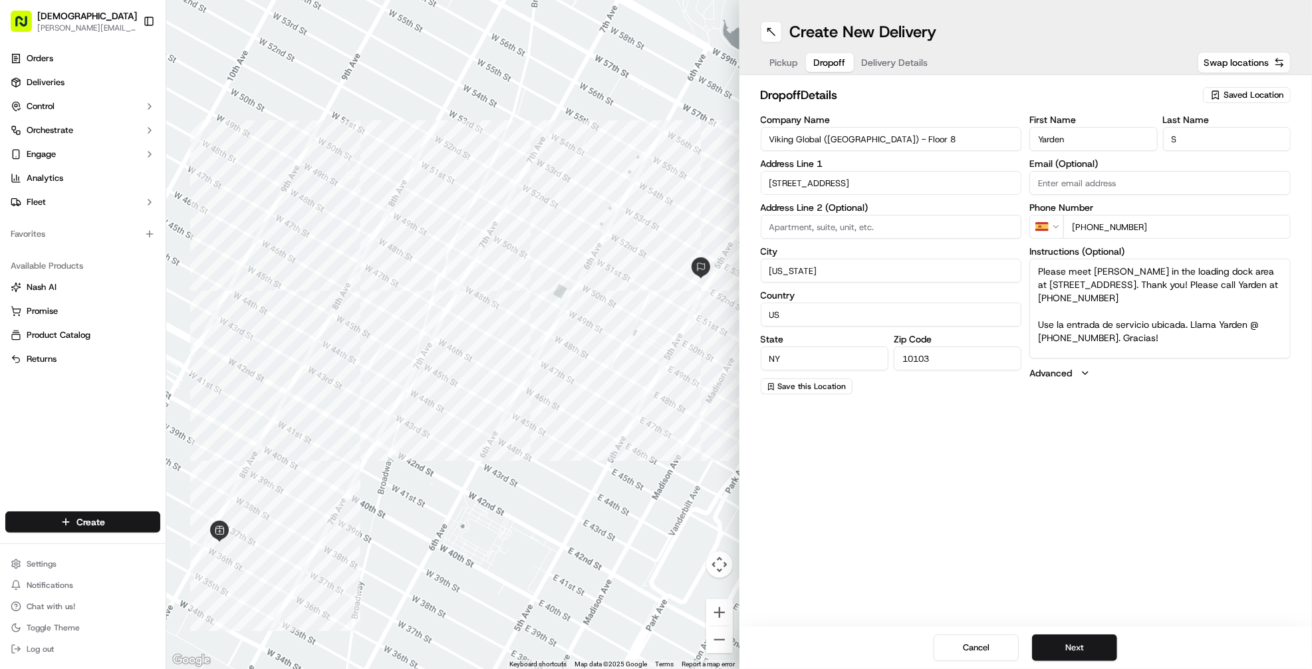
type input "+34 773 03 60 8"
paste textarea "347-730-3608"
type textarea "Please meet Ikenna in the loading dock area at 12 West 53rd Street. Thank you! …"
click at [1155, 224] on input "+34 773 03 60 8" at bounding box center [1177, 227] width 227 height 24
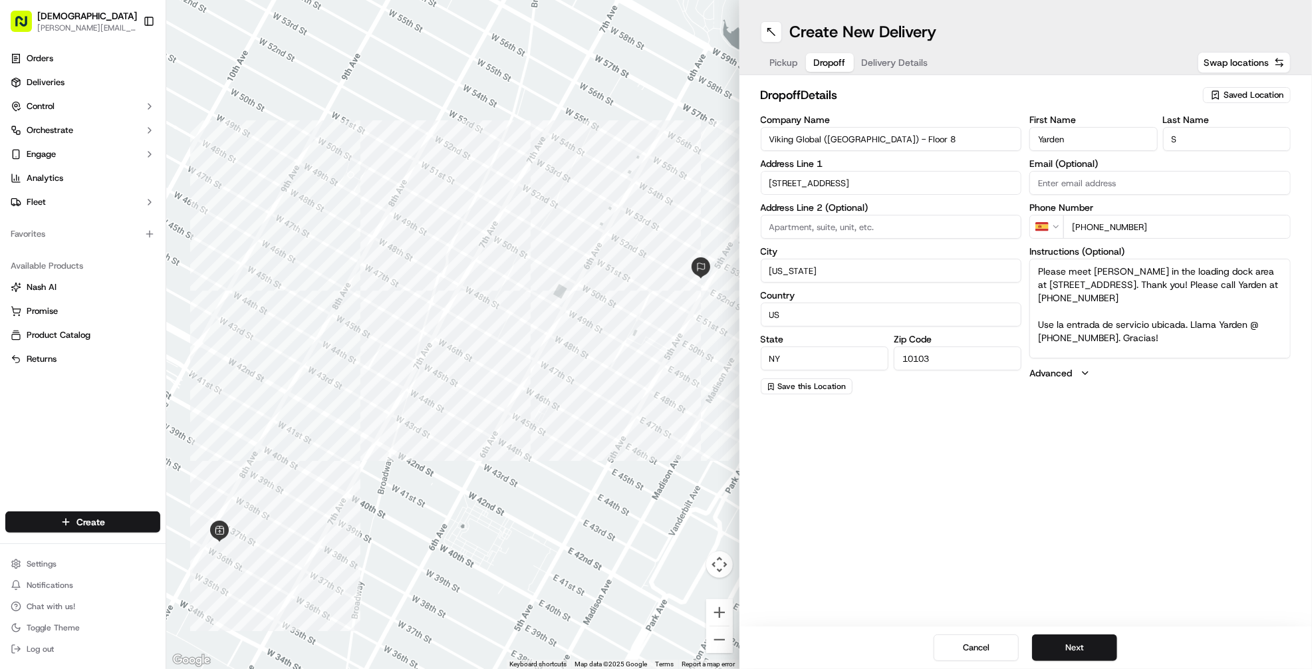
click at [1155, 224] on input "+34 773 03 60 8" at bounding box center [1177, 227] width 227 height 24
click at [1080, 220] on input "[PHONE_NUMBER]" at bounding box center [1177, 227] width 227 height 24
drag, startPoint x: 1085, startPoint y: 225, endPoint x: 1363, endPoint y: 248, distance: 279.0
click at [1312, 248] on html "Sharebite denis@sharebite.com Toggle Sidebar Orders Deliveries Control Orchestr…" at bounding box center [656, 334] width 1312 height 669
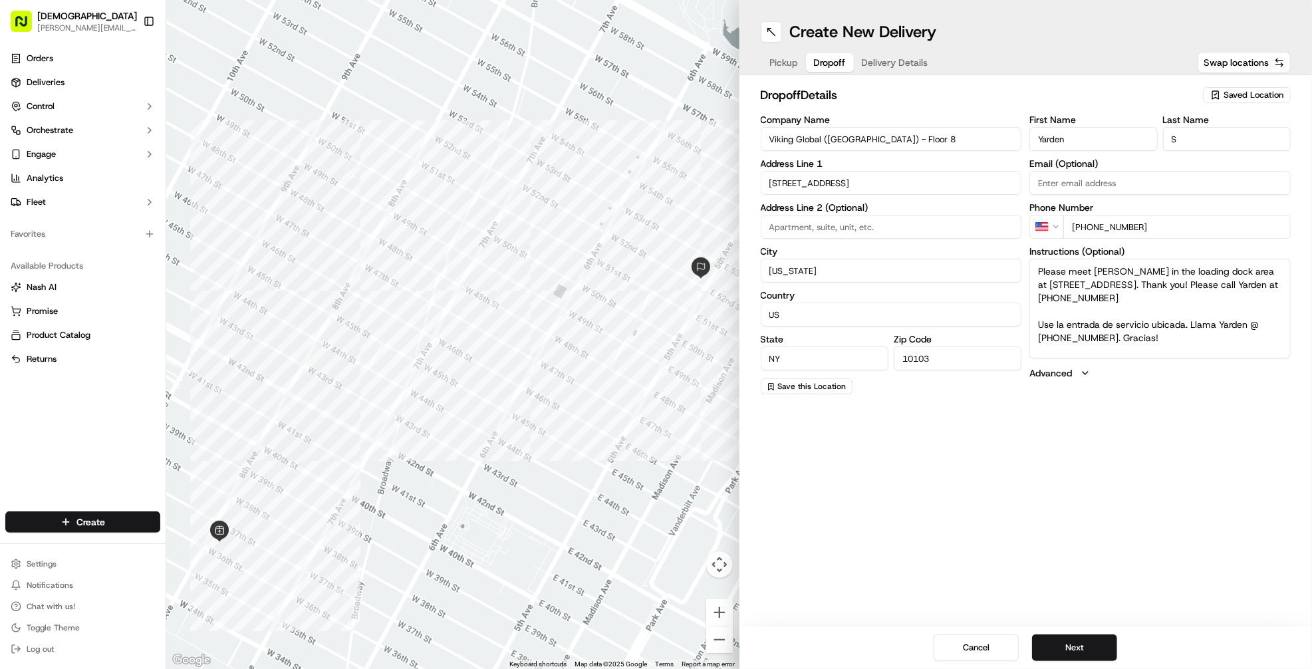
paste input "[PHONE_NUMBER]"
type input "[PHONE_NUMBER]"
click at [1167, 428] on div "Create New Delivery Pickup Dropoff Delivery Details Swap locations dropoff Deta…" at bounding box center [1026, 334] width 573 height 669
click at [1231, 325] on textarea "Please meet Ikenna in the loading dock area at 12 West 53rd Street. Thank you! …" at bounding box center [1160, 309] width 261 height 100
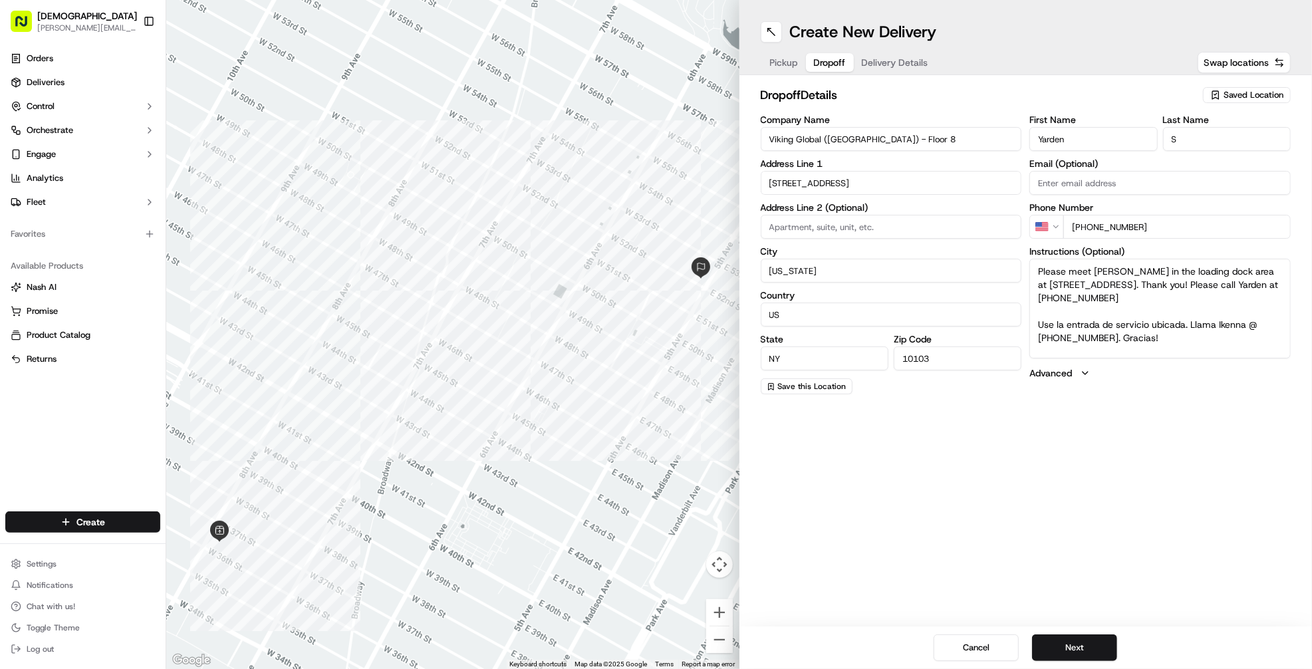
drag, startPoint x: 1259, startPoint y: 322, endPoint x: 1086, endPoint y: 339, distance: 173.8
click at [1086, 339] on textarea "Please meet Ikenna in the loading dock area at 12 West 53rd Street. Thank you! …" at bounding box center [1160, 309] width 261 height 100
paste textarea "347-730-3608"
click at [1153, 344] on textarea "Please meet Ikenna in the loading dock area at 12 West 53rd Street. Thank you! …" at bounding box center [1160, 309] width 261 height 100
type textarea "Please meet Ikenna in the loading dock area at 12 West 53rd Street. Thank you! …"
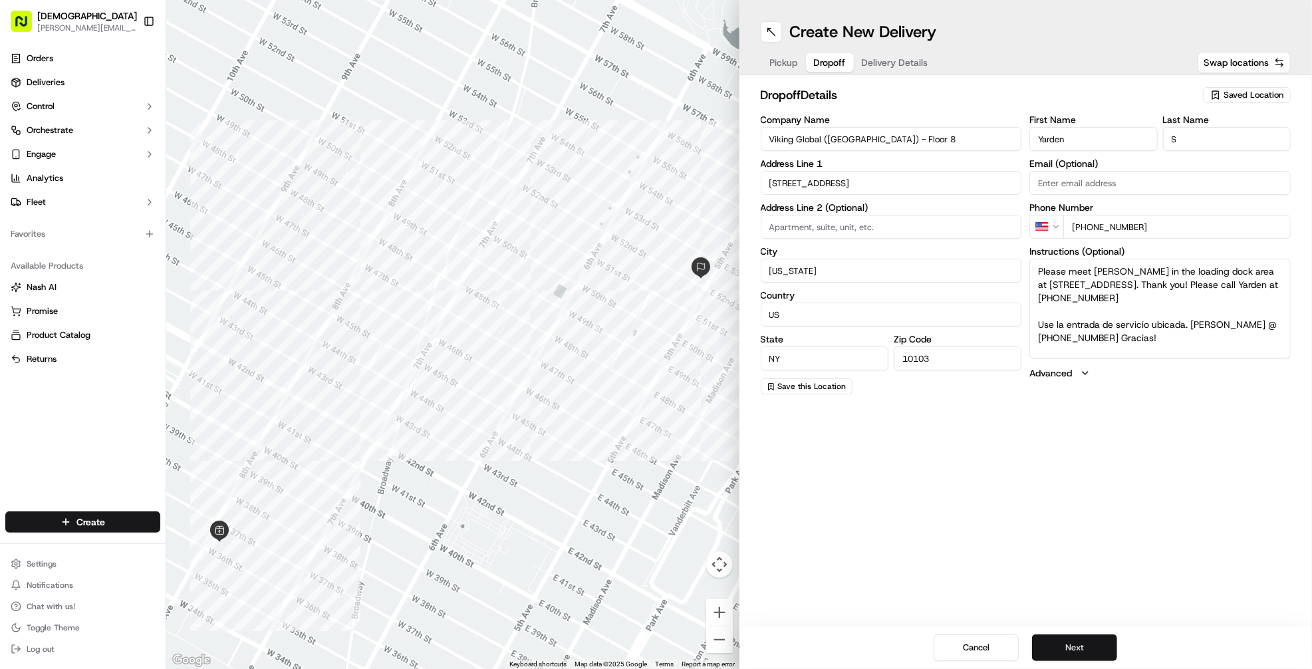
click at [1073, 649] on button "Next" at bounding box center [1074, 648] width 85 height 27
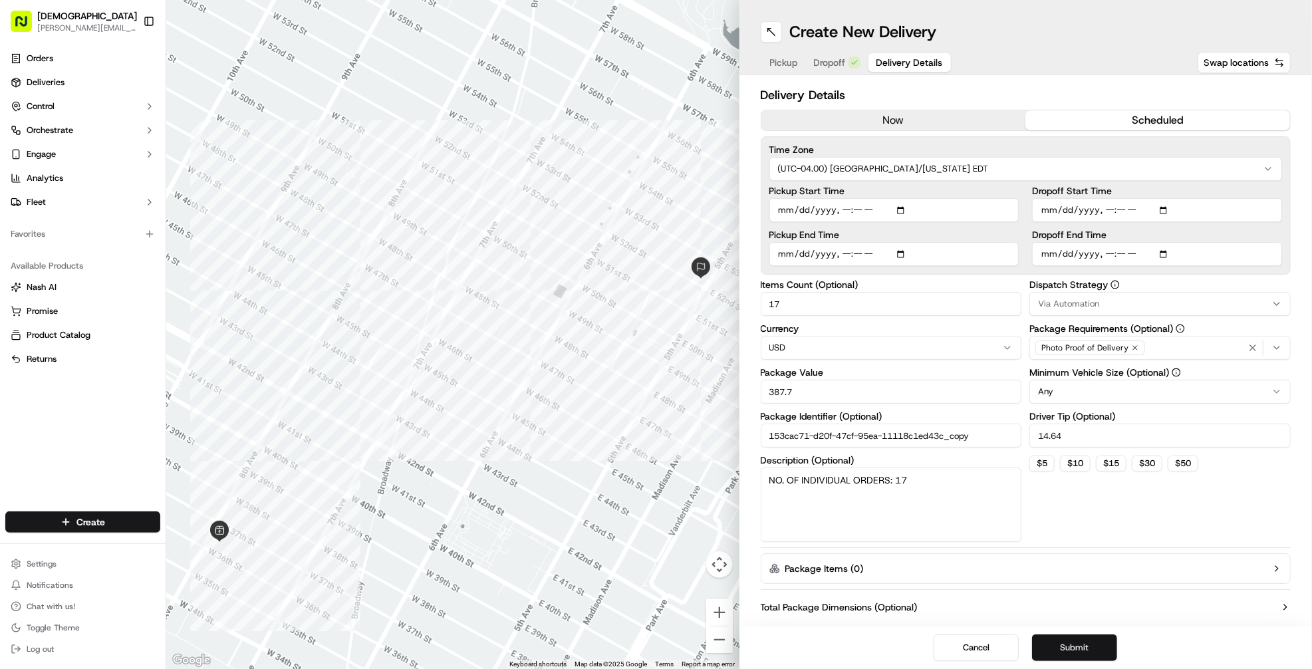
click at [1060, 640] on button "Submit" at bounding box center [1074, 648] width 85 height 27
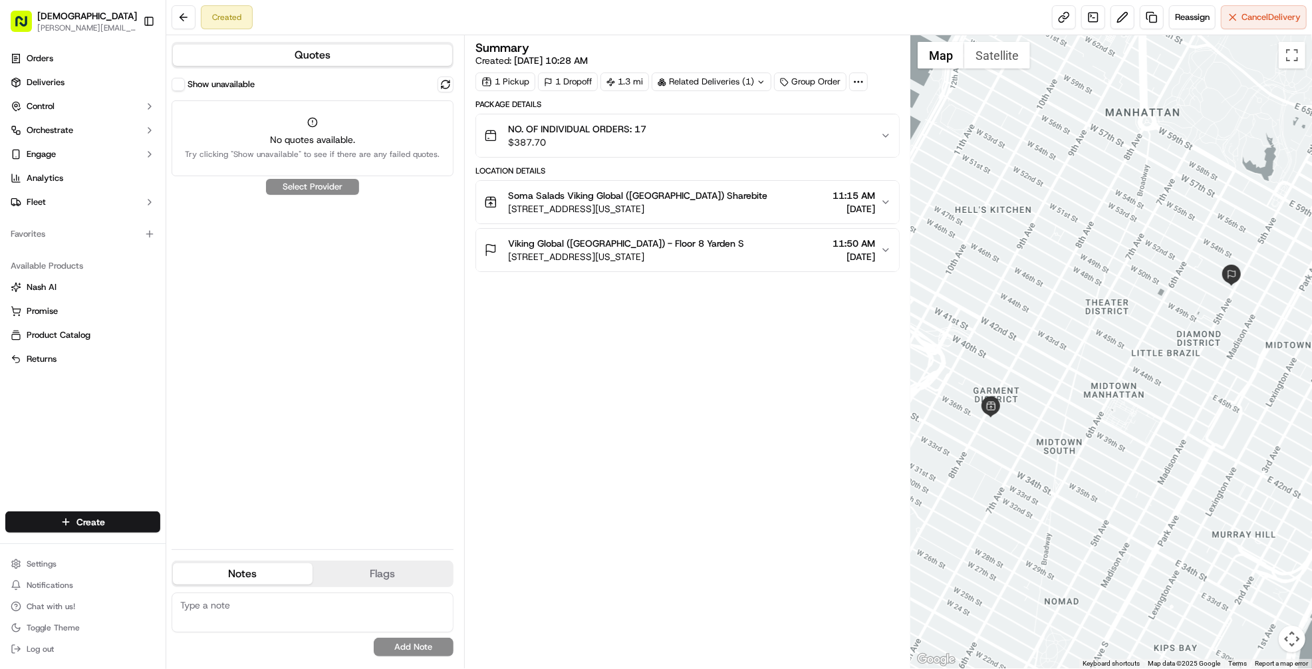
click at [279, 165] on div "No quotes available. Try clicking "Show unavailable" to see if there are any fa…" at bounding box center [313, 138] width 282 height 76
click at [229, 85] on label "Show unavailable" at bounding box center [221, 84] width 67 height 12
click at [185, 85] on button "Show unavailable" at bounding box center [178, 84] width 13 height 13
click at [450, 87] on button at bounding box center [446, 84] width 16 height 16
click at [438, 88] on button at bounding box center [446, 84] width 16 height 16
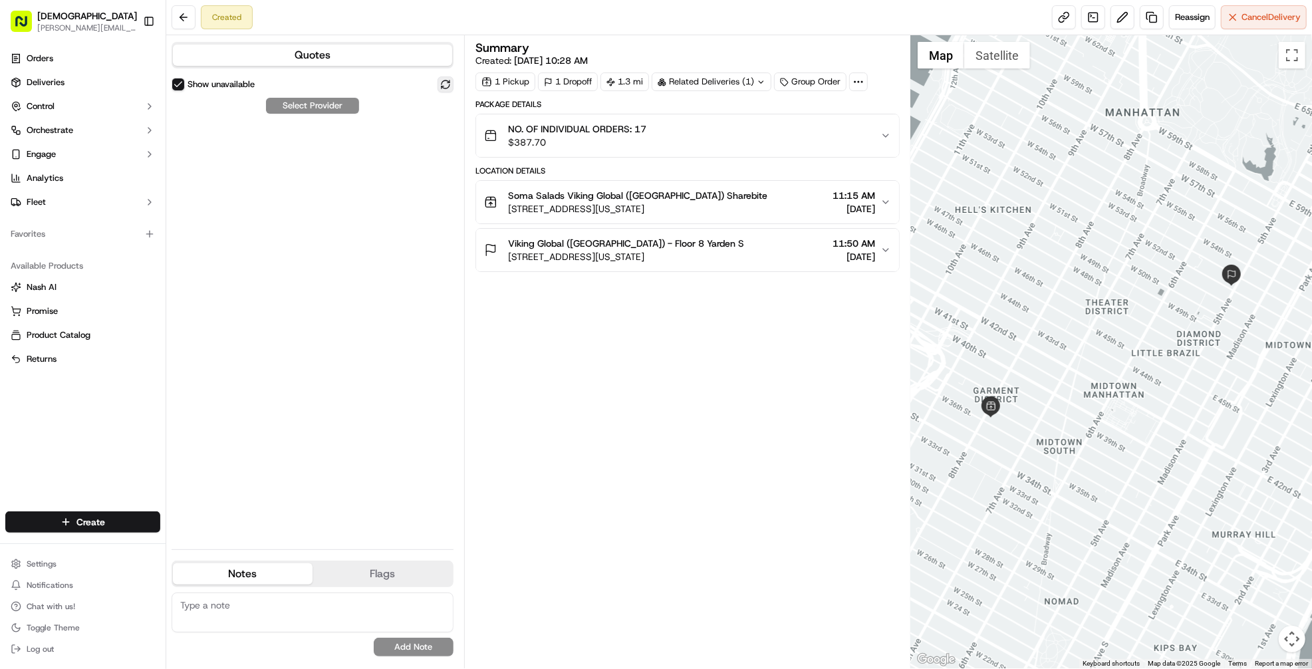
click at [438, 88] on button at bounding box center [446, 84] width 16 height 16
click at [698, 14] on div "Created Reassign Cancel Delivery" at bounding box center [739, 17] width 1146 height 35
click at [186, 12] on button at bounding box center [184, 17] width 24 height 24
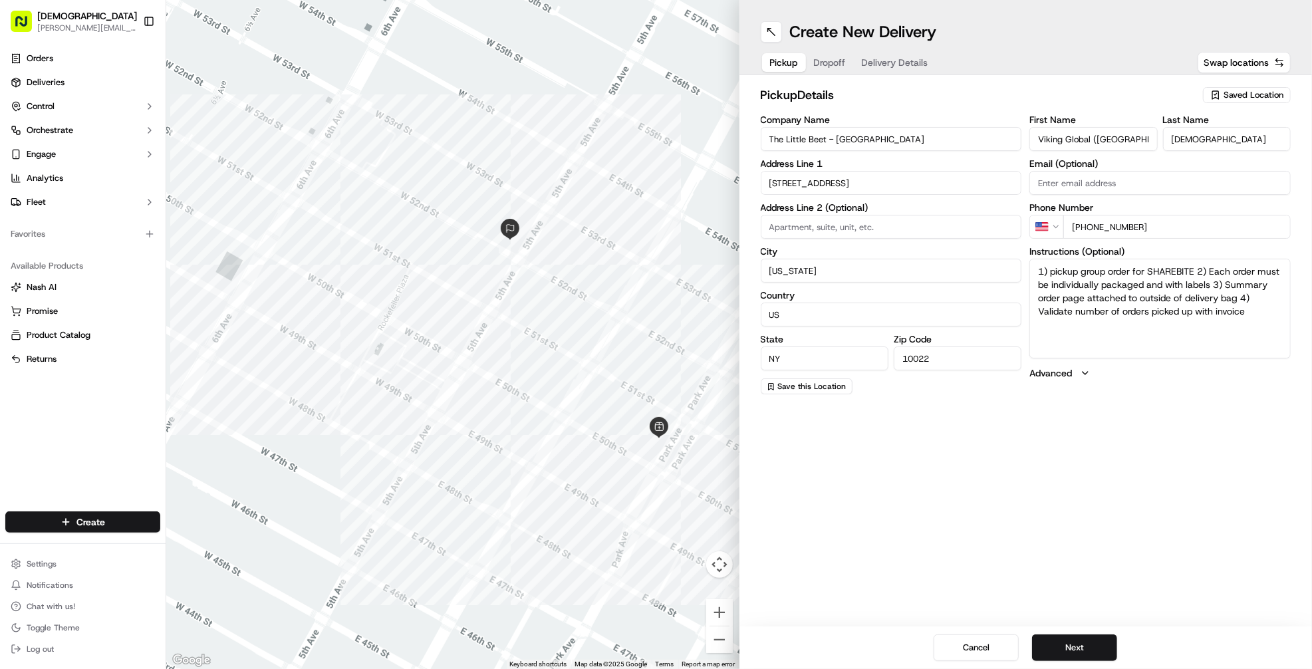
click at [824, 62] on span "Dropoff" at bounding box center [830, 62] width 32 height 13
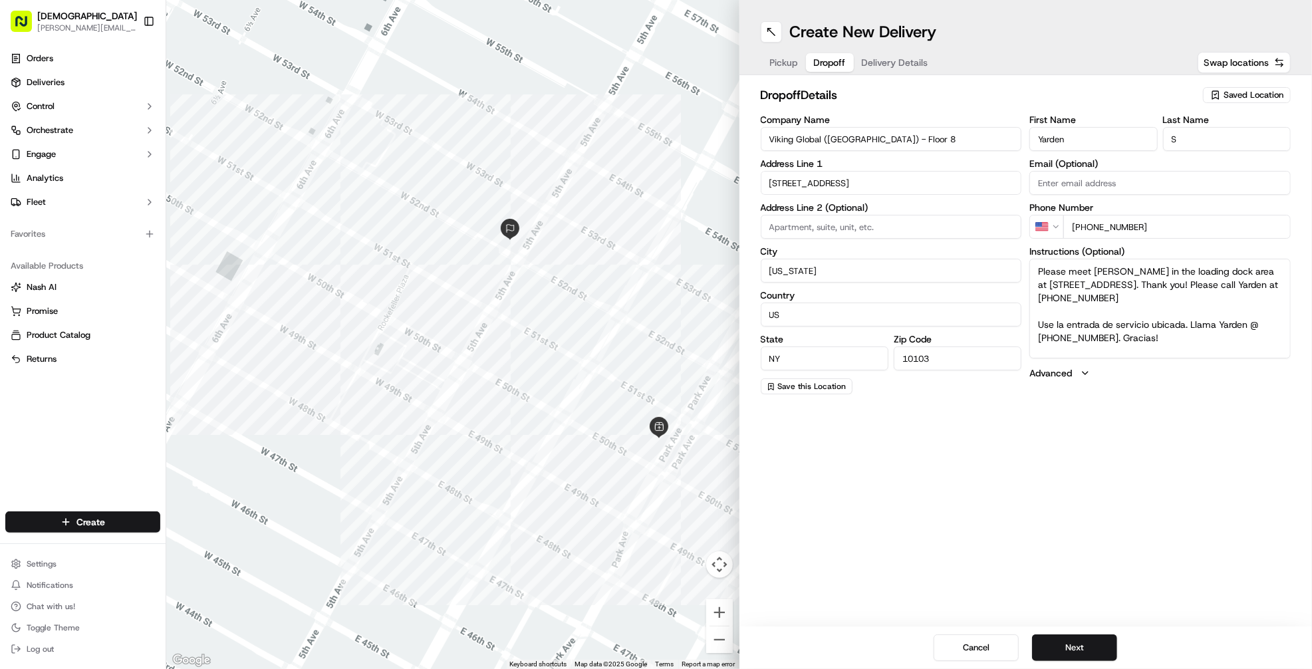
drag, startPoint x: 1088, startPoint y: 230, endPoint x: 1175, endPoint y: 235, distance: 87.3
click at [1175, 235] on input "+1 929 631 0002" at bounding box center [1177, 227] width 227 height 24
drag, startPoint x: 1086, startPoint y: 224, endPoint x: 1428, endPoint y: 245, distance: 342.6
click at [1312, 245] on html "Sharebite denis@sharebite.com Toggle Sidebar Orders Deliveries Control Orchestr…" at bounding box center [656, 334] width 1312 height 669
paste input "[PHONE_NUMBER]"
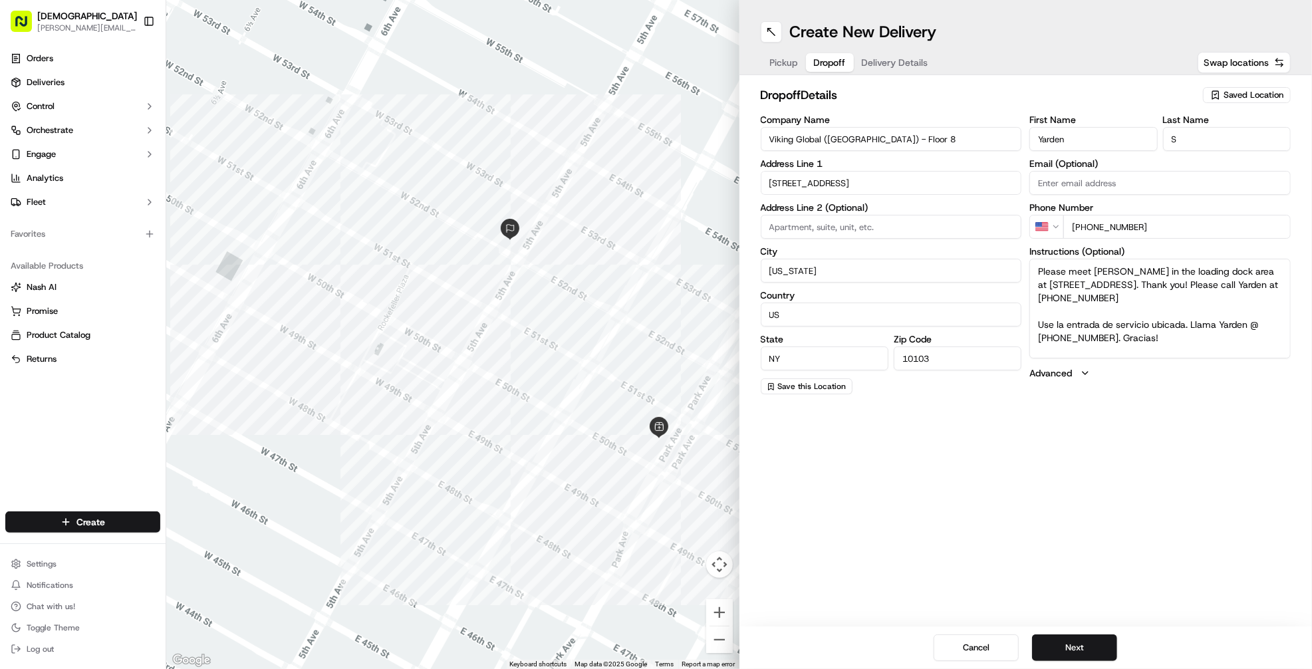
type input "[PHONE_NUMBER]"
click at [1106, 306] on textarea "Please meet [PERSON_NAME] in the loading dock area at [STREET_ADDRESS]. Thank y…" at bounding box center [1160, 309] width 261 height 100
drag, startPoint x: 1231, startPoint y: 292, endPoint x: 1235, endPoint y: 281, distance: 11.6
click at [1235, 281] on textarea "Please meet [PERSON_NAME] in the loading dock area at [STREET_ADDRESS]. Thank y…" at bounding box center [1160, 309] width 261 height 100
paste textarea "347-730-3608"
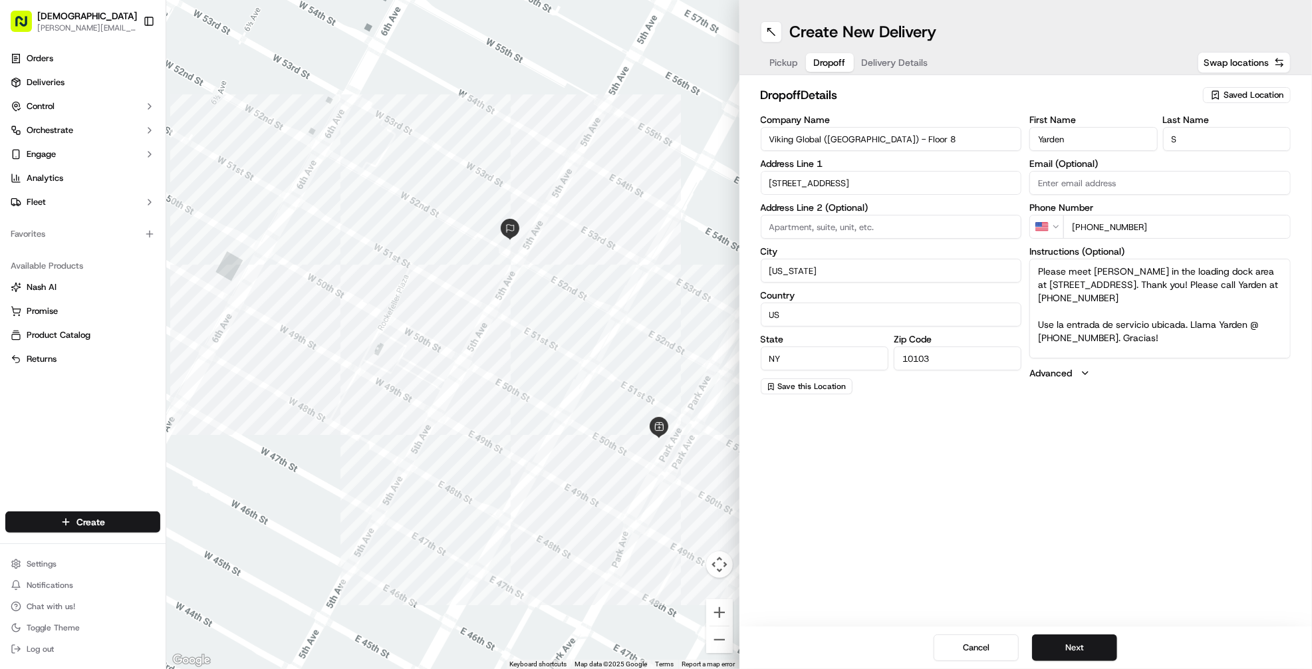
drag, startPoint x: 1106, startPoint y: 335, endPoint x: 1215, endPoint y: 323, distance: 110.4
click at [1215, 323] on textarea "Please meet Yarden in the loading dock area at 12 West 53rd Street. Thank you! …" at bounding box center [1160, 309] width 261 height 100
paste textarea "347-730-3608"
click at [1112, 273] on textarea "Please meet Yarden in the loading dock area at 12 West 53rd Street. Thank you! …" at bounding box center [1160, 309] width 261 height 100
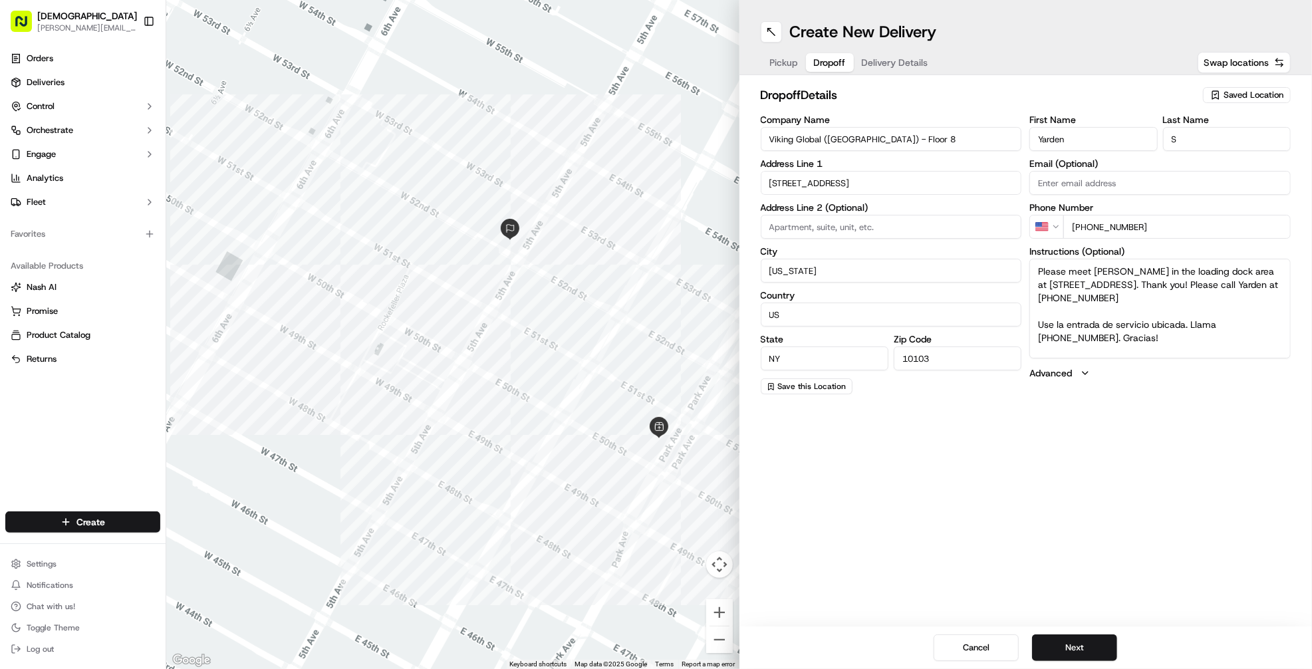
click at [1201, 287] on textarea "Please meet Ikenna in the loading dock area at 12 West 53rd Street. Thank you! …" at bounding box center [1160, 309] width 261 height 100
type textarea "Please meet Ikenna in the loading dock area at 12 West 53rd Street. Thank you! …"
click at [1147, 438] on div "Create New Delivery Pickup Dropoff Delivery Details Swap locations dropoff Deta…" at bounding box center [1026, 334] width 573 height 669
click at [1084, 648] on button "Next" at bounding box center [1074, 648] width 85 height 27
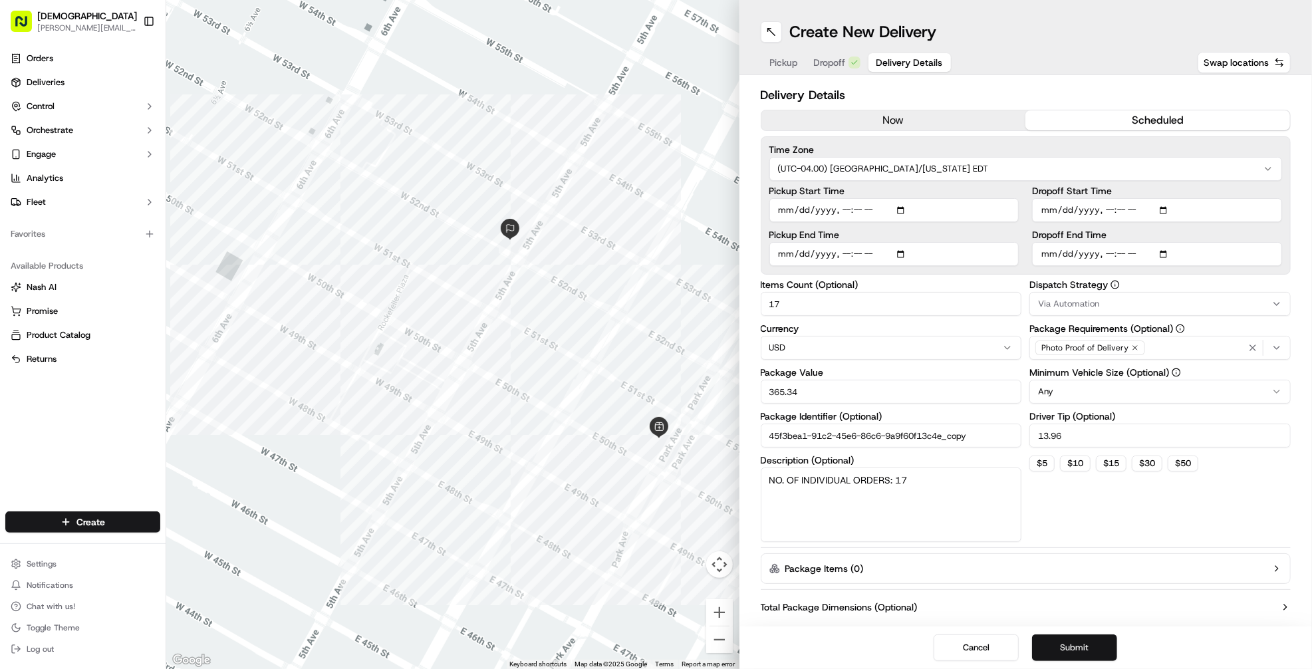
click at [1084, 648] on button "Submit" at bounding box center [1074, 648] width 85 height 27
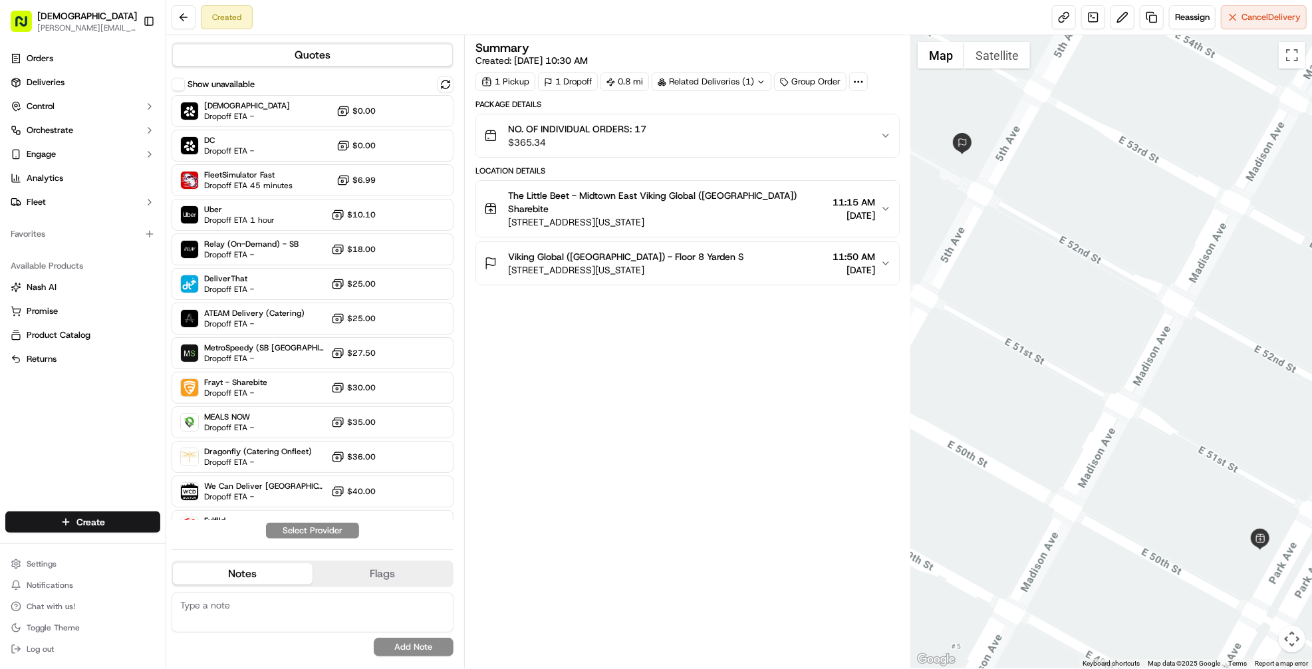
click at [713, 257] on div "Viking Global (NYC) - Floor 8 Yarden S 660 5th Ave, New York, NY 10103, USA 11:…" at bounding box center [682, 263] width 396 height 27
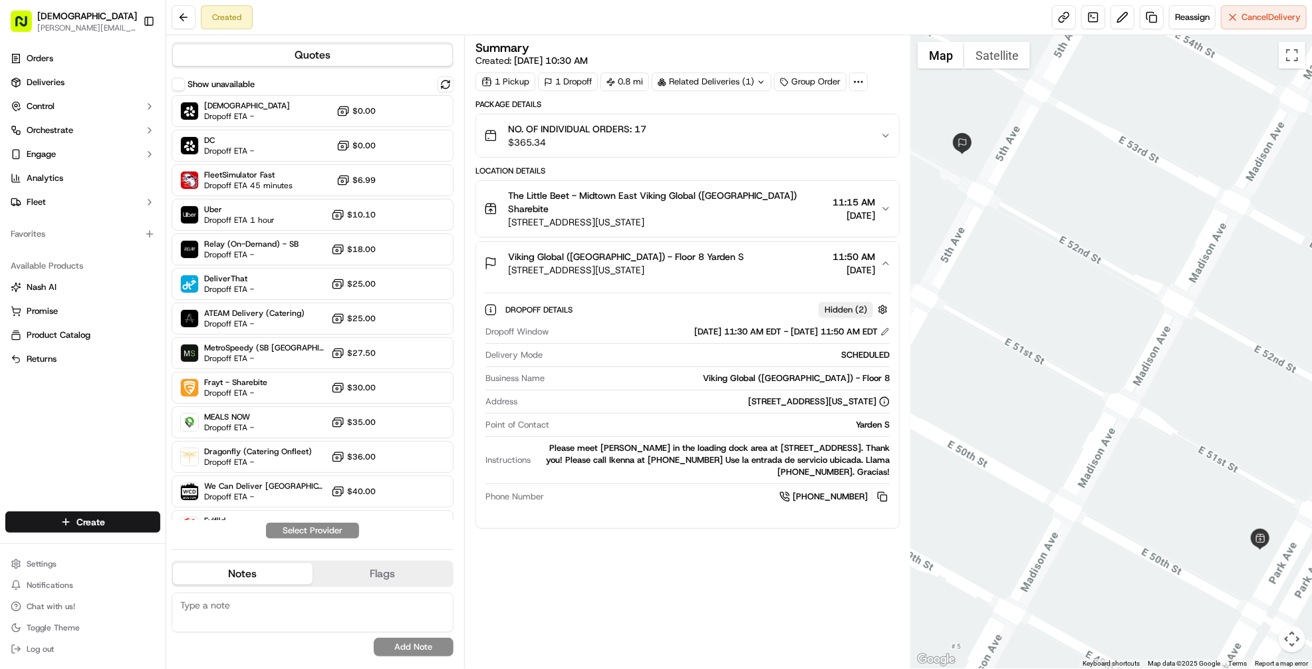
click at [780, 442] on div "Please meet Ikenna in the loading dock area at 12 West 53rd Street. Thank you! …" at bounding box center [713, 460] width 354 height 36
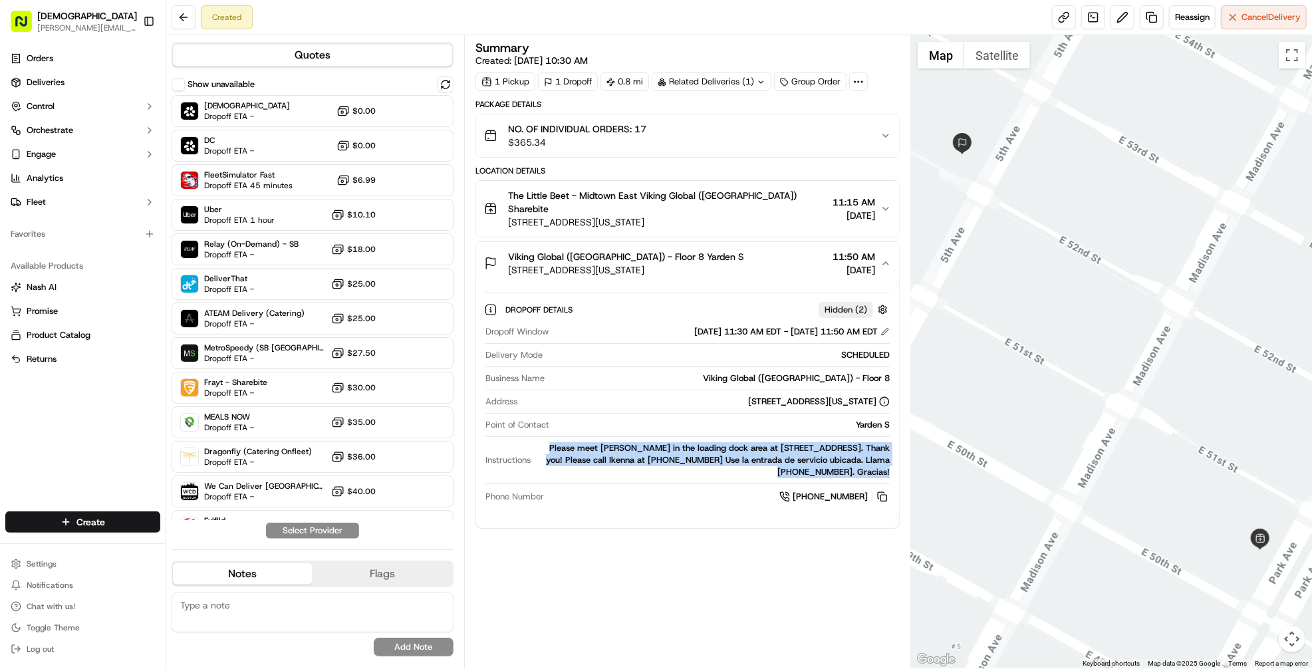
click at [780, 442] on div "Please meet Ikenna in the loading dock area at 12 West 53rd Street. Thank you! …" at bounding box center [713, 460] width 354 height 36
copy div "Please meet Ikenna in the loading dock area at 12 West 53rd Street. Thank you! …"
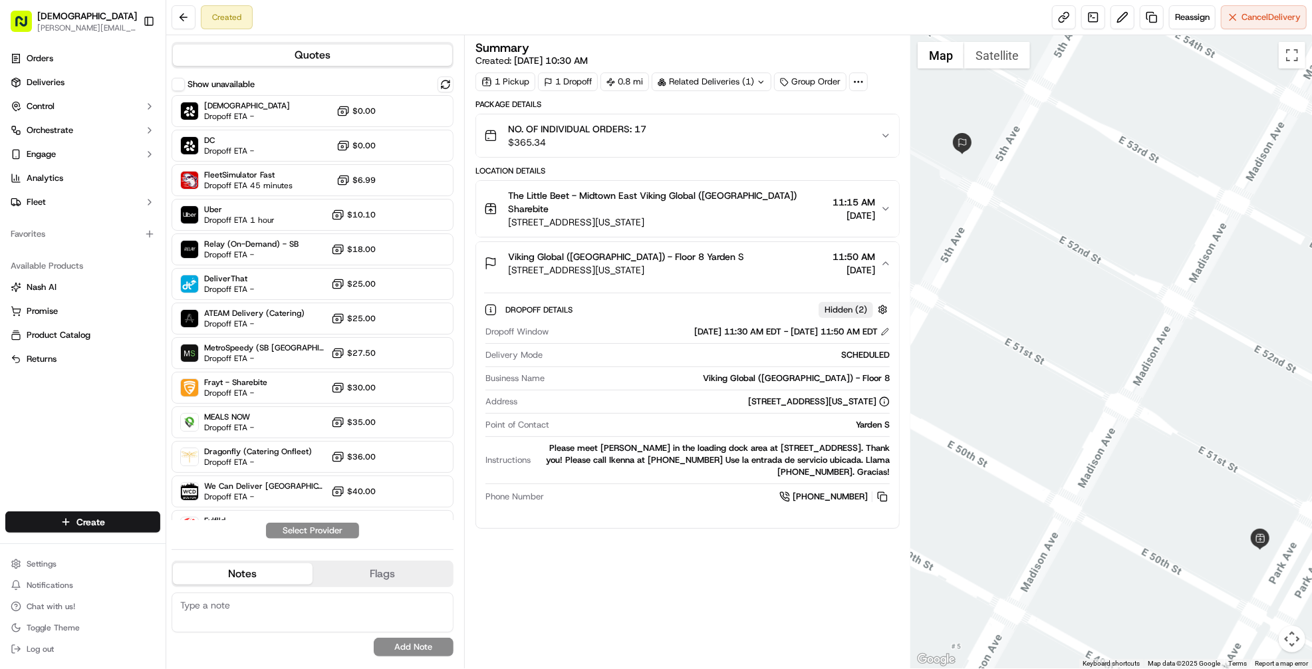
click at [597, 321] on div "Dropoff Window 09/19/2025 11:30 AM EDT - 09/19/2025 11:50 AM EDT Delivery Mode …" at bounding box center [687, 415] width 407 height 189
click at [271, 256] on span "Dropoff ETA -" at bounding box center [250, 254] width 93 height 11
click at [301, 531] on button "Assign Provider" at bounding box center [312, 531] width 94 height 16
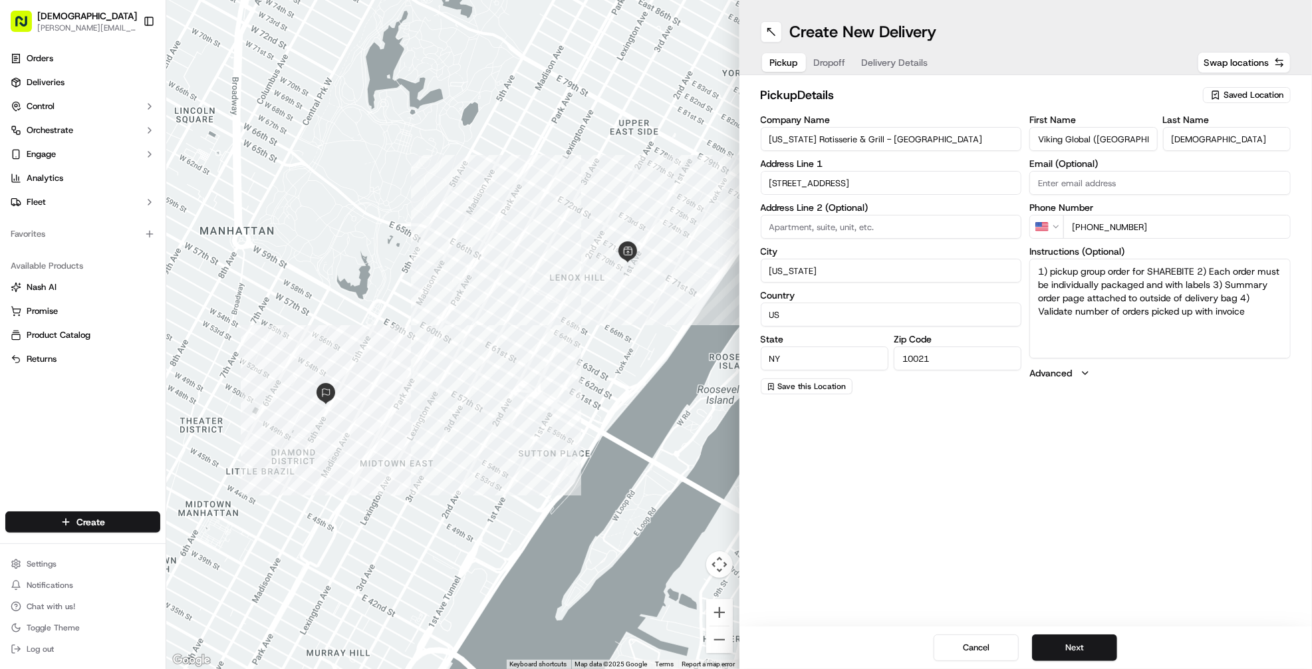
click at [851, 57] on button "Dropoff" at bounding box center [830, 62] width 48 height 19
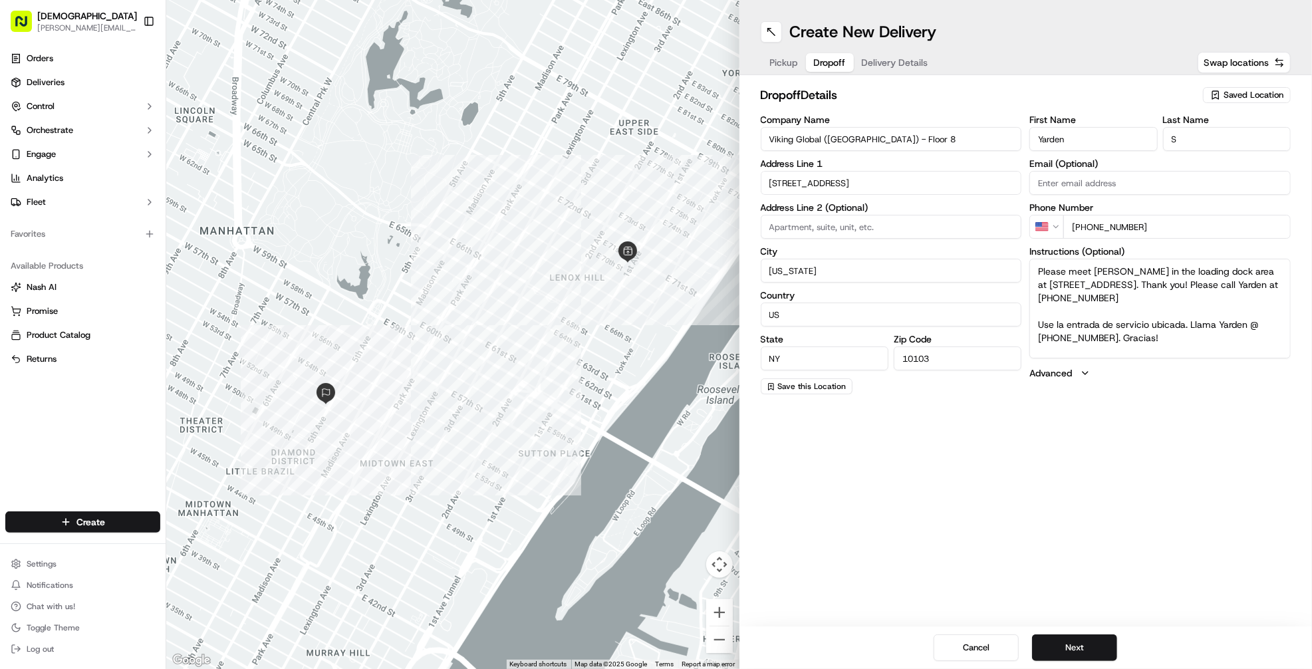
click at [1124, 316] on textarea "Please meet [PERSON_NAME] in the loading dock area at [STREET_ADDRESS]. Thank y…" at bounding box center [1160, 309] width 261 height 100
paste textarea "Ikenna in the loading dock area at 12 West 53rd Street. Thank you! Please call …"
click at [1165, 313] on textarea "Please meet Ikenna in the loading dock area at 12 West 53rd Street. Thank you! …" at bounding box center [1160, 309] width 261 height 100
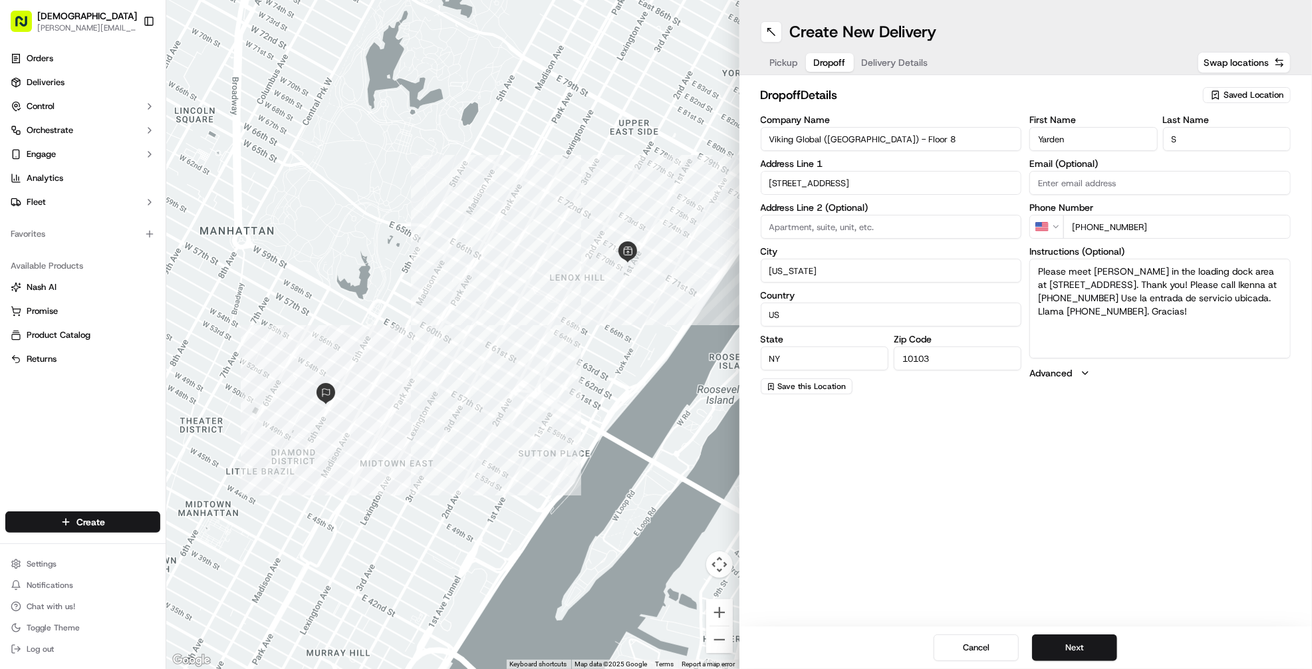
type textarea "Please meet Ikenna in the loading dock area at 12 West 53rd Street. Thank you! …"
drag, startPoint x: 1088, startPoint y: 229, endPoint x: 1213, endPoint y: 229, distance: 125.1
click at [1213, 229] on input "[PHONE_NUMBER]" at bounding box center [1177, 227] width 227 height 24
click at [1141, 225] on input "[PHONE_NUMBER]" at bounding box center [1177, 227] width 227 height 24
drag, startPoint x: 1086, startPoint y: 229, endPoint x: 1269, endPoint y: 244, distance: 184.2
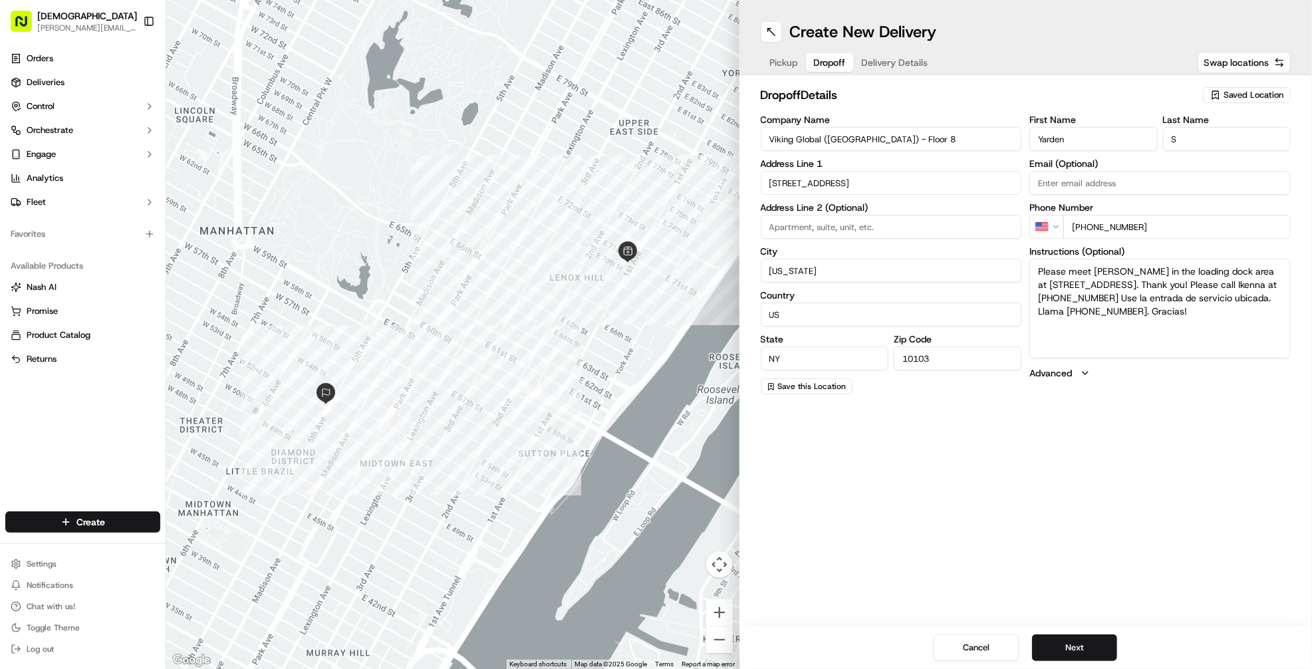
click at [1269, 244] on div "First Name Yarden Last Name S Email (Optional) Phone Number US +1 929 631 0002 …" at bounding box center [1160, 254] width 261 height 279
paste input "[PHONE_NUMBER]"
type input "[PHONE_NUMBER]"
click at [1080, 650] on button "Next" at bounding box center [1074, 648] width 85 height 27
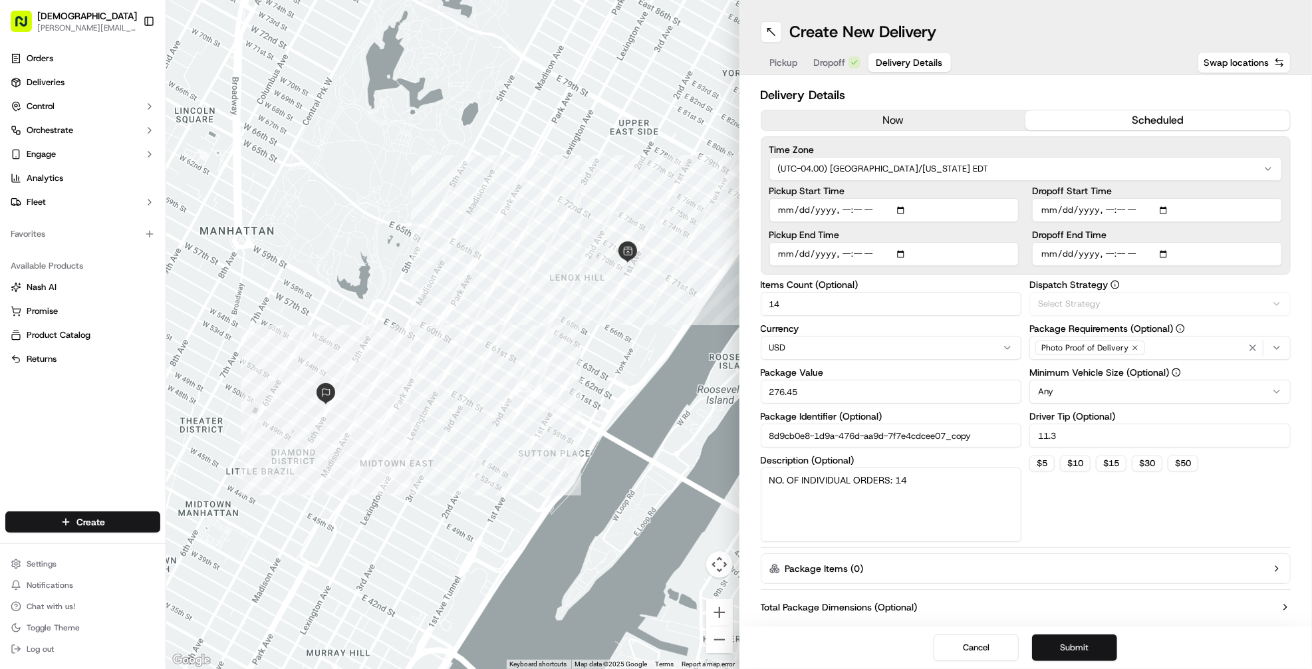
click at [1080, 650] on button "Submit" at bounding box center [1074, 648] width 85 height 27
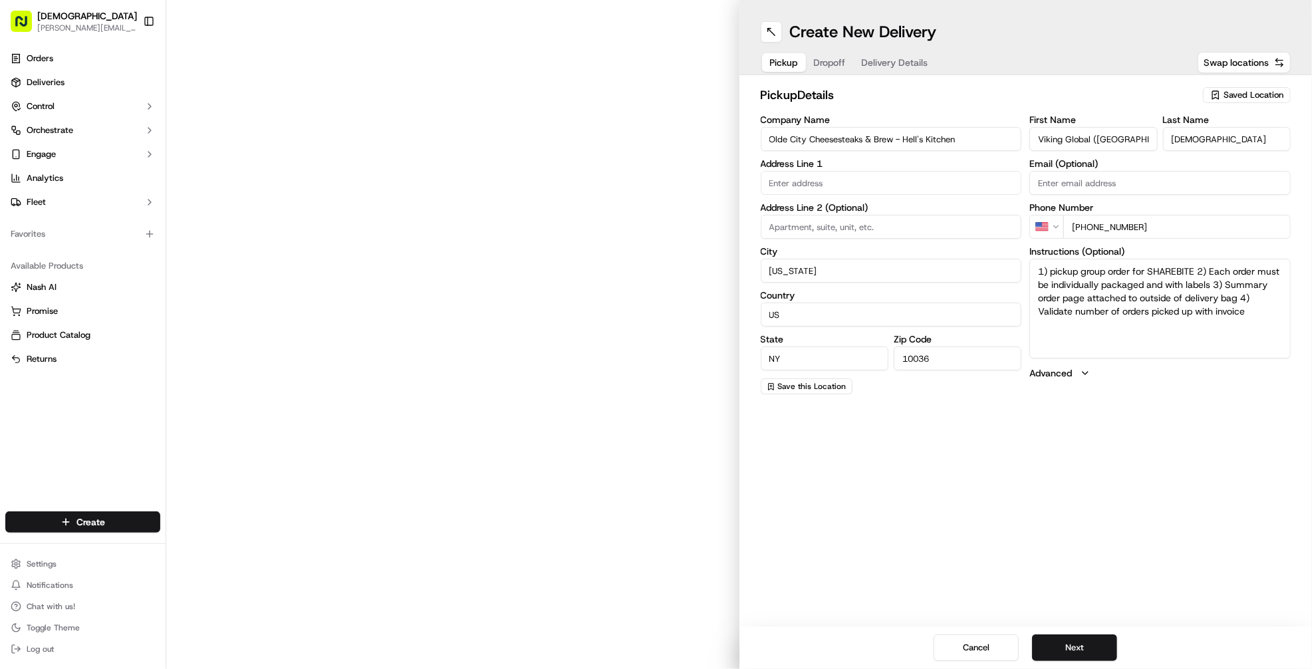
type input "[STREET_ADDRESS]"
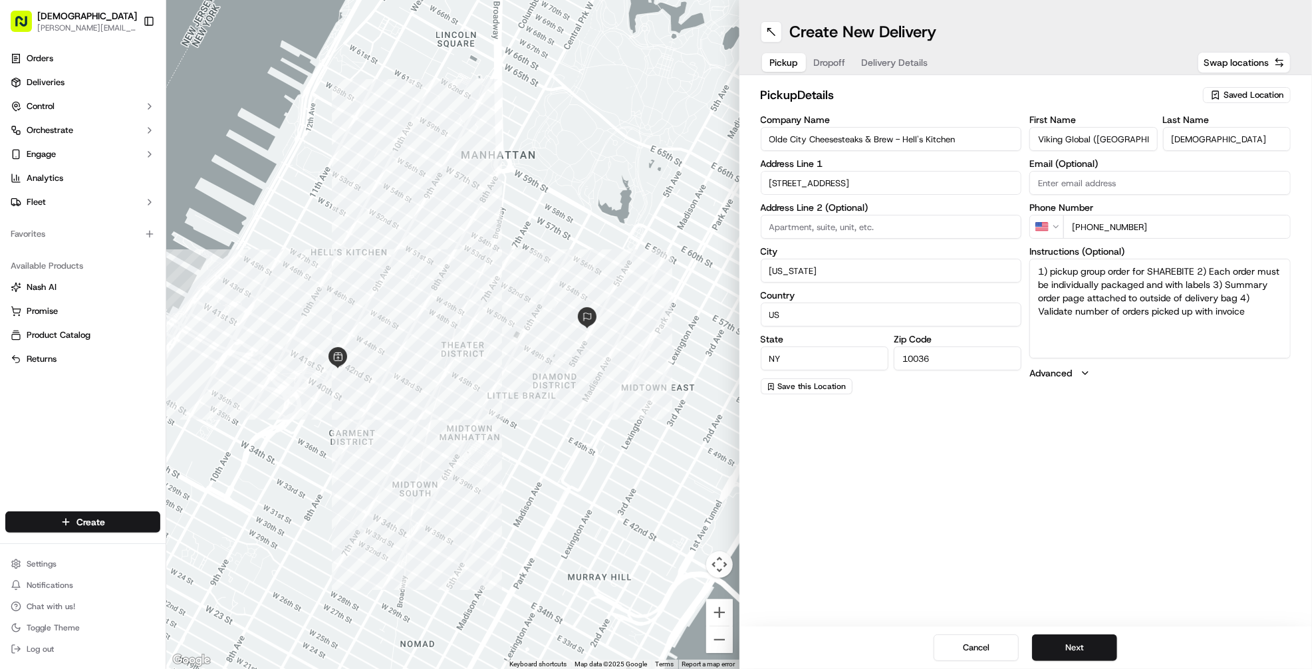
click at [1083, 211] on label "Phone Number" at bounding box center [1160, 207] width 261 height 9
drag, startPoint x: 1082, startPoint y: 225, endPoint x: 1288, endPoint y: 225, distance: 206.2
click at [1288, 225] on input "[PHONE_NUMBER]" at bounding box center [1177, 227] width 227 height 24
paste input "[PHONE_NUMBER]"
type input "[PHONE_NUMBER]"
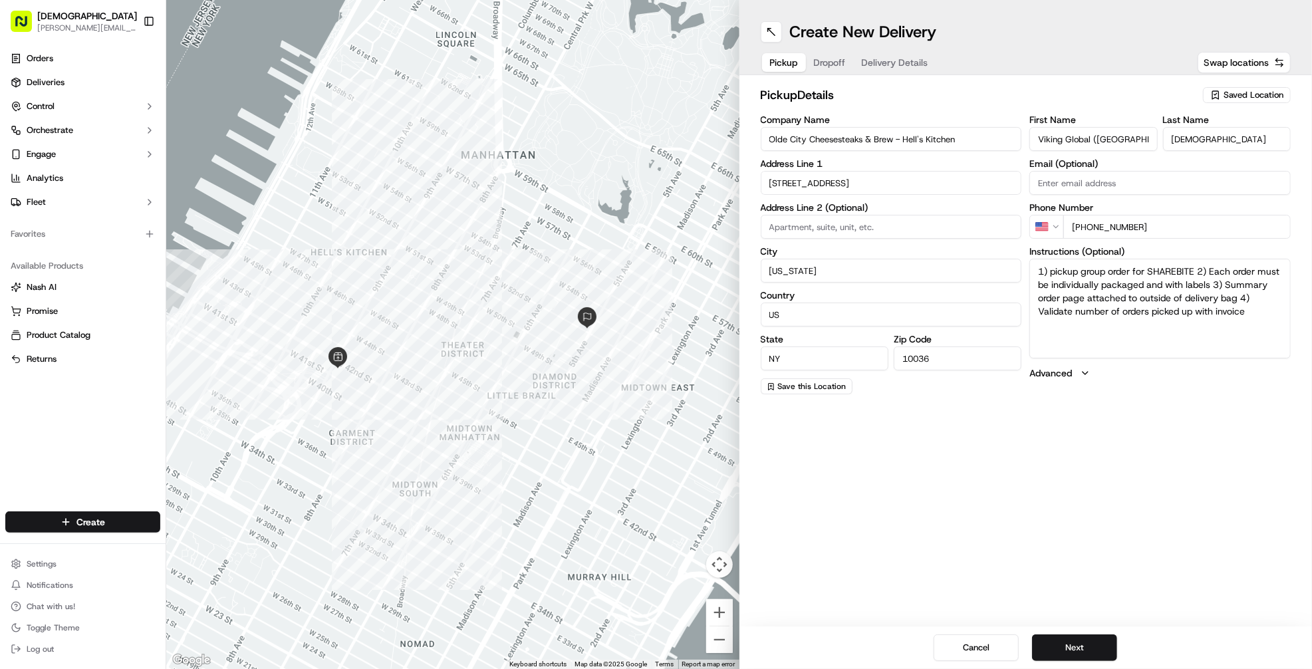
click at [1210, 291] on textarea "1) pickup group order for SHAREBITE 2) Each order must be individually packaged…" at bounding box center [1160, 309] width 261 height 100
click at [869, 453] on div "Create New Delivery Pickup Dropoff Delivery Details Swap locations pickup Detai…" at bounding box center [1026, 334] width 573 height 669
click at [999, 656] on button "Cancel" at bounding box center [976, 648] width 85 height 27
type input "+1"
click at [829, 61] on span "Dropoff" at bounding box center [830, 62] width 32 height 13
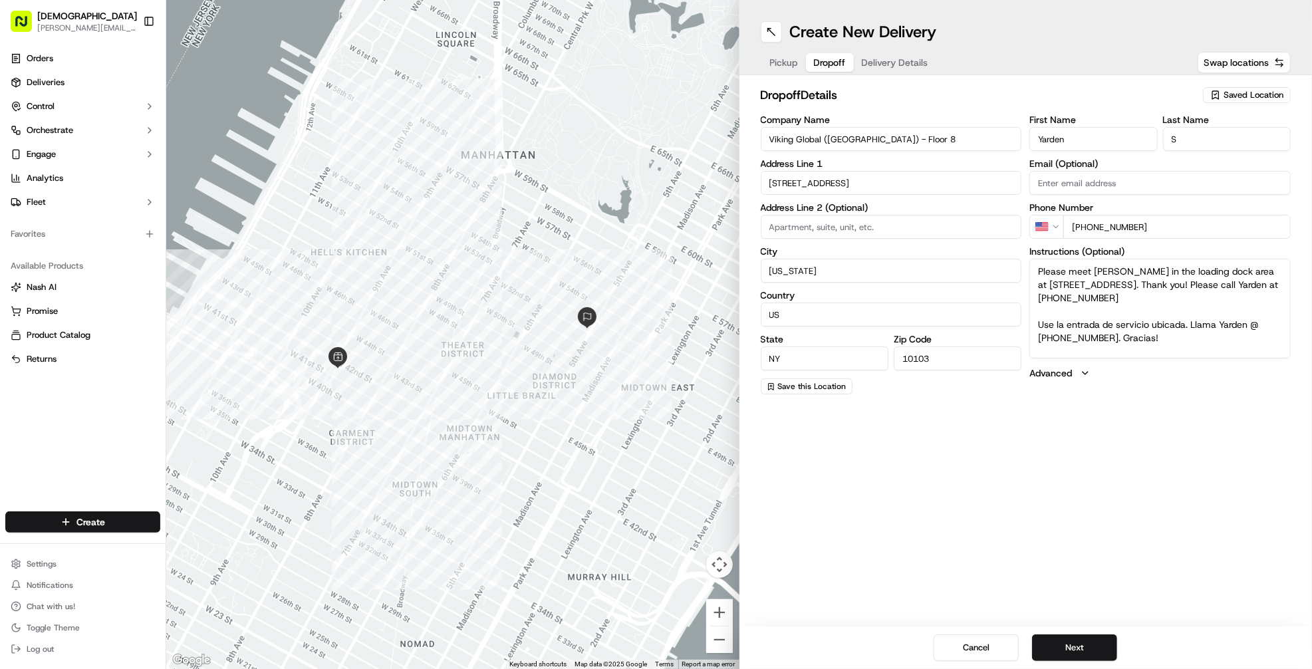
click at [1171, 231] on input "[PHONE_NUMBER]" at bounding box center [1177, 227] width 227 height 24
drag, startPoint x: 1086, startPoint y: 227, endPoint x: 1205, endPoint y: 226, distance: 118.4
click at [1205, 226] on input "[PHONE_NUMBER]" at bounding box center [1177, 227] width 227 height 24
paste input "[PHONE_NUMBER]"
type input "[PHONE_NUMBER]"
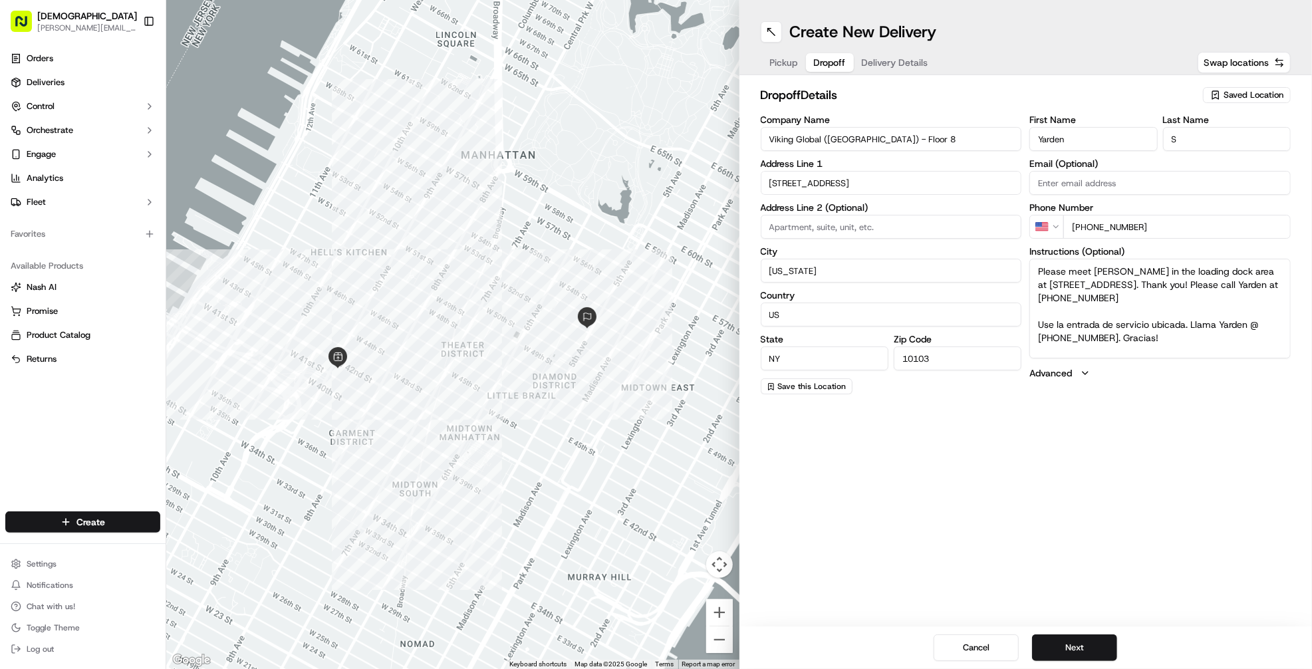
click at [1165, 278] on textarea "Please meet [PERSON_NAME] in the loading dock area at [STREET_ADDRESS]. Thank y…" at bounding box center [1160, 309] width 261 height 100
paste textarea "[PERSON_NAME] in the loading dock area at [STREET_ADDRESS]. Thank you! Please c…"
type textarea "Please meet [PERSON_NAME] in the loading dock area at [STREET_ADDRESS]. Thank y…"
click at [1096, 467] on div "Create New Delivery Pickup Dropoff Delivery Details Swap locations dropoff Deta…" at bounding box center [1026, 334] width 573 height 669
click at [1058, 647] on button "Next" at bounding box center [1074, 648] width 85 height 27
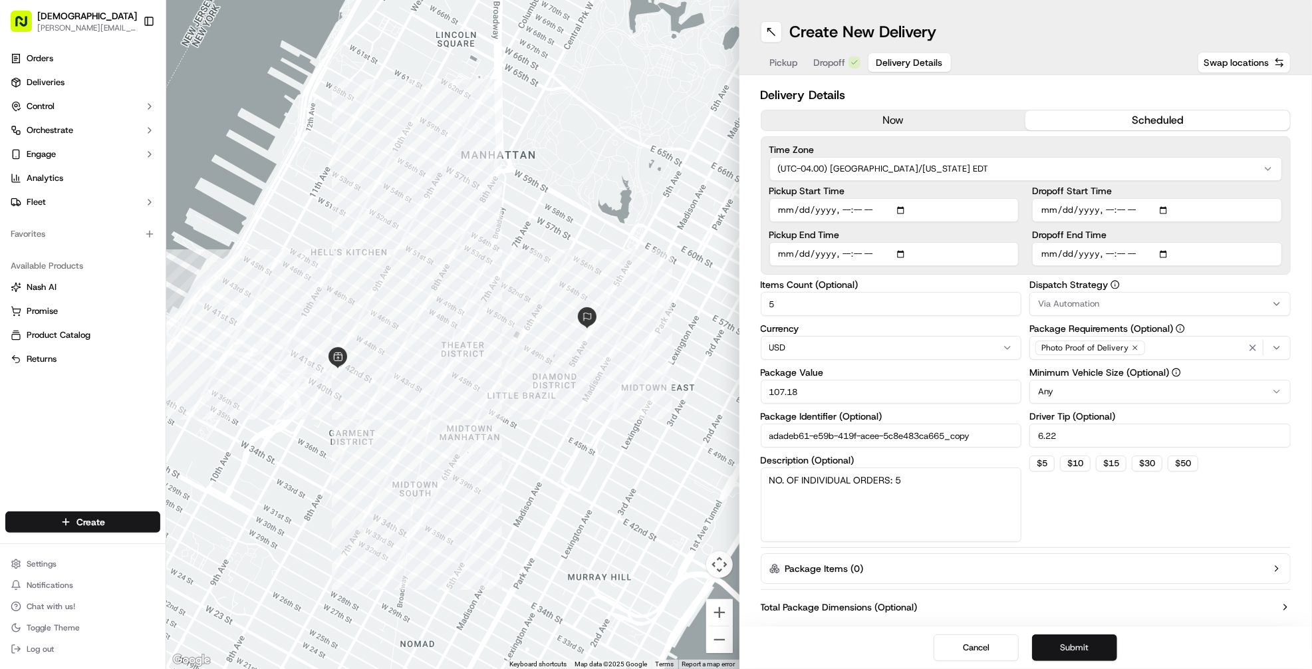
click at [1058, 647] on button "Submit" at bounding box center [1074, 648] width 85 height 27
